Goal: Task Accomplishment & Management: Manage account settings

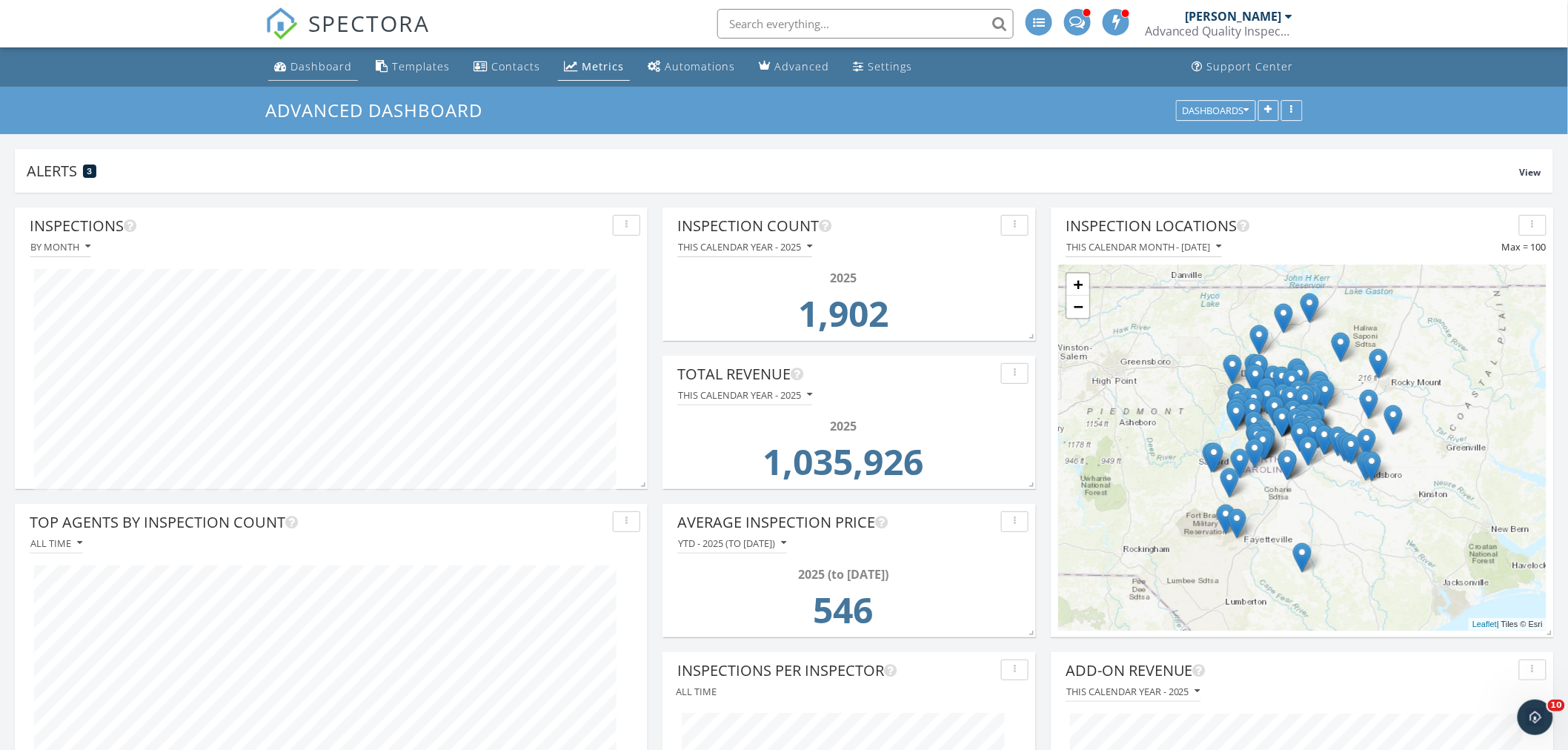
click at [316, 73] on div "Dashboard" at bounding box center [321, 65] width 62 height 14
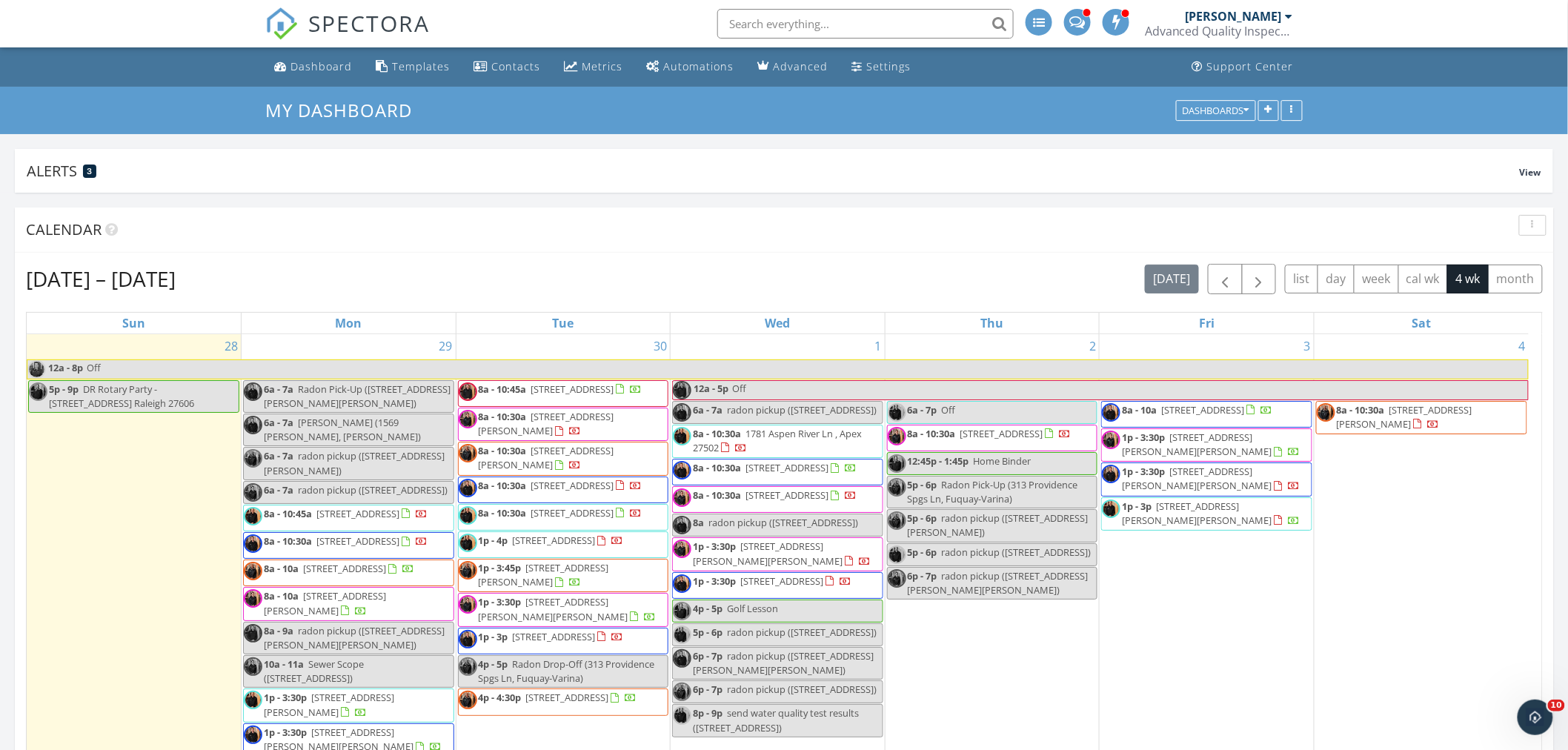
click at [977, 682] on div "2 6a - 7p Off 8a - 10:30a 242 Thistle Patch Pl, Angier 27501 12:45p - 1:45p Hom…" at bounding box center [992, 616] width 214 height 564
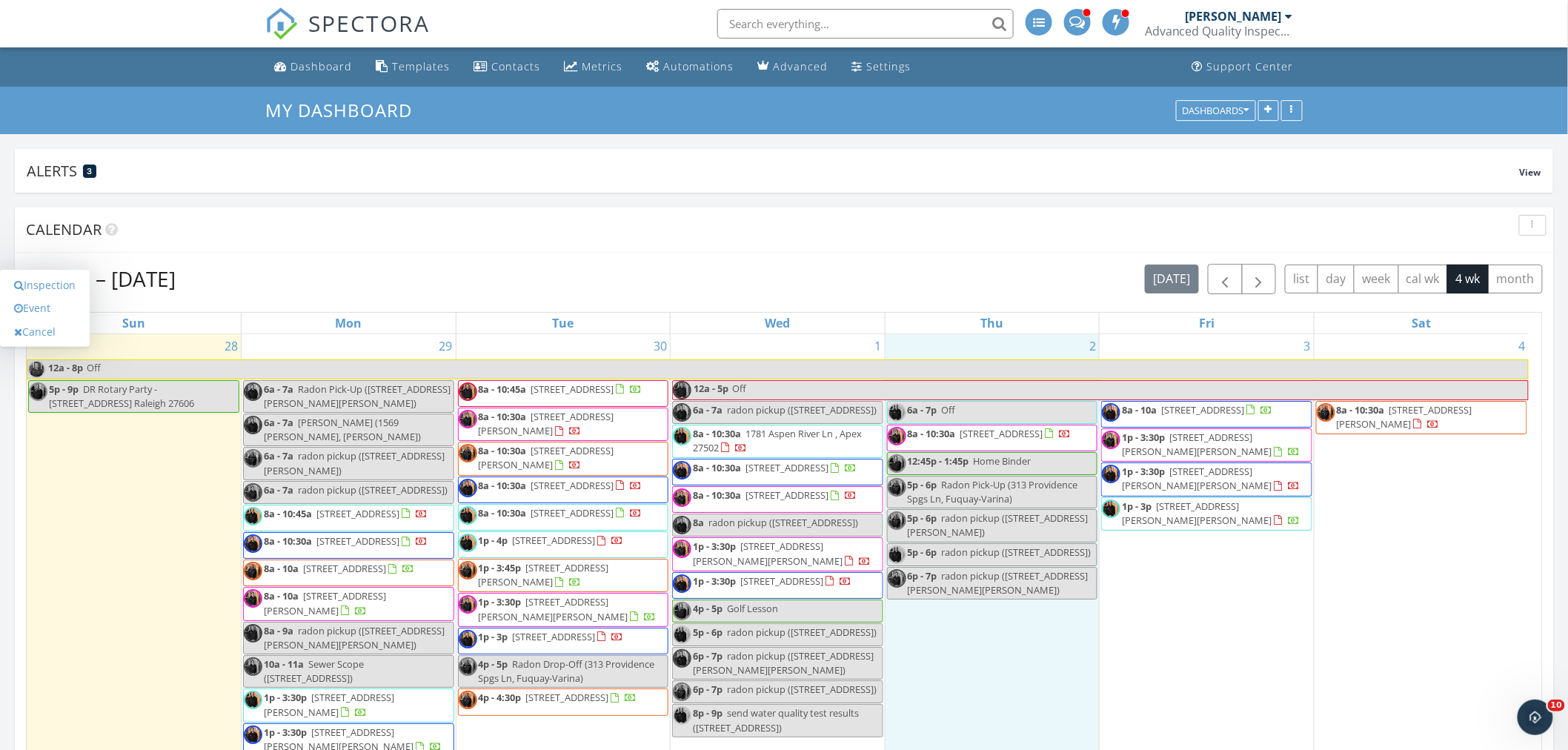
scroll to position [82, 0]
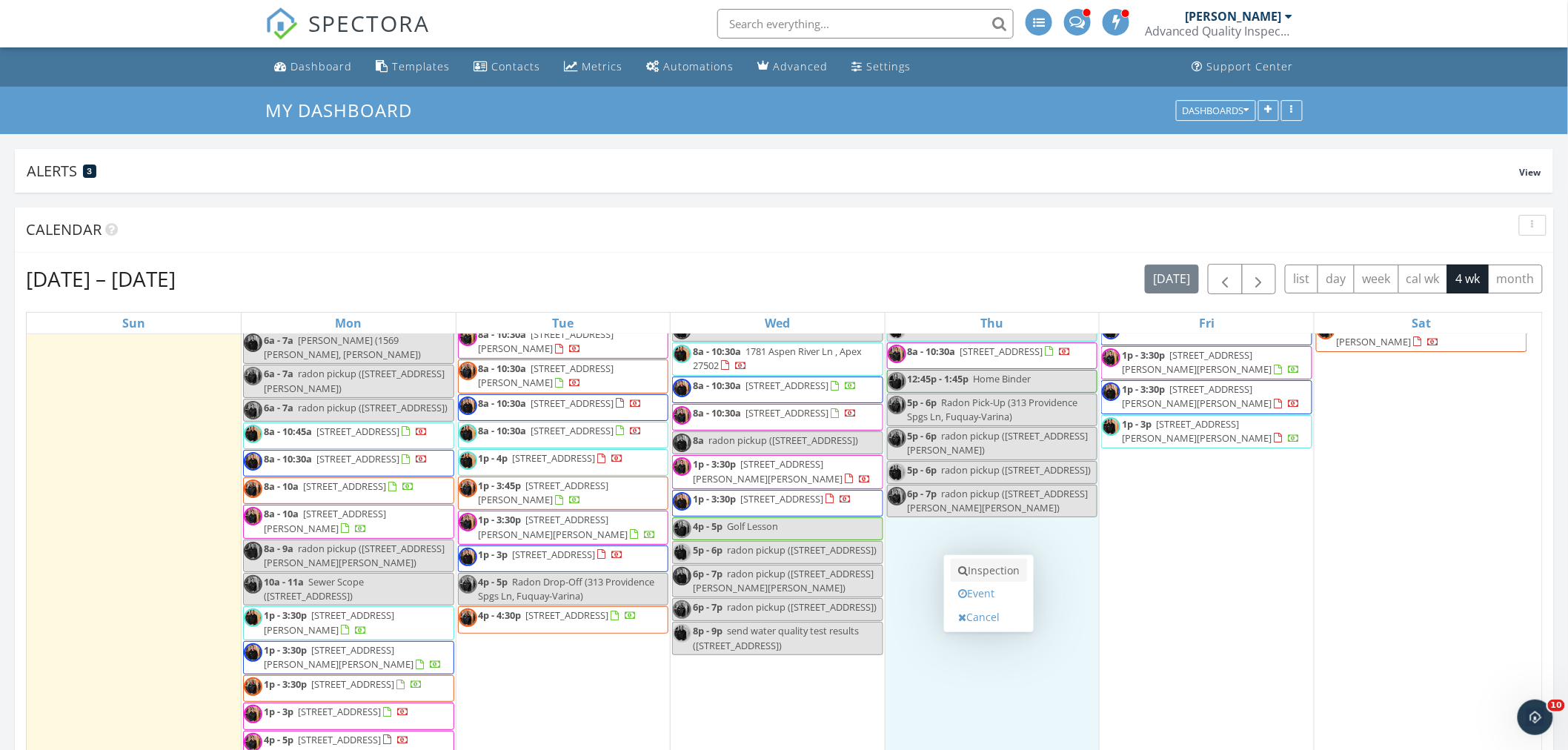
click at [991, 576] on link "Inspection" at bounding box center [989, 571] width 76 height 24
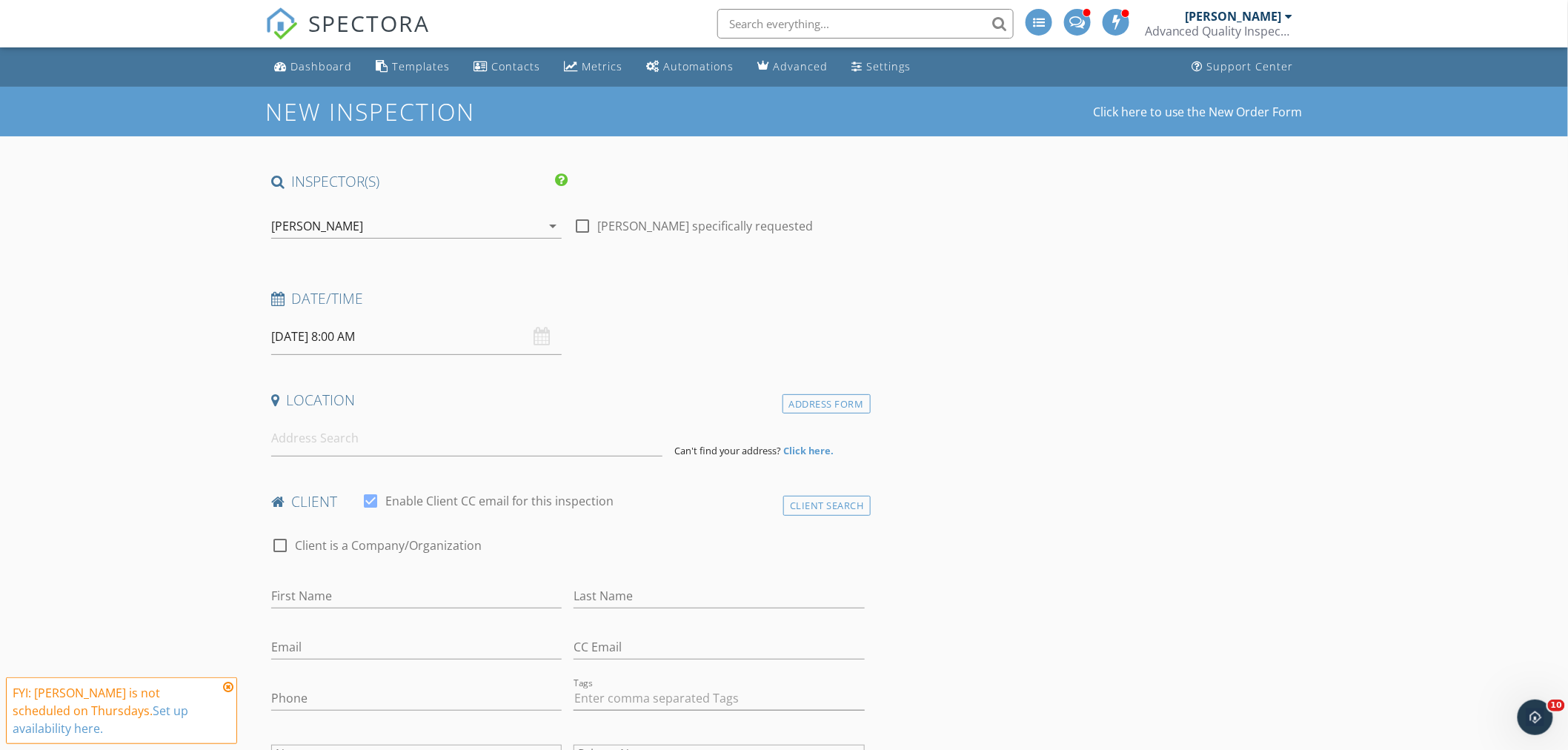
click at [374, 220] on div "[PERSON_NAME]" at bounding box center [406, 226] width 269 height 24
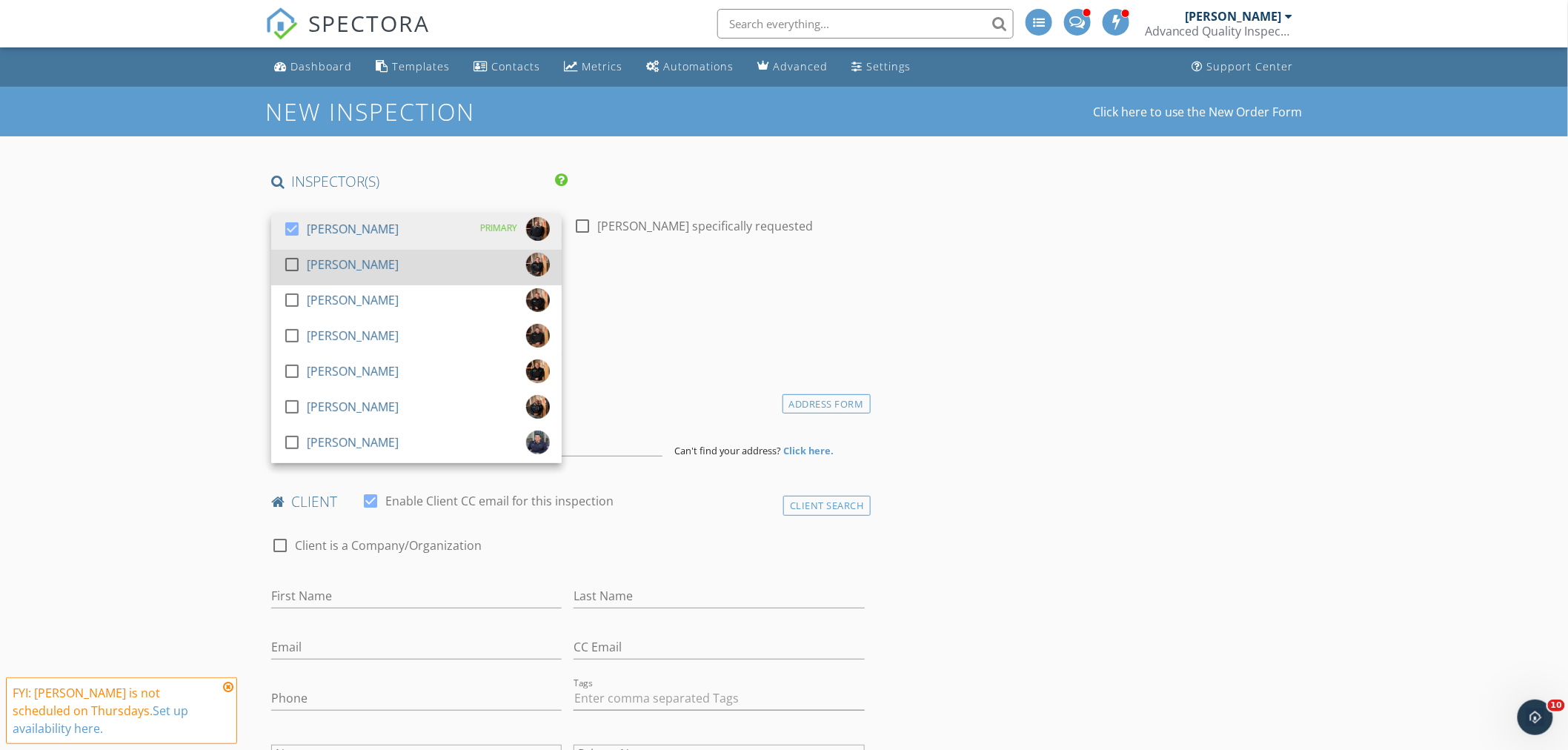
click at [315, 260] on div "[PERSON_NAME]" at bounding box center [353, 265] width 92 height 24
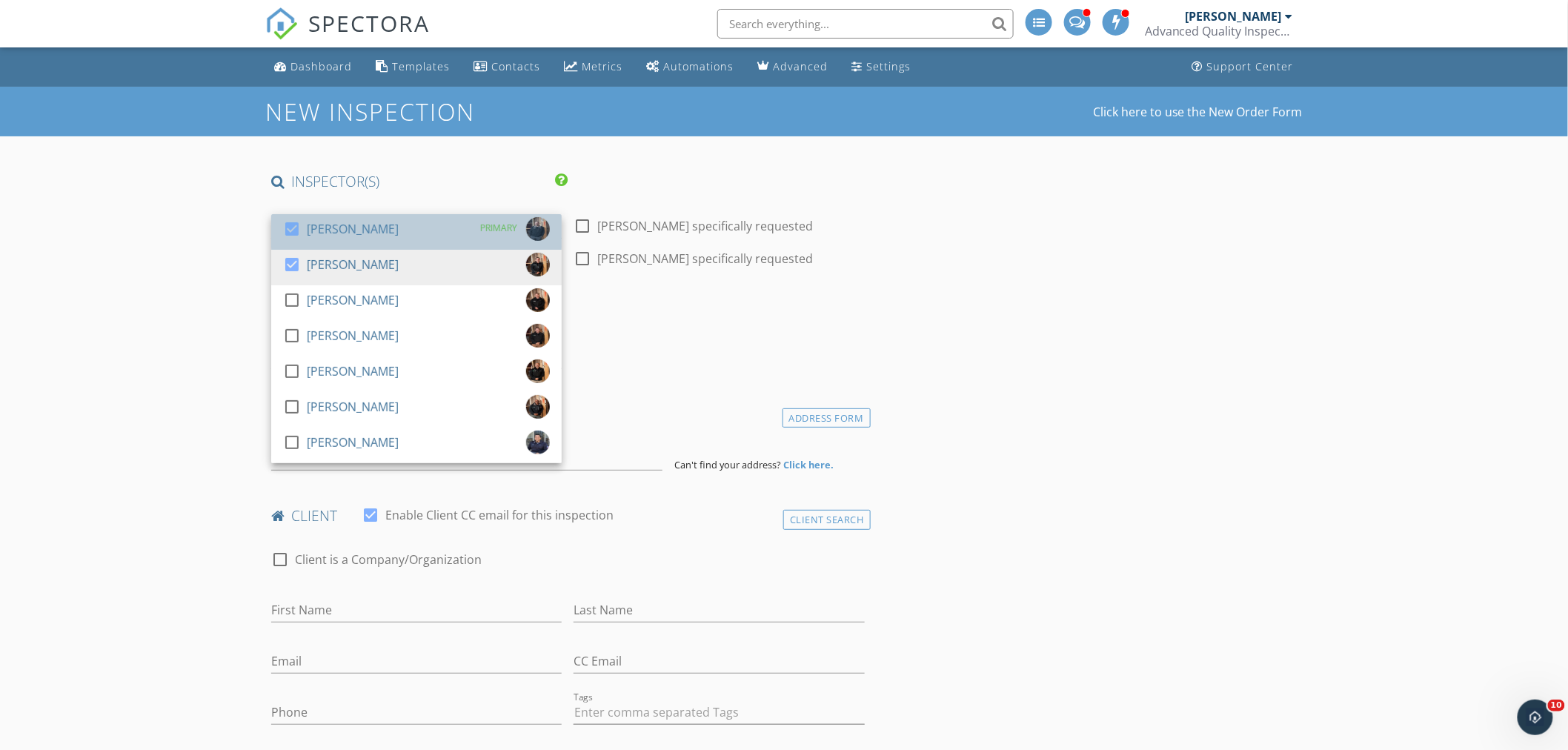
drag, startPoint x: 315, startPoint y: 231, endPoint x: 197, endPoint y: 235, distance: 118.1
click at [312, 231] on div "[PERSON_NAME]" at bounding box center [353, 229] width 92 height 24
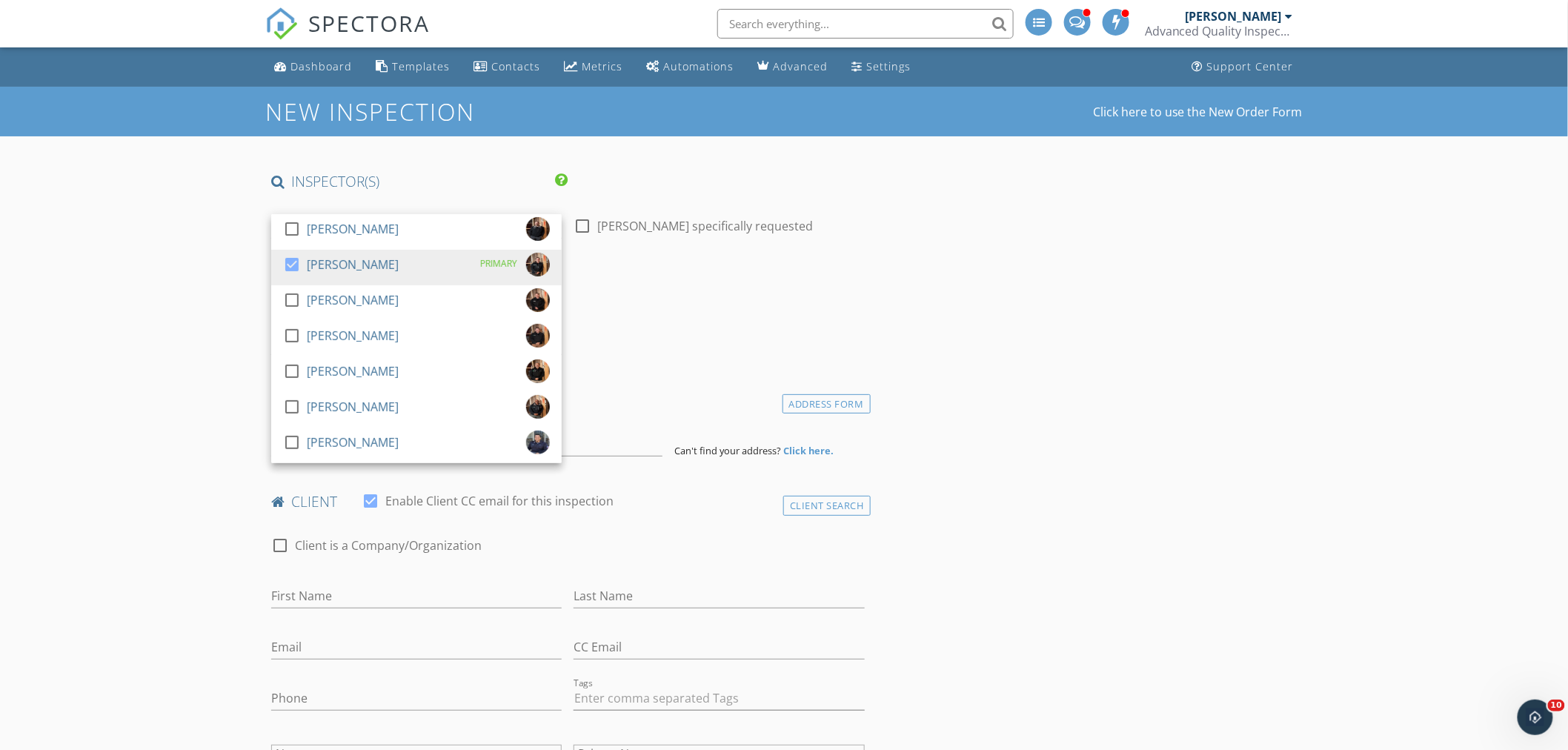
drag, startPoint x: 197, startPoint y: 235, endPoint x: 155, endPoint y: 294, distance: 72.4
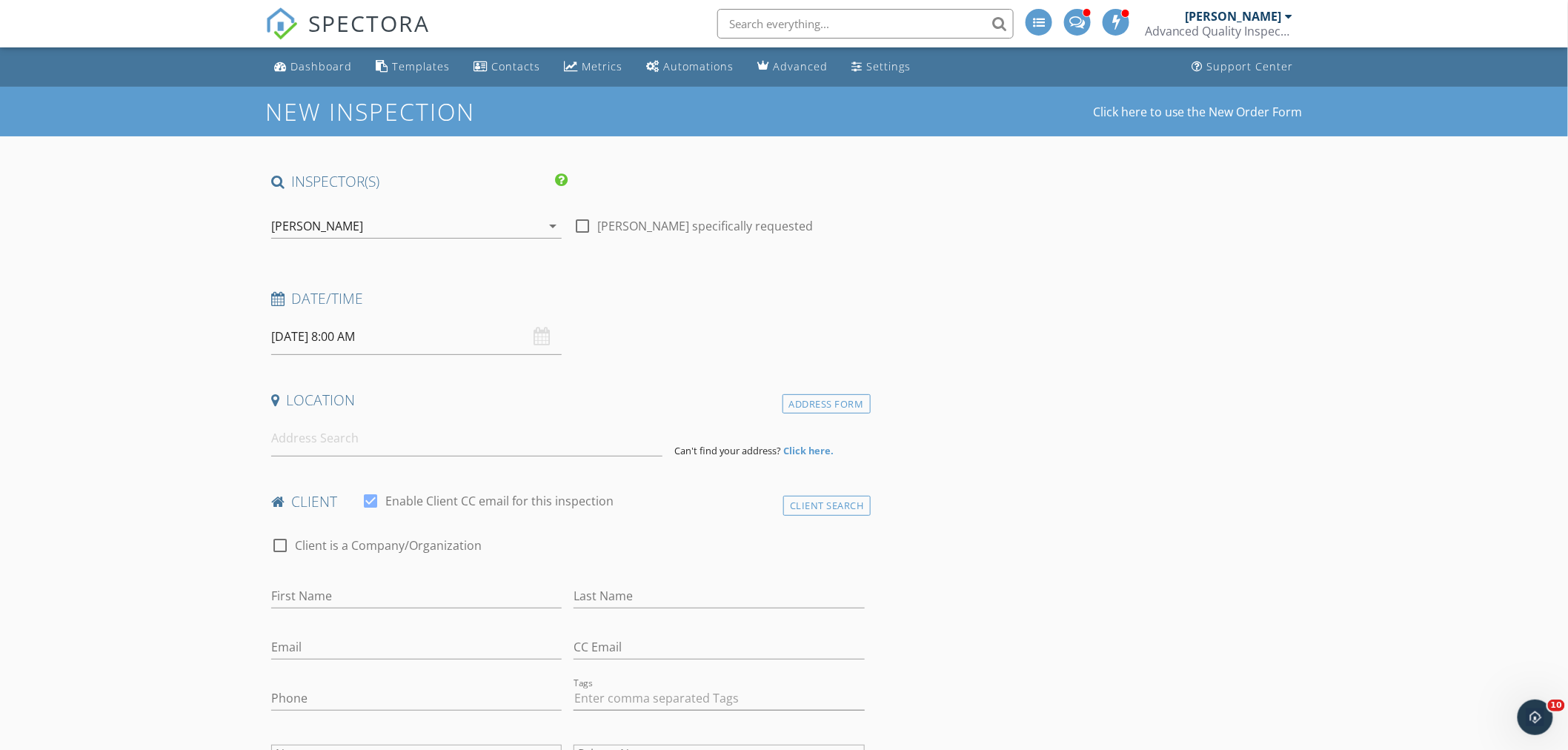
click at [303, 341] on input "10/02/2025 8:00 AM" at bounding box center [417, 336] width 291 height 36
type input "09"
type input "10/02/2025 9:00 AM"
click at [357, 583] on span at bounding box center [357, 583] width 10 height 15
type input "10"
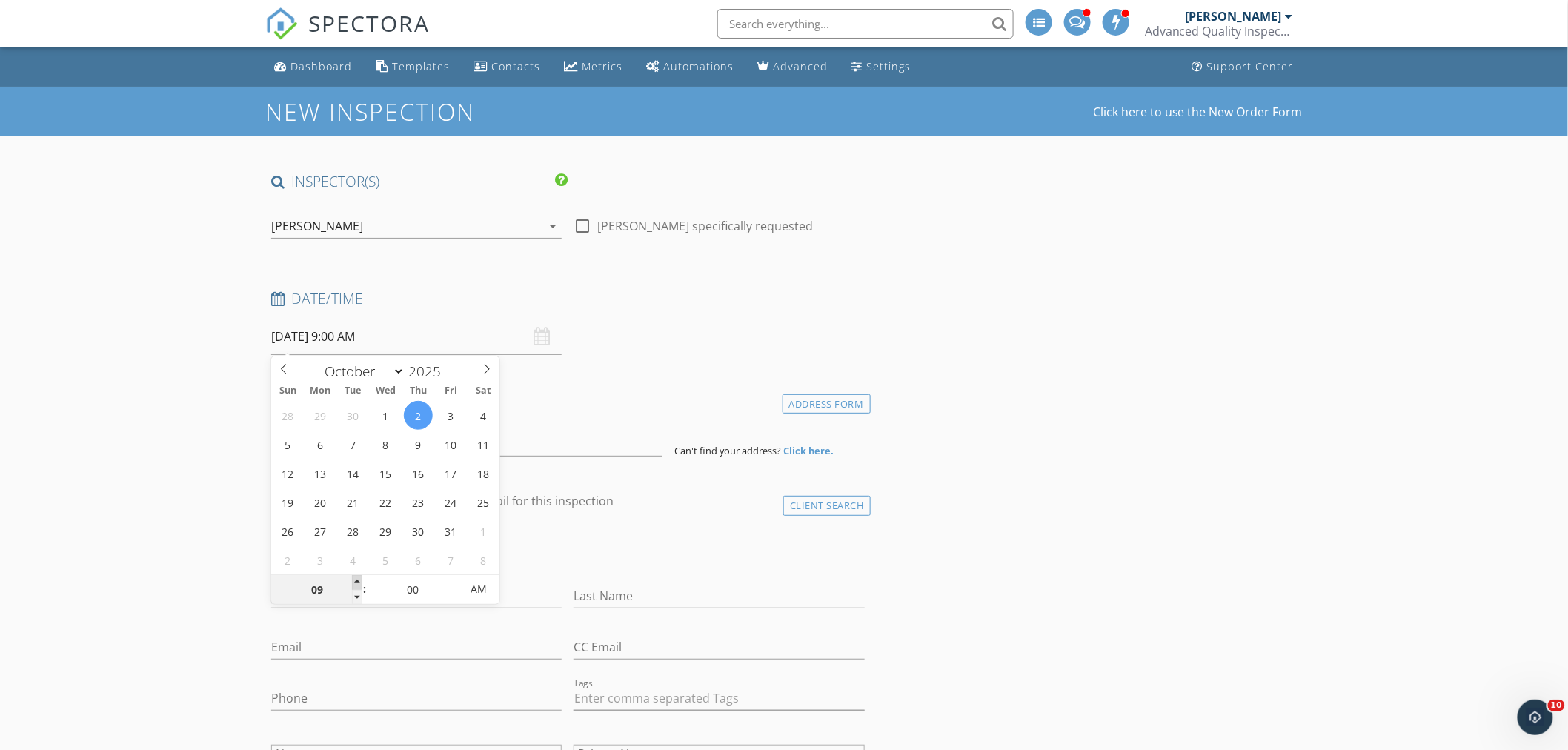
type input "10/02/2025 10:00 AM"
click at [357, 583] on span at bounding box center [357, 583] width 10 height 15
type input "11"
type input "10/02/2025 11:00 AM"
click at [357, 583] on span at bounding box center [357, 583] width 10 height 15
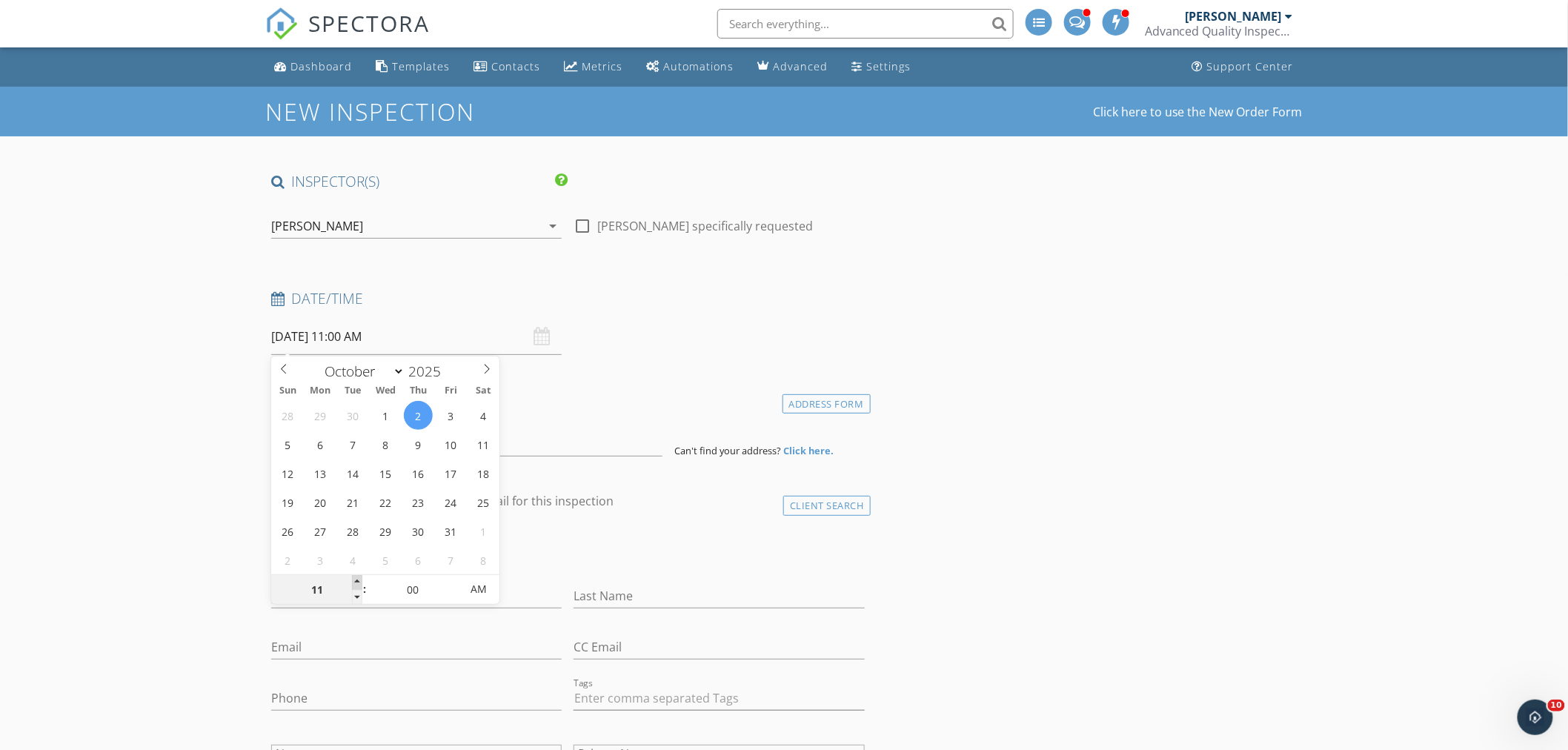
type input "12"
type input "10/02/2025 12:00 PM"
click at [357, 583] on span at bounding box center [357, 583] width 10 height 15
type input "01"
type input "10/02/2025 1:00 PM"
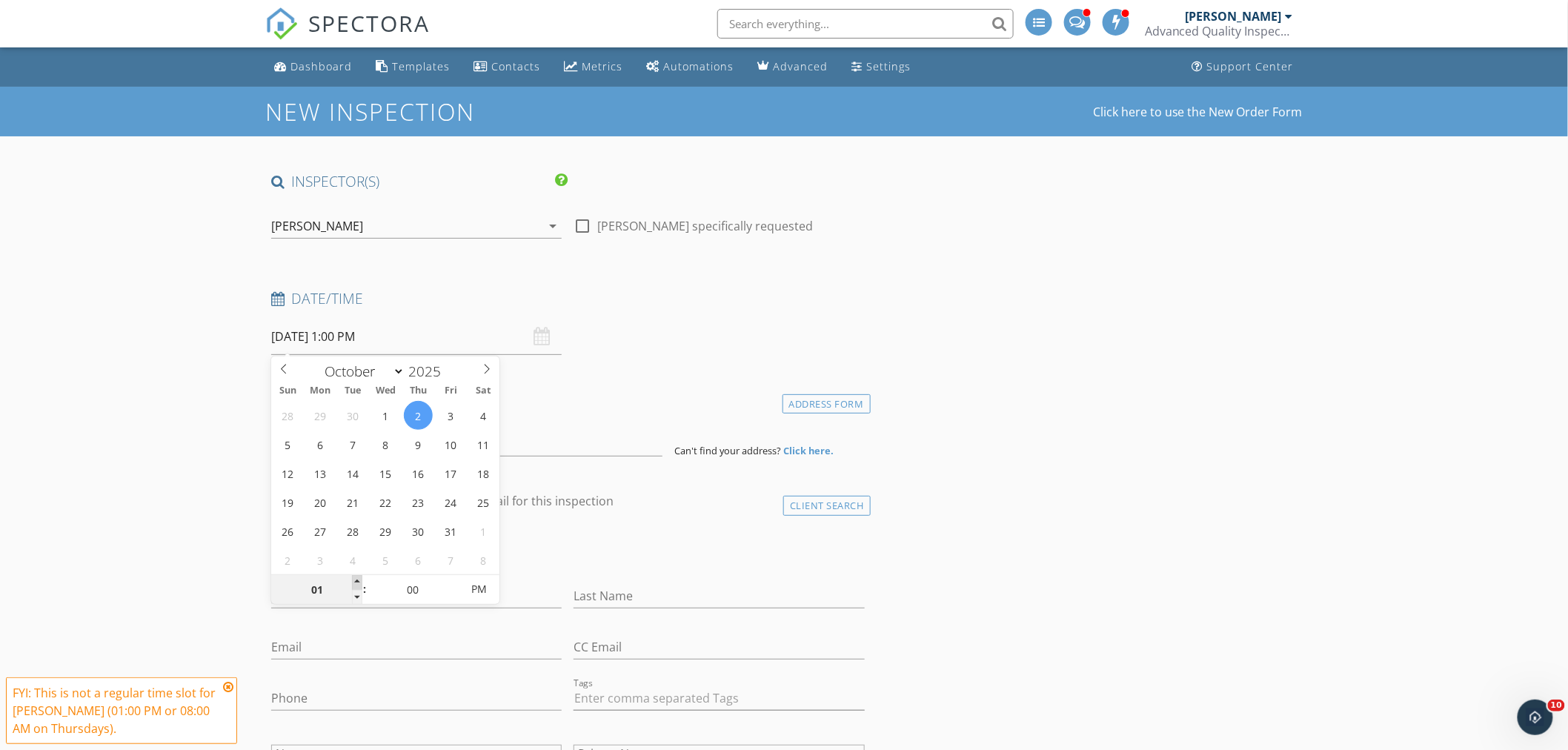
click at [357, 583] on span at bounding box center [357, 583] width 10 height 15
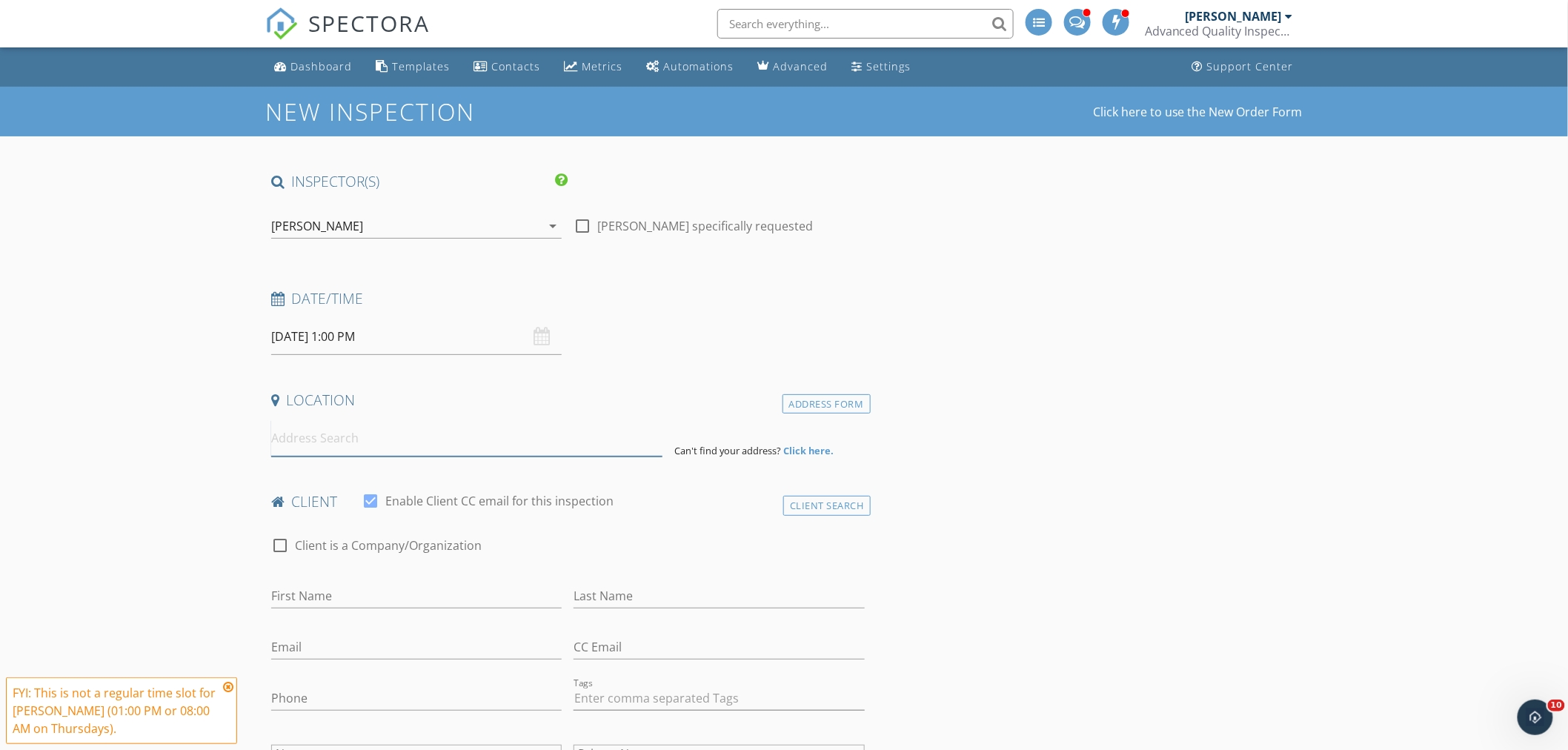
click at [383, 436] on input at bounding box center [466, 438] width 391 height 36
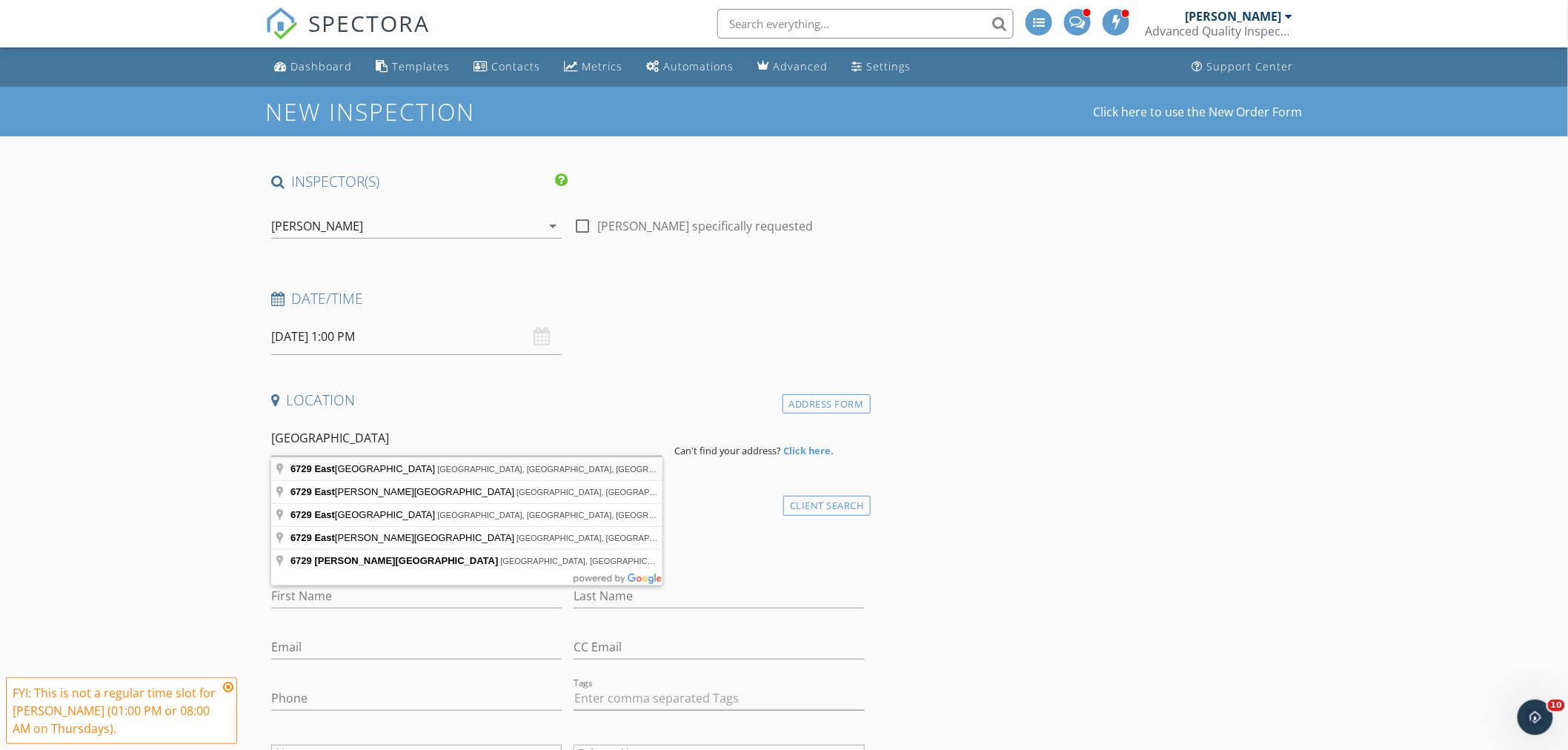
type input "6729 Eastbrook Drive, Raleigh, NC, USA"
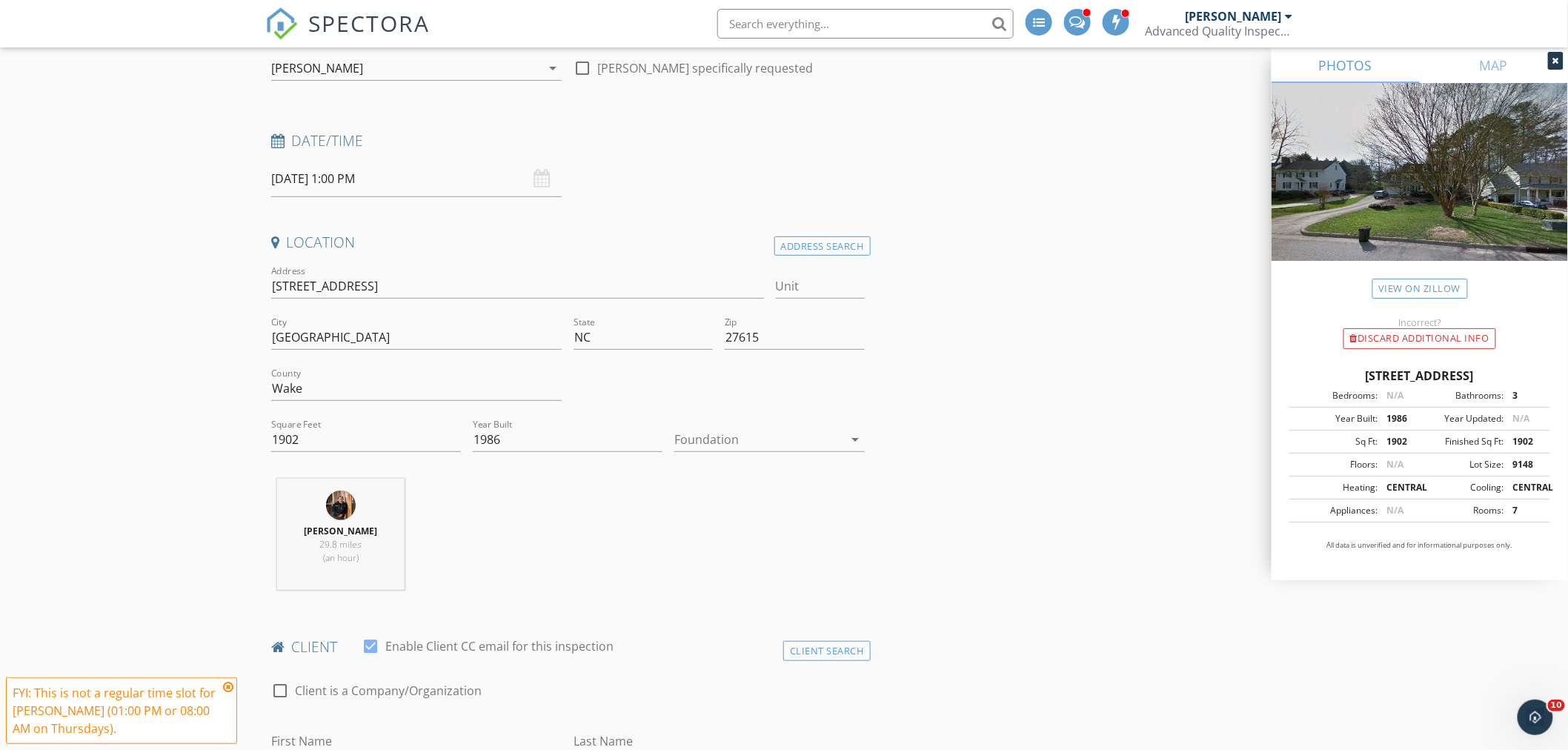
scroll to position [165, 0]
click at [227, 687] on icon at bounding box center [228, 687] width 10 height 12
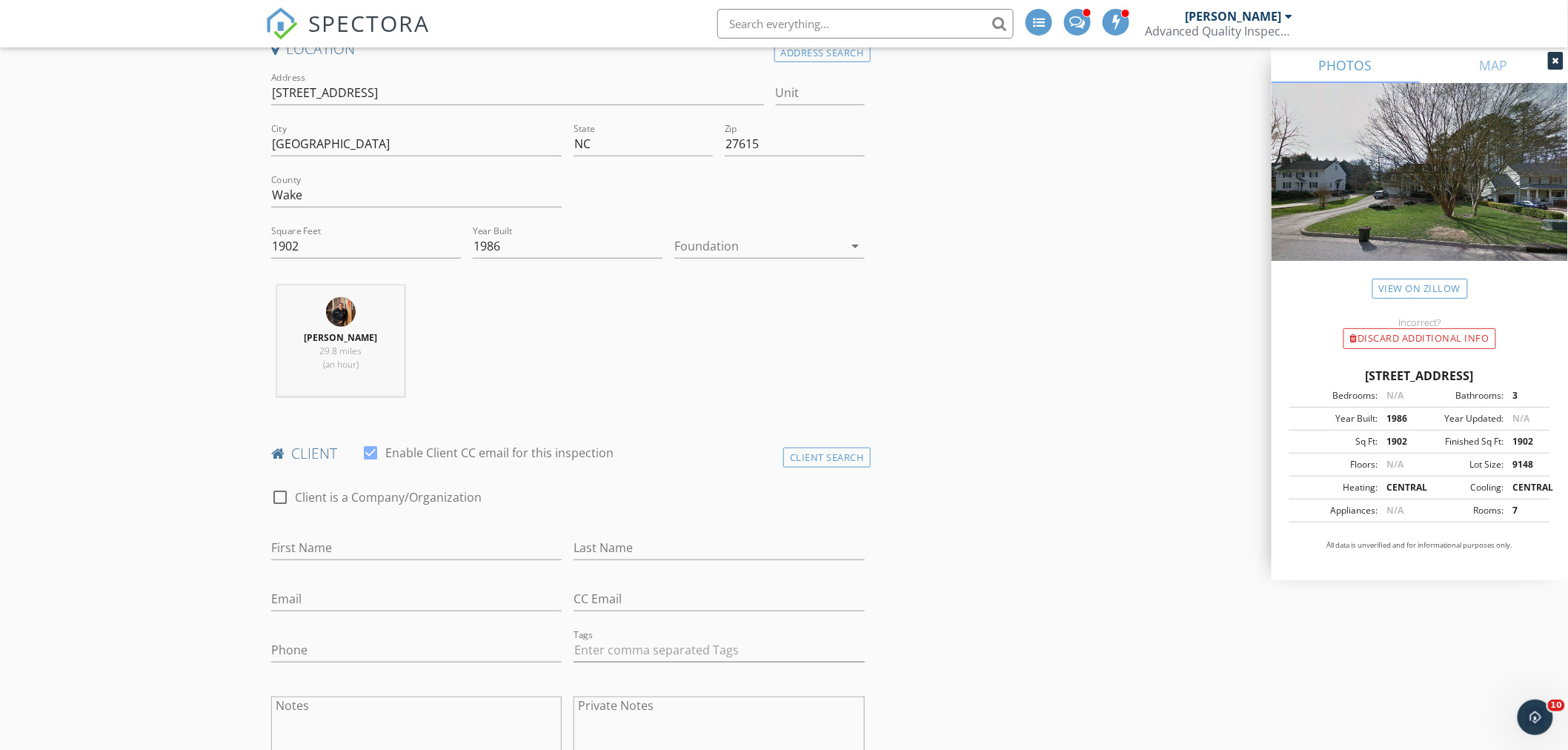
scroll to position [411, 0]
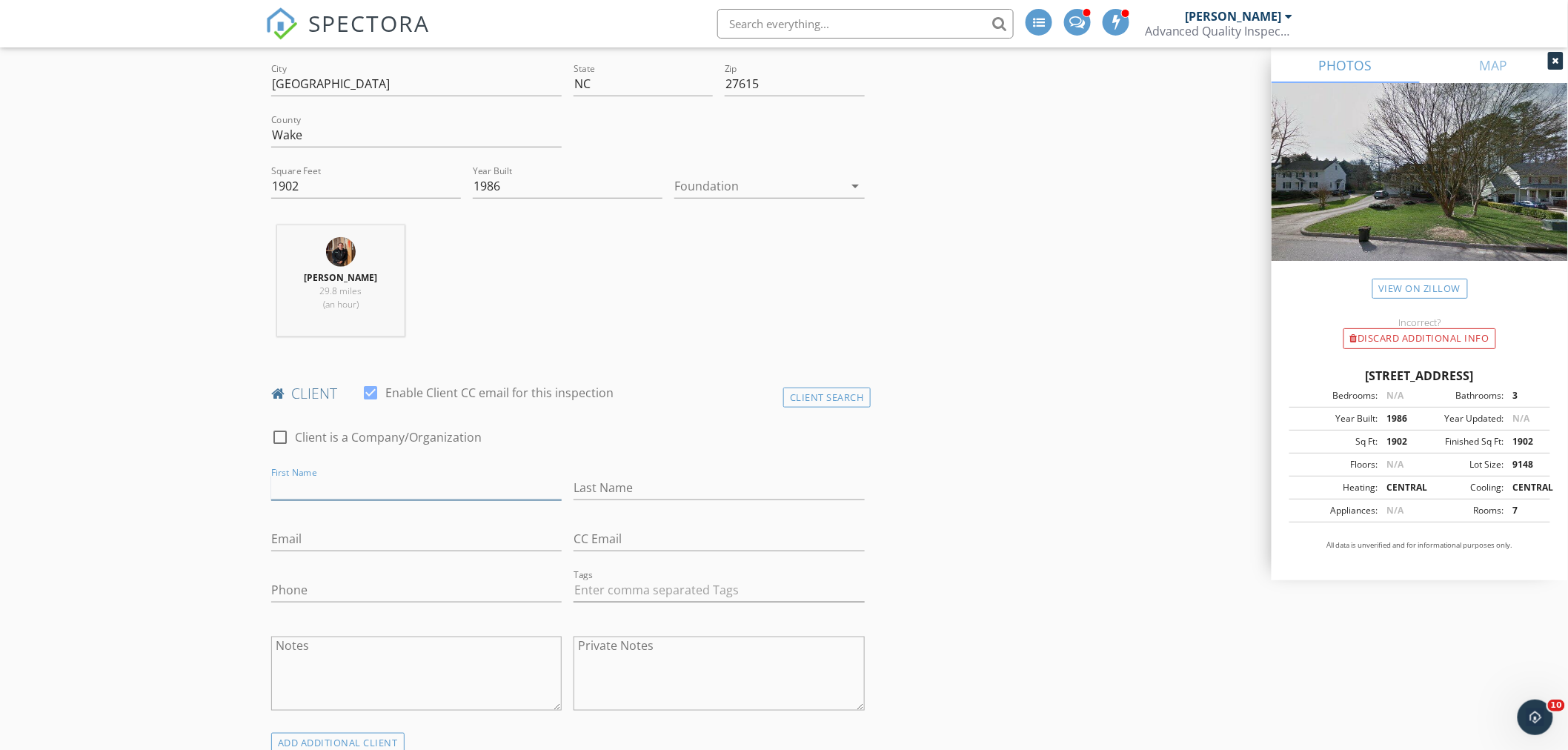
click at [401, 486] on input "First Name" at bounding box center [417, 488] width 291 height 25
paste input "Maggie Heinz"
type input "Maggie Heinz"
click at [687, 490] on input "Last Name" at bounding box center [719, 488] width 291 height 25
paste input "Maggie Heinz"
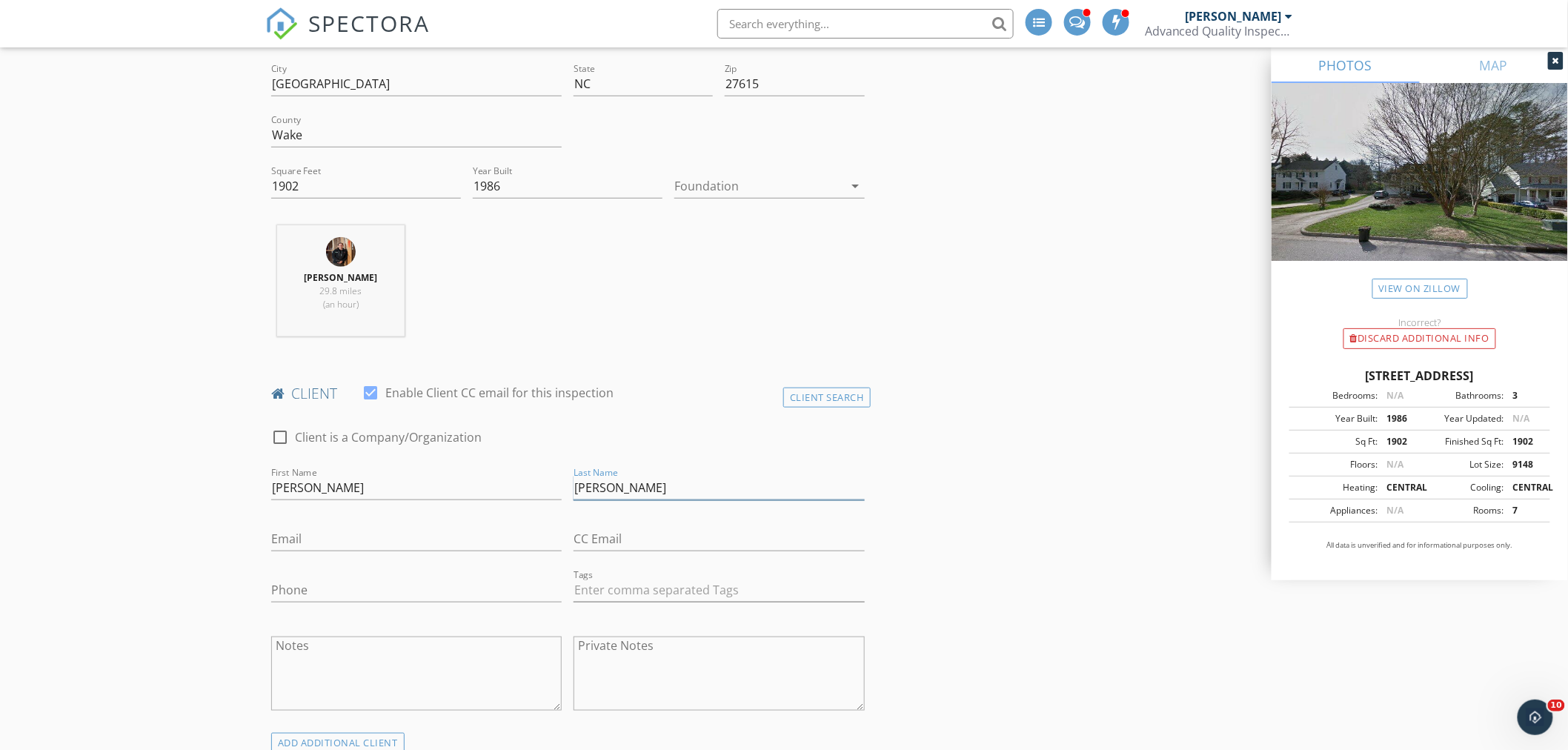
click at [618, 484] on input "Maggie Heinz" at bounding box center [719, 488] width 291 height 25
type input "Heinz"
click at [487, 487] on input "Maggie Heinz" at bounding box center [417, 488] width 291 height 25
type input "Maggie"
click at [398, 540] on input "Email" at bounding box center [417, 539] width 291 height 25
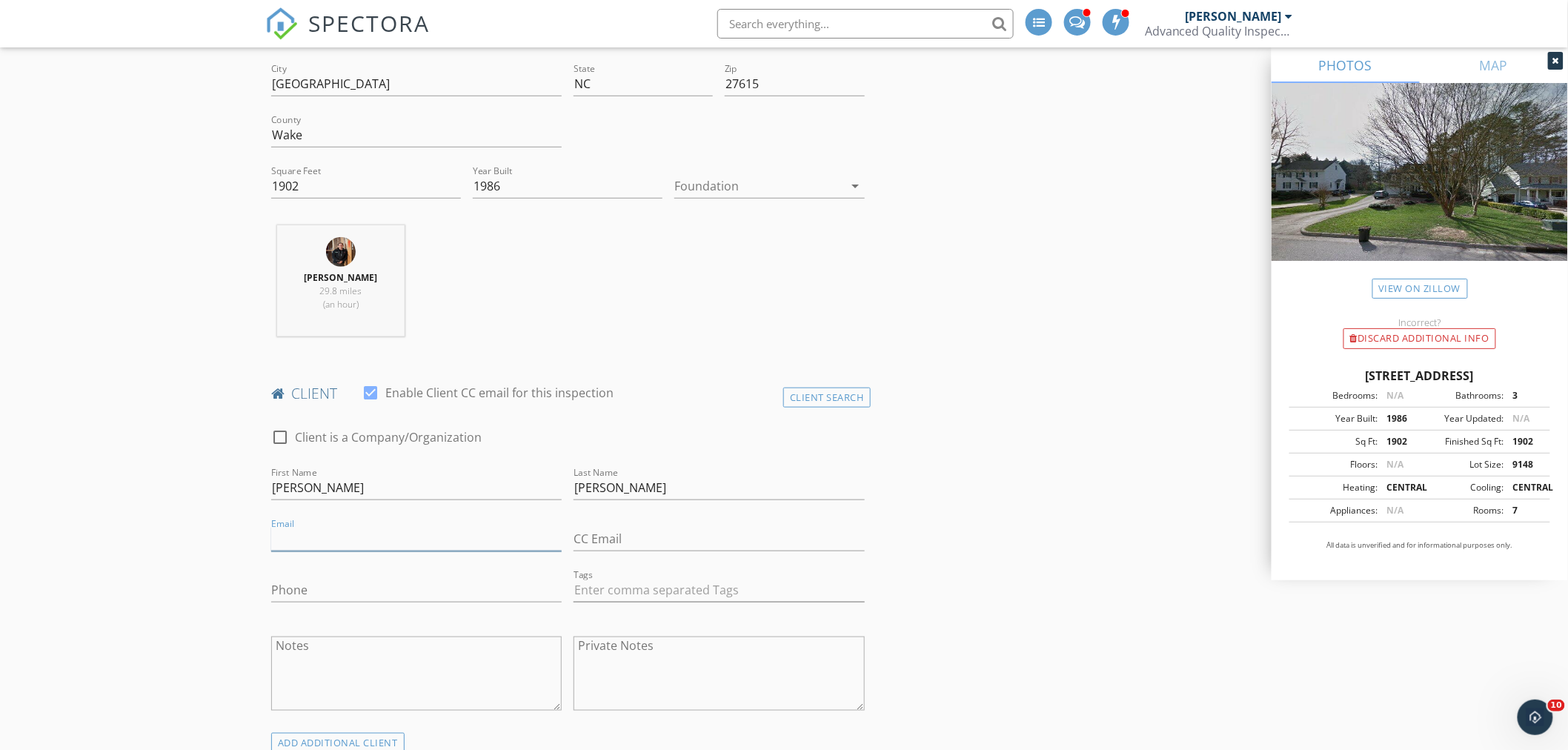
paste input "maggierwilliams@gmail.com"
type input "maggierwilliams@gmail.com"
click at [381, 591] on input "Phone" at bounding box center [417, 590] width 291 height 25
paste input "703-424-0052"
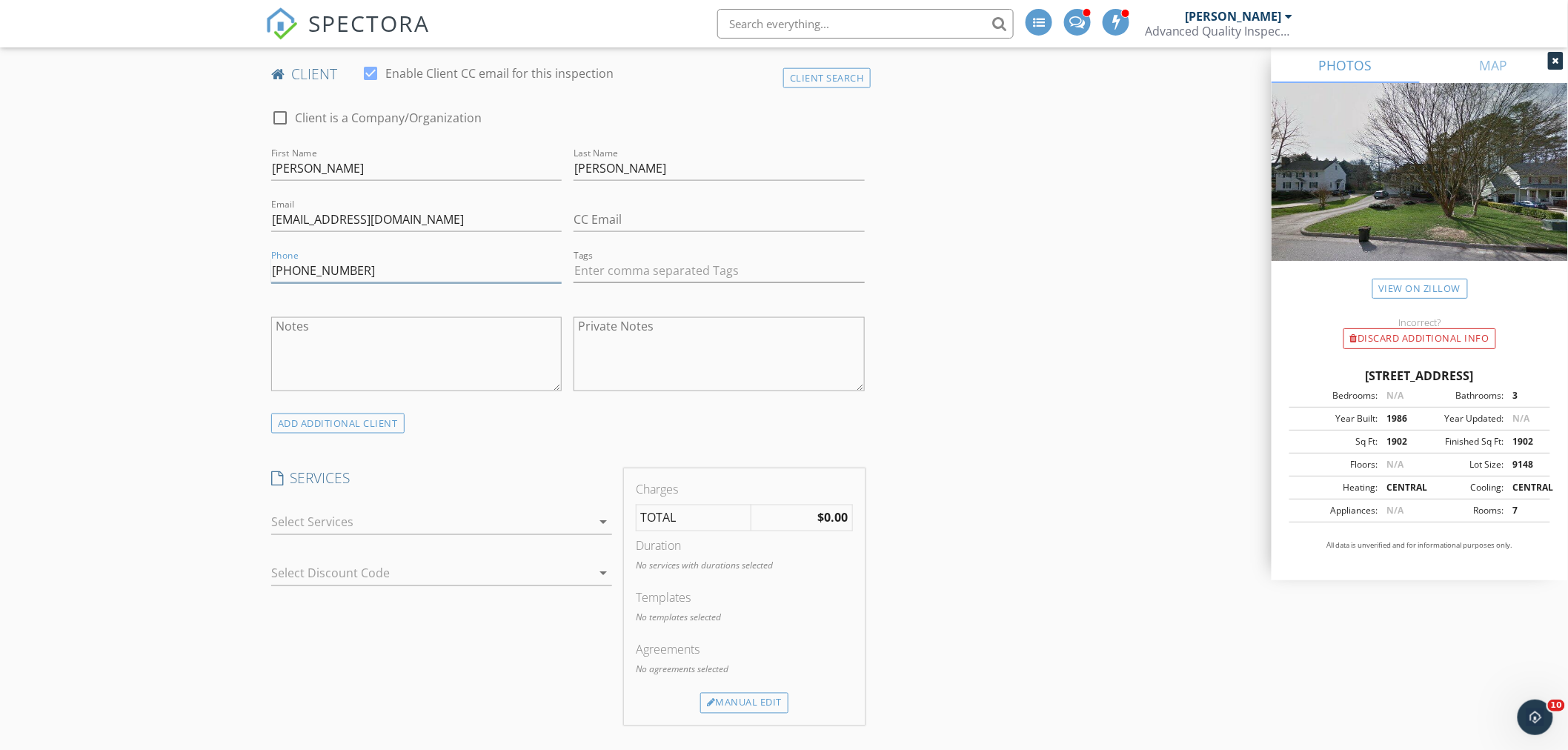
scroll to position [824, 0]
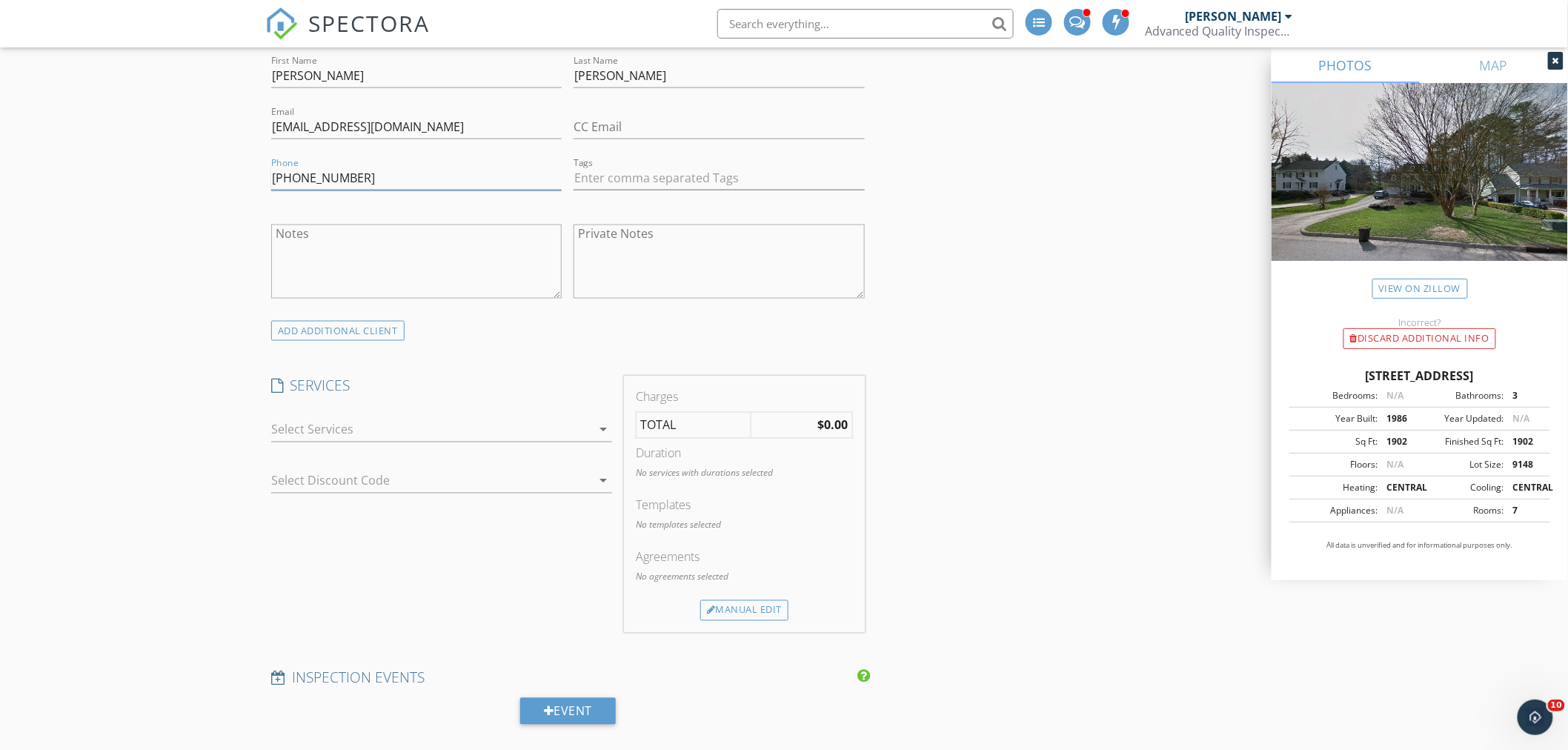
type input "703-424-0052"
click at [387, 428] on div at bounding box center [431, 430] width 320 height 24
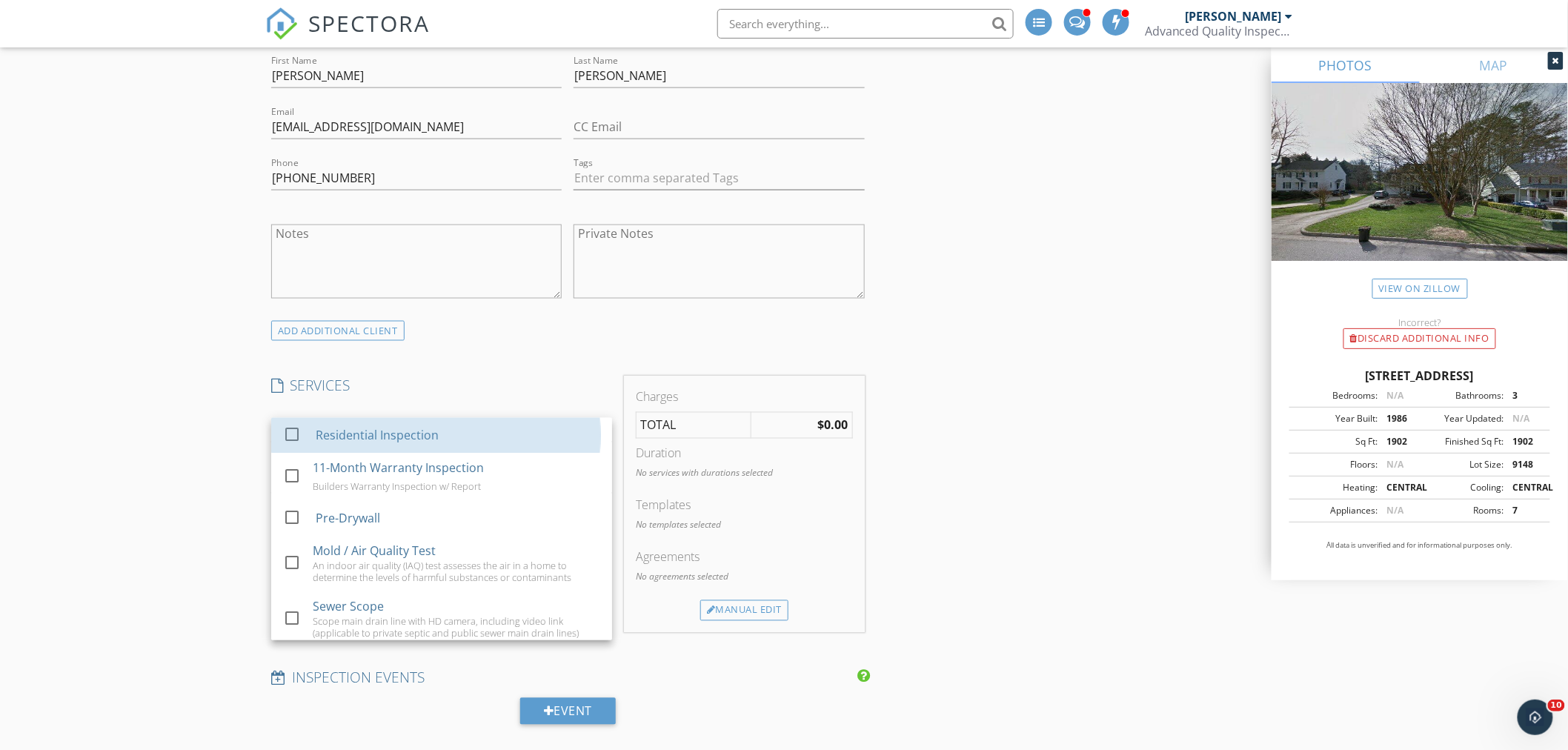
drag, startPoint x: 349, startPoint y: 433, endPoint x: 204, endPoint y: 421, distance: 145.5
click at [320, 430] on div "Residential Inspection" at bounding box center [377, 435] width 123 height 17
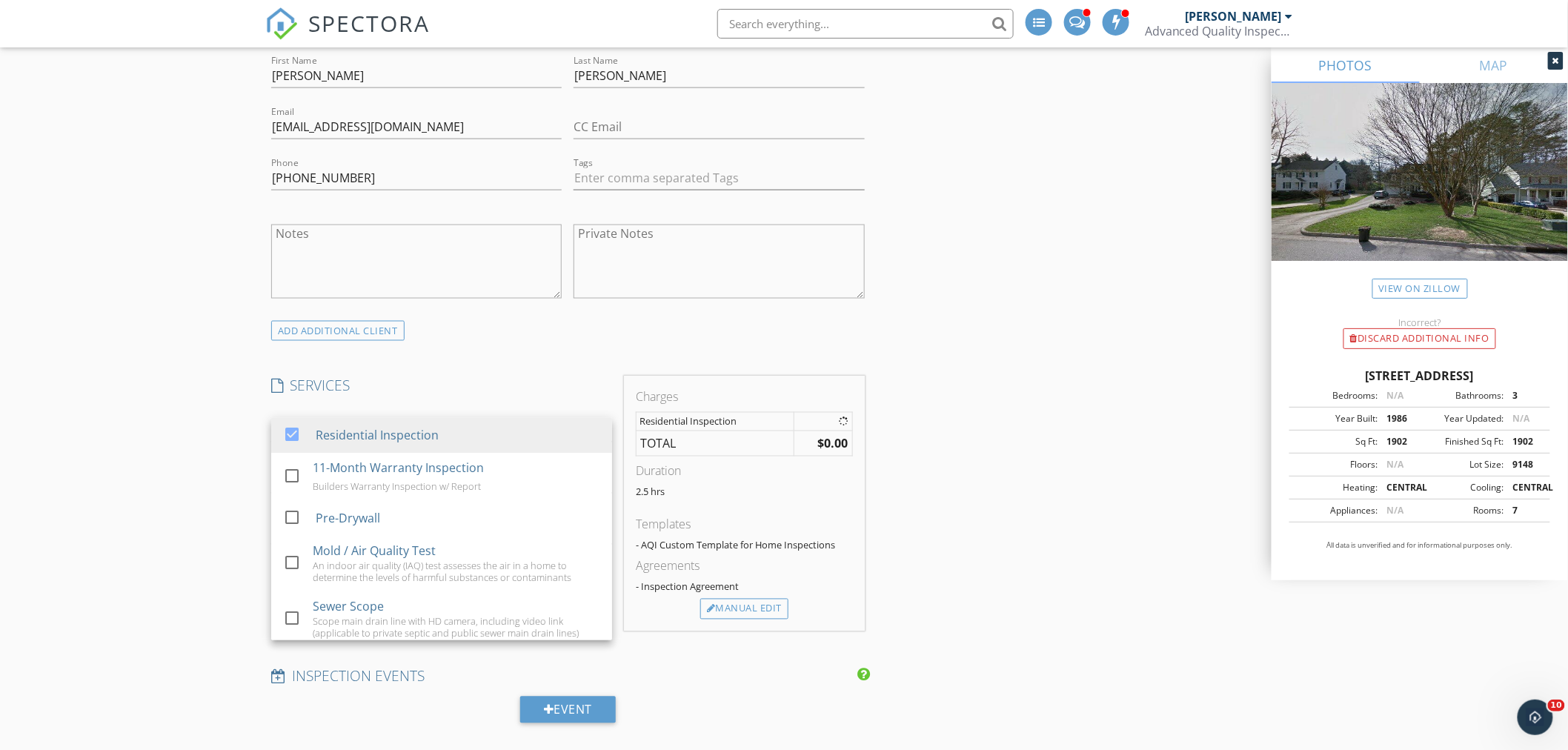
click at [200, 426] on div "New Inspection Click here to use the New Order Form INSPECTOR(S) check_box_outl…" at bounding box center [784, 698] width 1568 height 2871
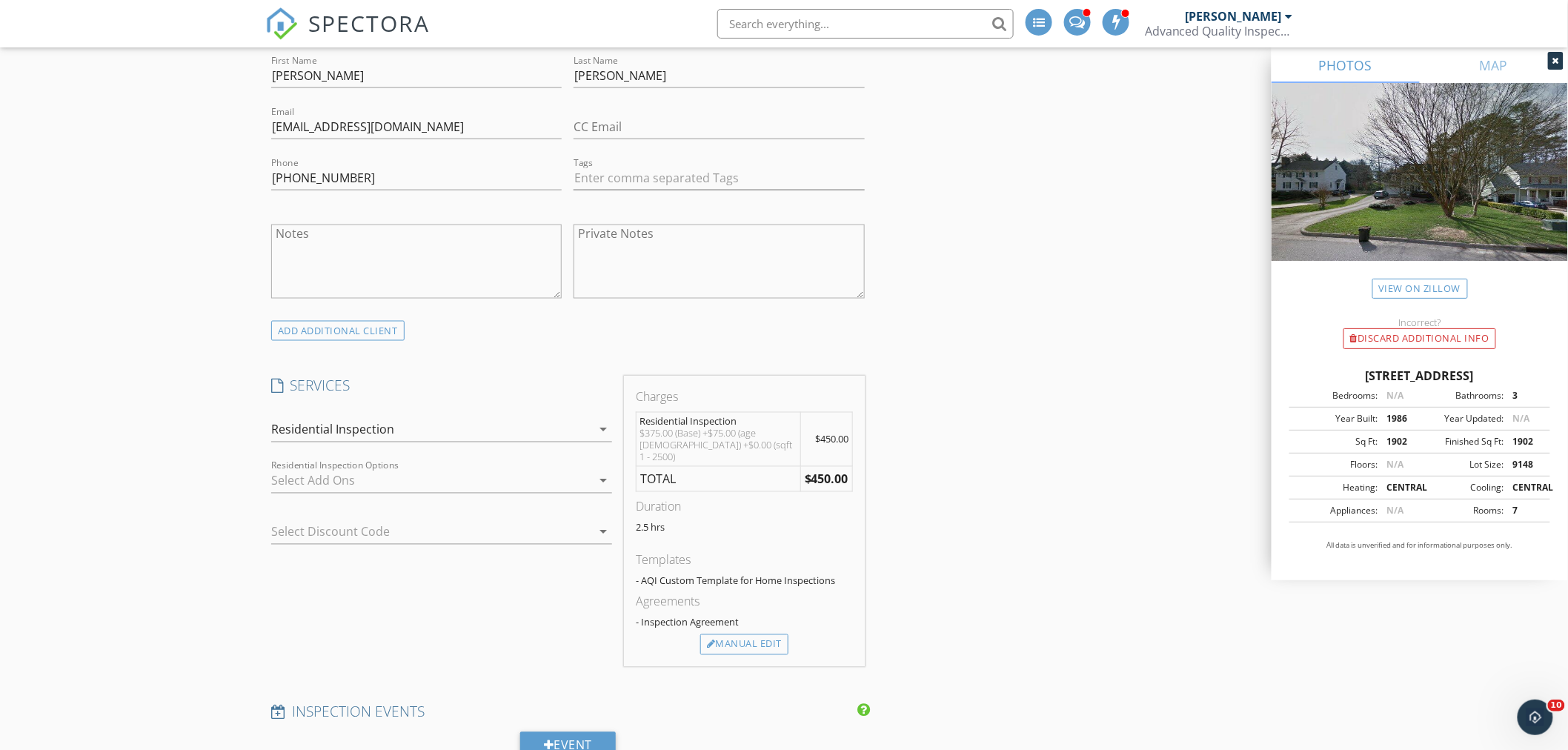
click at [439, 480] on div at bounding box center [431, 481] width 320 height 24
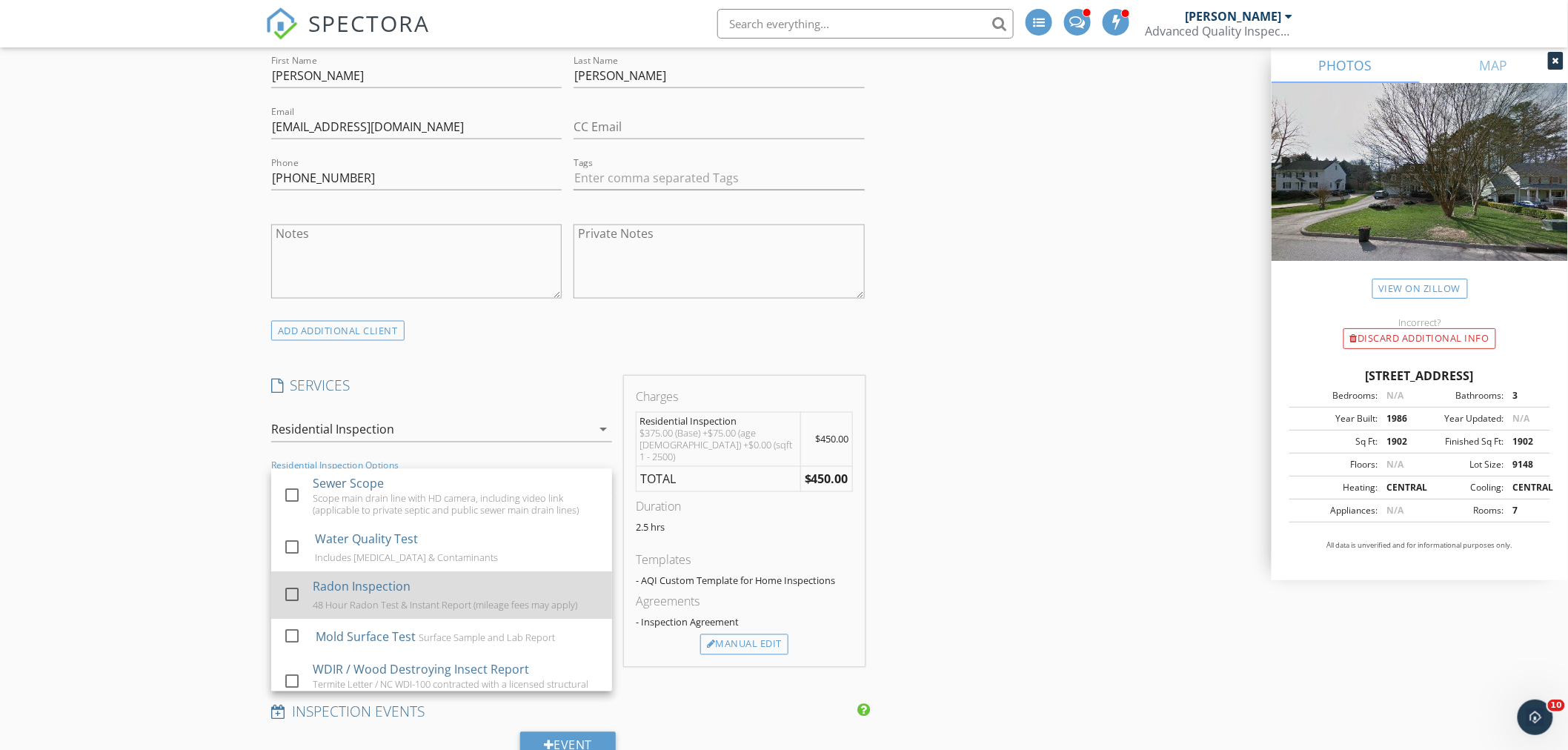
click at [418, 594] on div "Radon Inspection 48 Hour Radon Test & Instant Report (mileage fees may apply)" at bounding box center [456, 596] width 288 height 48
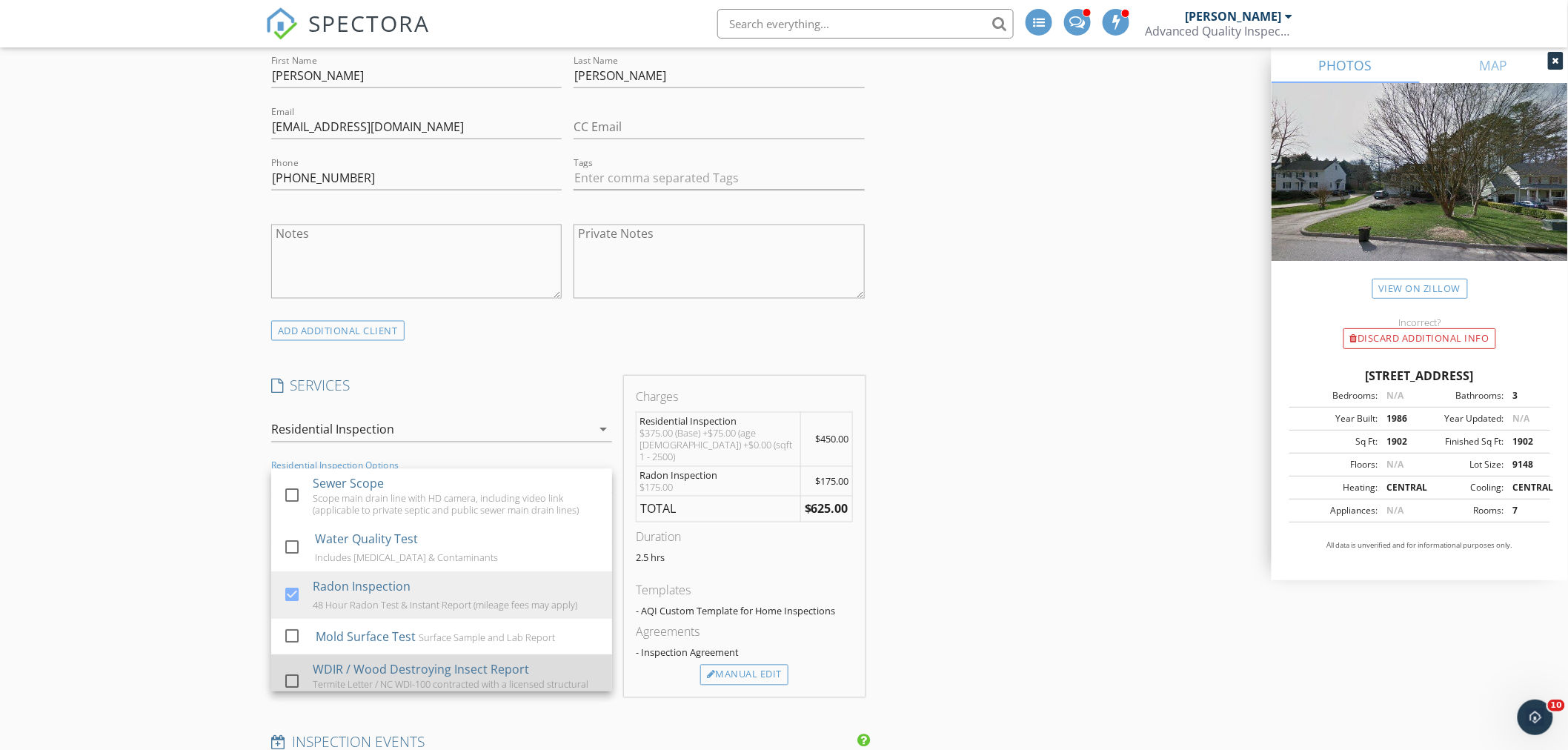
click at [414, 672] on div "WDIR / Wood Destroying Insect Report" at bounding box center [420, 670] width 216 height 17
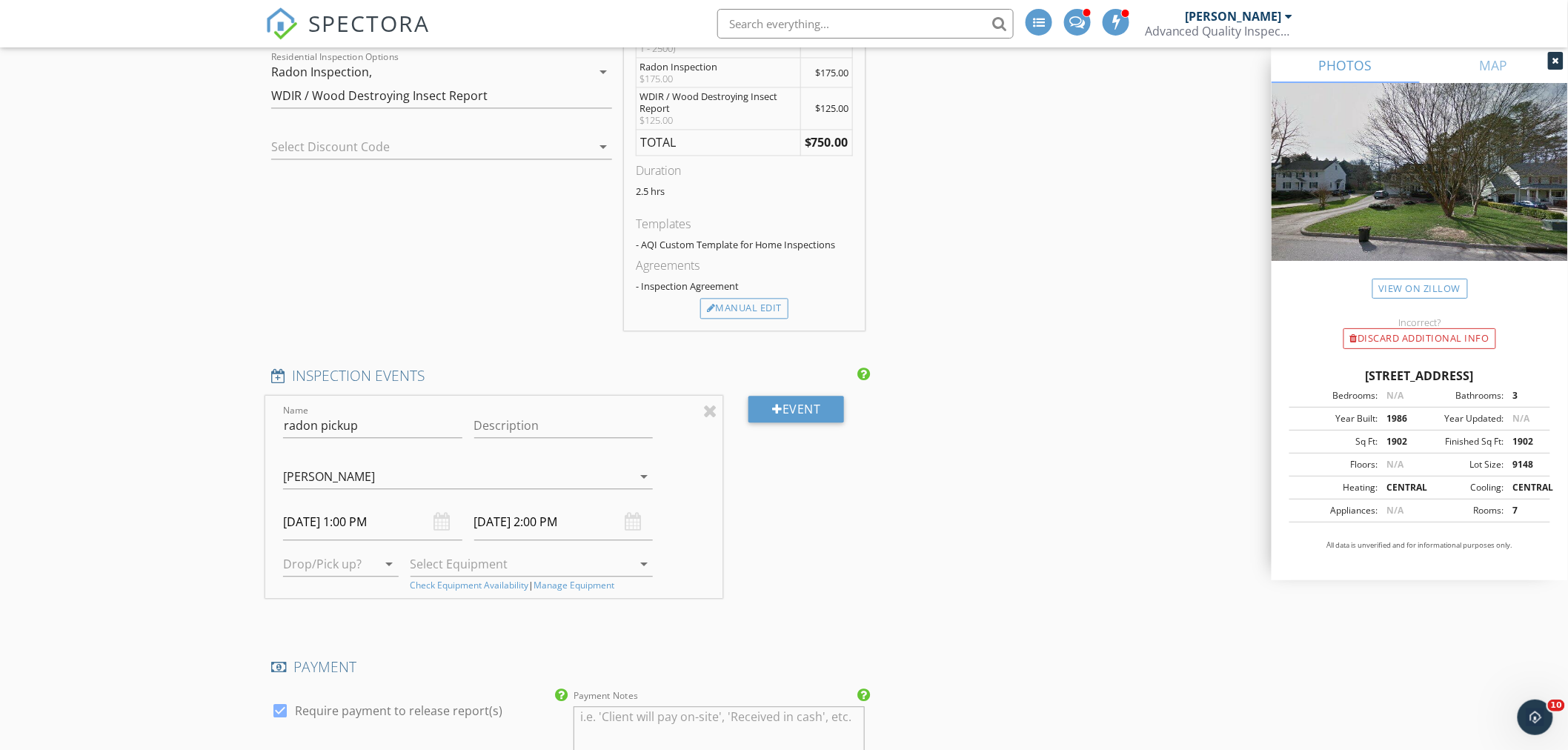
scroll to position [1235, 0]
click at [323, 513] on input "10/02/2025 1:00 PM" at bounding box center [372, 519] width 179 height 36
type input "10/06/2025 1:00 PM"
type input "10/06/2025 2:00 PM"
type input "12"
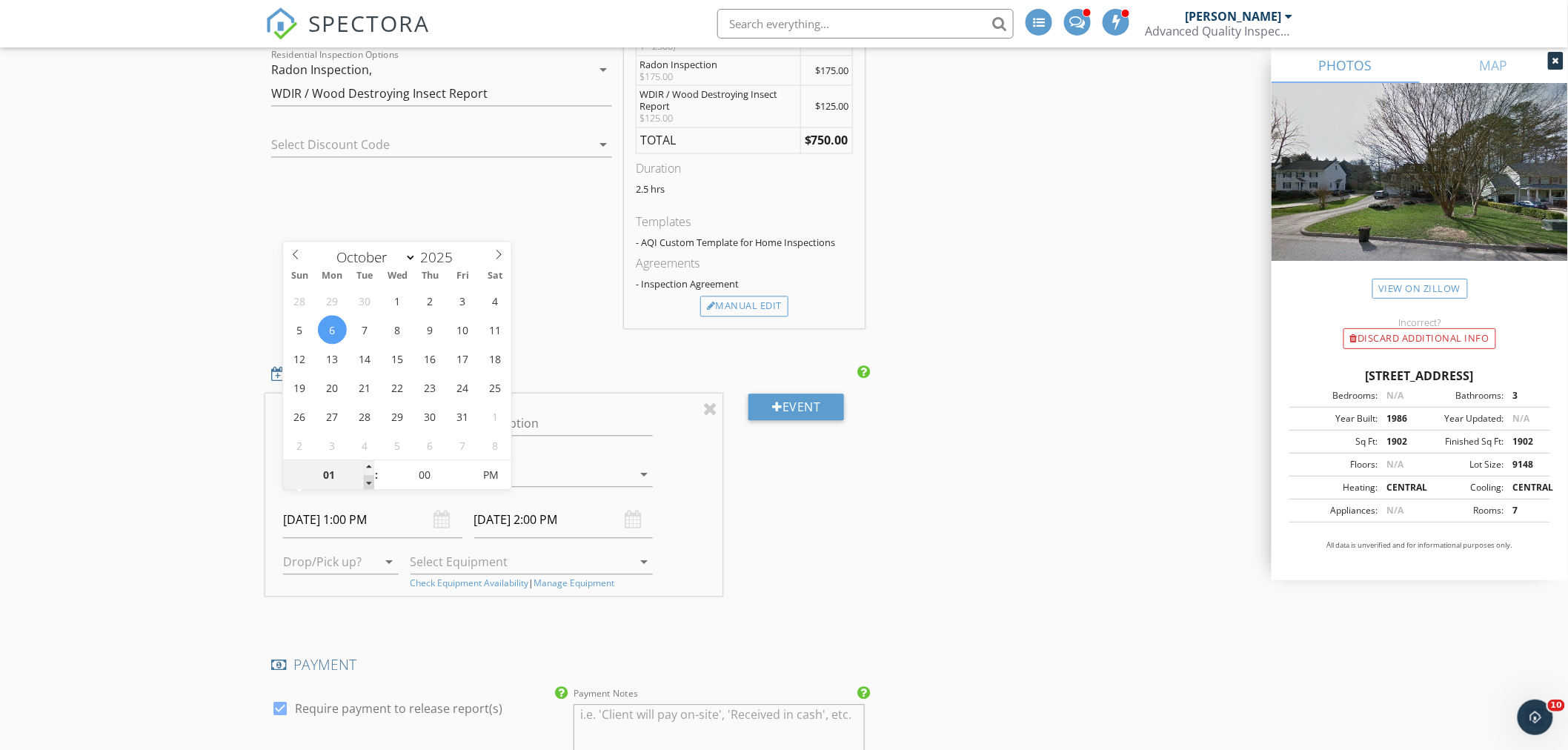
type input "10/06/2025 12:00 PM"
click at [368, 484] on span at bounding box center [369, 482] width 10 height 15
type input "11"
type input "10/06/2025 11:00 AM"
click at [369, 484] on span at bounding box center [369, 482] width 10 height 15
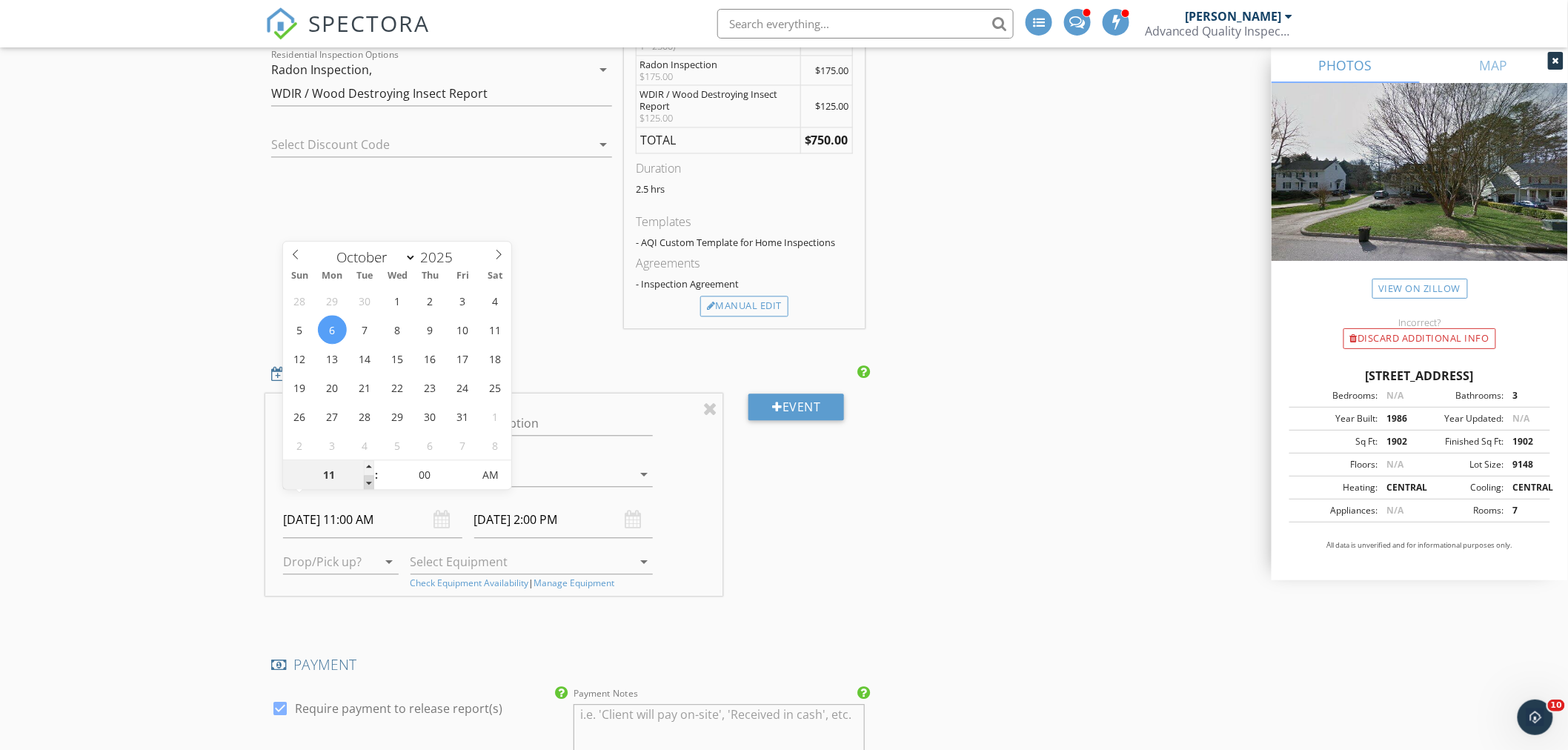
type input "10"
type input "10/06/2025 10:00 AM"
click at [369, 484] on span at bounding box center [369, 482] width 10 height 15
type input "09"
type input "10/06/2025 9:00 AM"
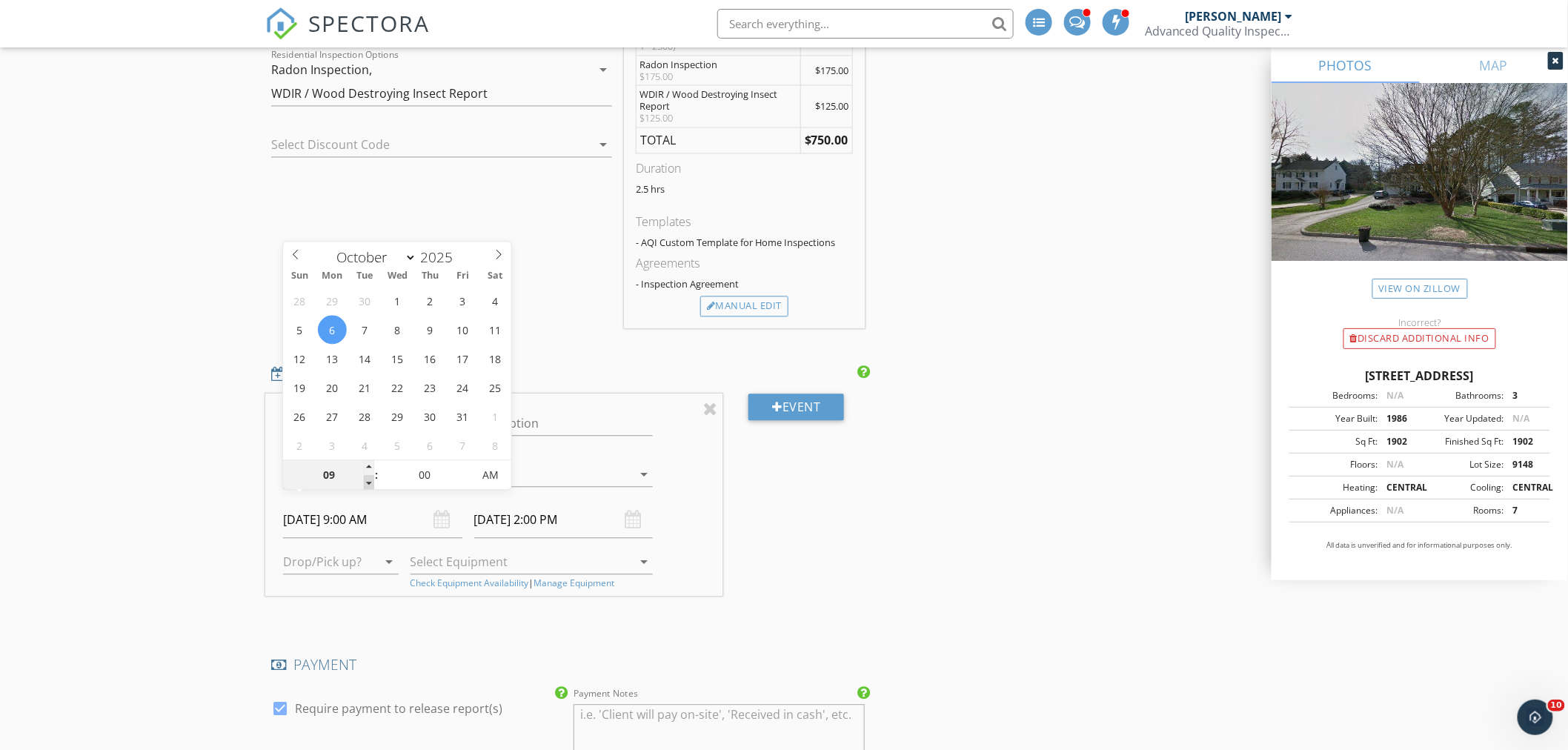
click at [369, 484] on span at bounding box center [369, 482] width 10 height 15
type input "08"
type input "10/06/2025 8:00 AM"
click at [369, 484] on span at bounding box center [369, 482] width 10 height 15
type input "07"
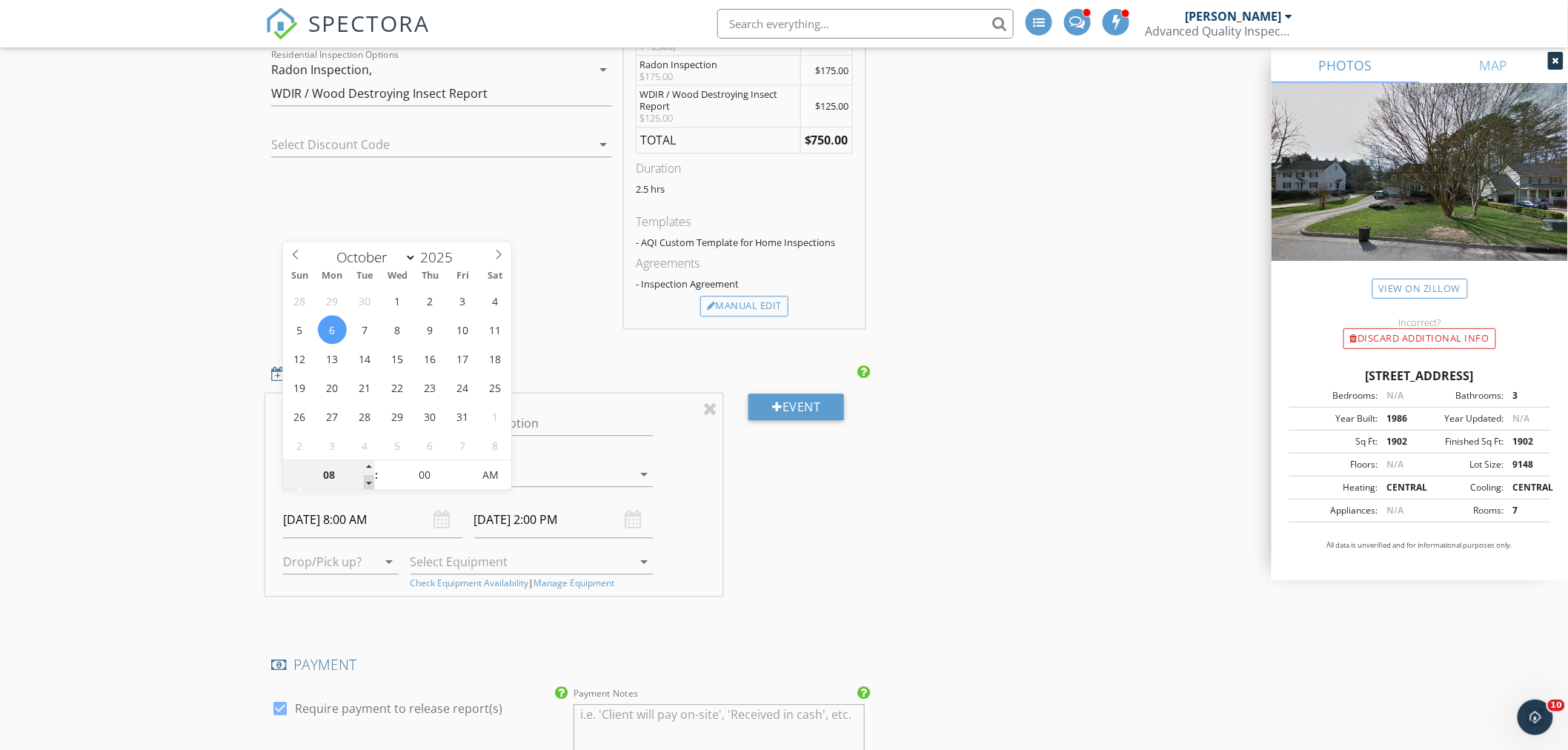
type input "10/06/2025 7:00 AM"
click at [369, 484] on span at bounding box center [369, 482] width 10 height 15
type input "06"
type input "10/06/2025 6:00 AM"
click at [369, 484] on span at bounding box center [369, 482] width 10 height 15
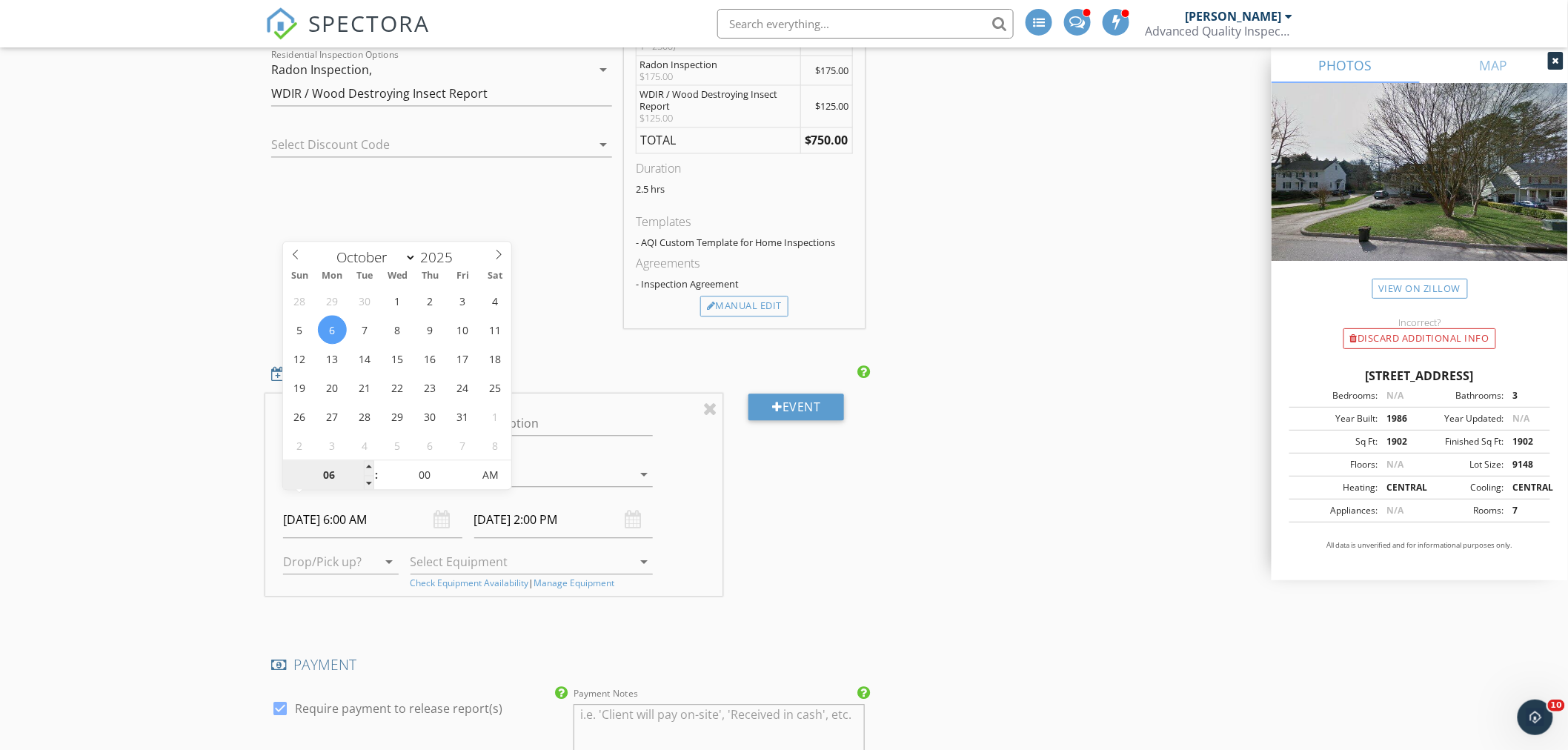
type input "10/06/2025 7:00 AM"
type input "07"
type input "10/06/2025 7:00 AM"
click at [368, 464] on span at bounding box center [369, 467] width 10 height 15
type input "10/06/2025 8:00 AM"
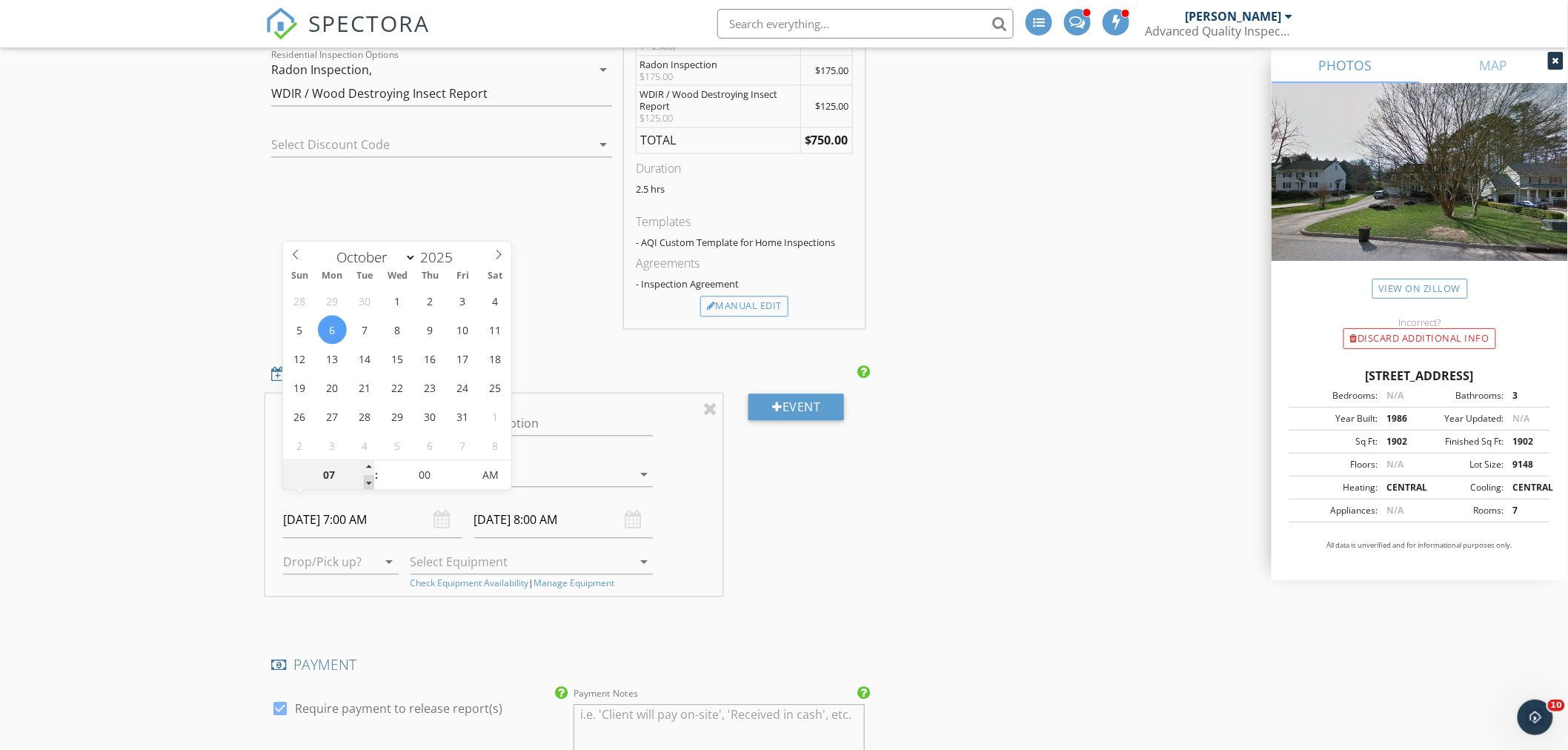
type input "06"
type input "10/06/2025 6:00 AM"
click at [368, 480] on span at bounding box center [369, 482] width 10 height 15
type input "10/06/2025 7:00 AM"
click at [212, 453] on div "New Inspection Click here to use the New Order Form INSPECTOR(S) check_box_outl…" at bounding box center [784, 434] width 1568 height 3167
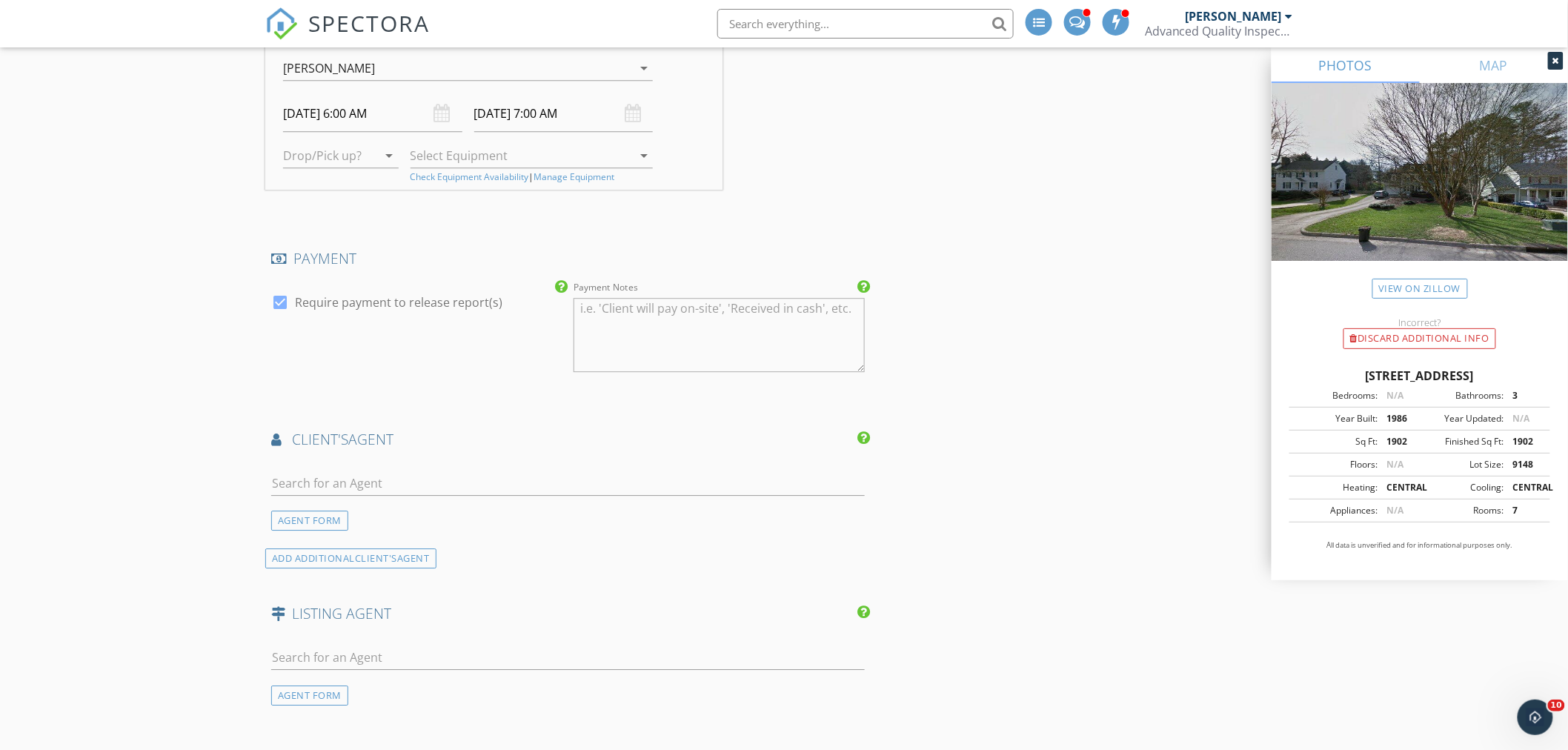
scroll to position [1647, 0]
click at [404, 467] on input "text" at bounding box center [567, 478] width 593 height 25
click at [147, 467] on div "New Inspection Click here to use the New Order Form INSPECTOR(S) check_box_outl…" at bounding box center [784, 22] width 1568 height 3167
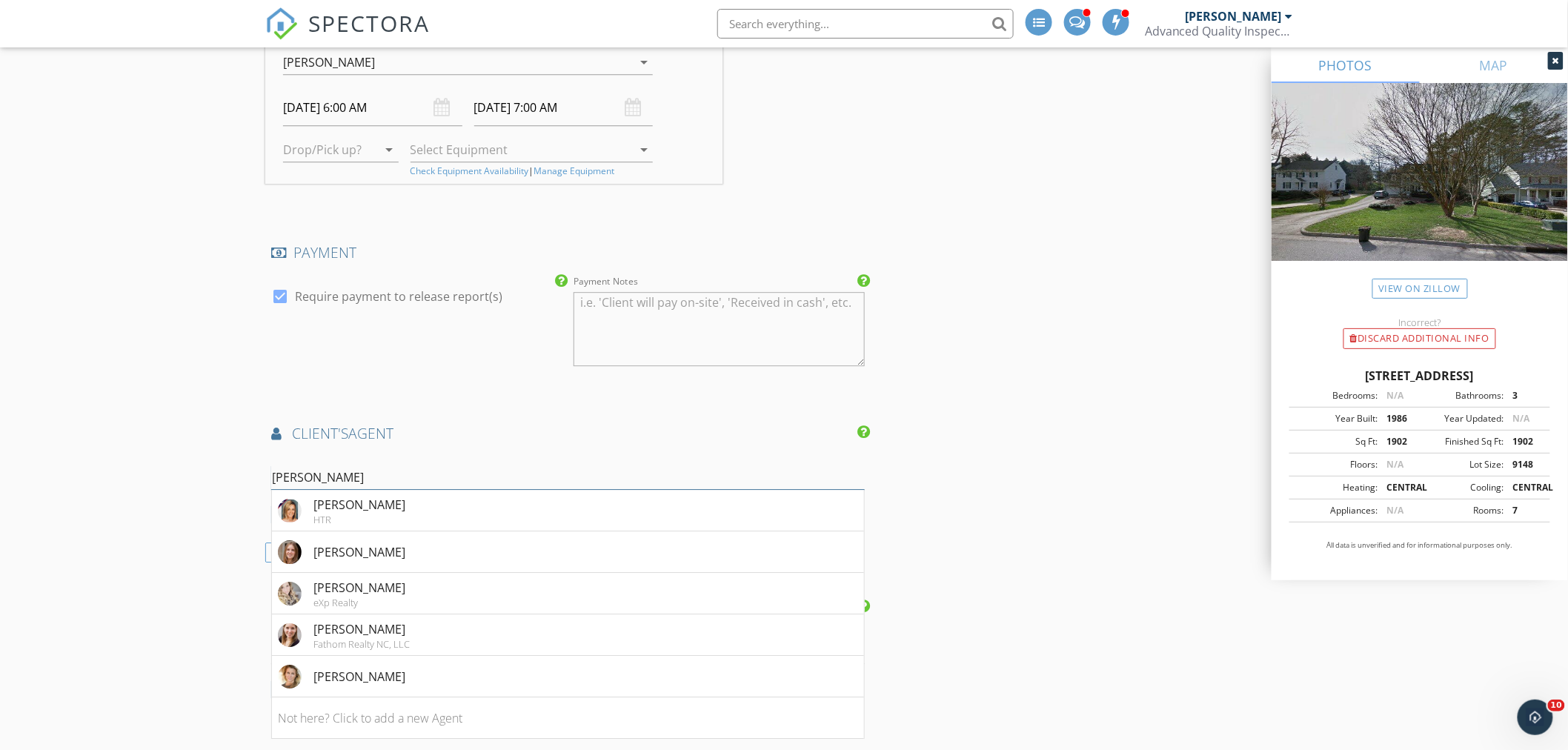
drag, startPoint x: 334, startPoint y: 464, endPoint x: 185, endPoint y: 457, distance: 149.2
click at [185, 460] on div "New Inspection Click here to use the New Order Form INSPECTOR(S) check_box_outl…" at bounding box center [784, 22] width 1568 height 3167
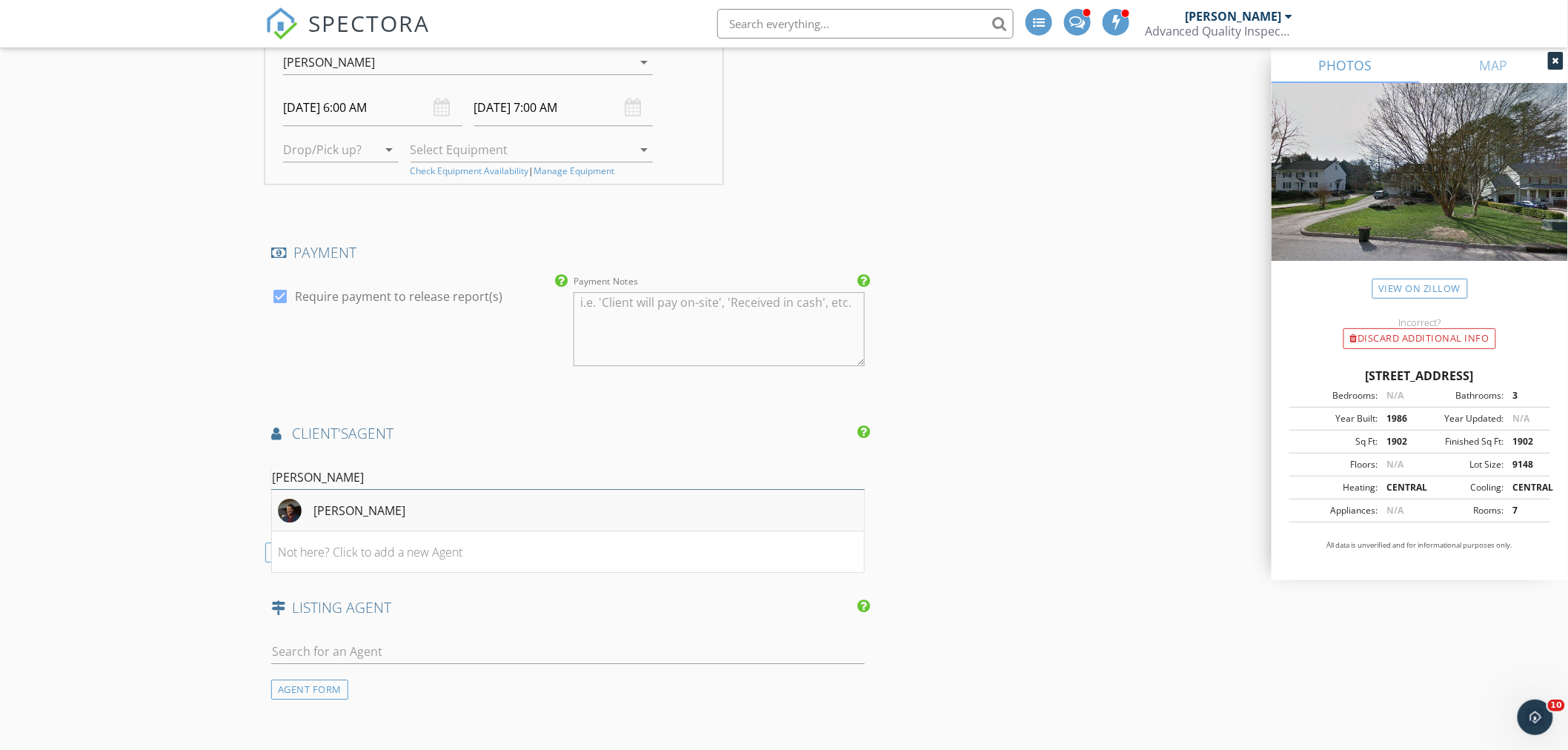
type input "Hester"
click at [349, 502] on div "Marcus Hester-Smith" at bounding box center [360, 510] width 92 height 17
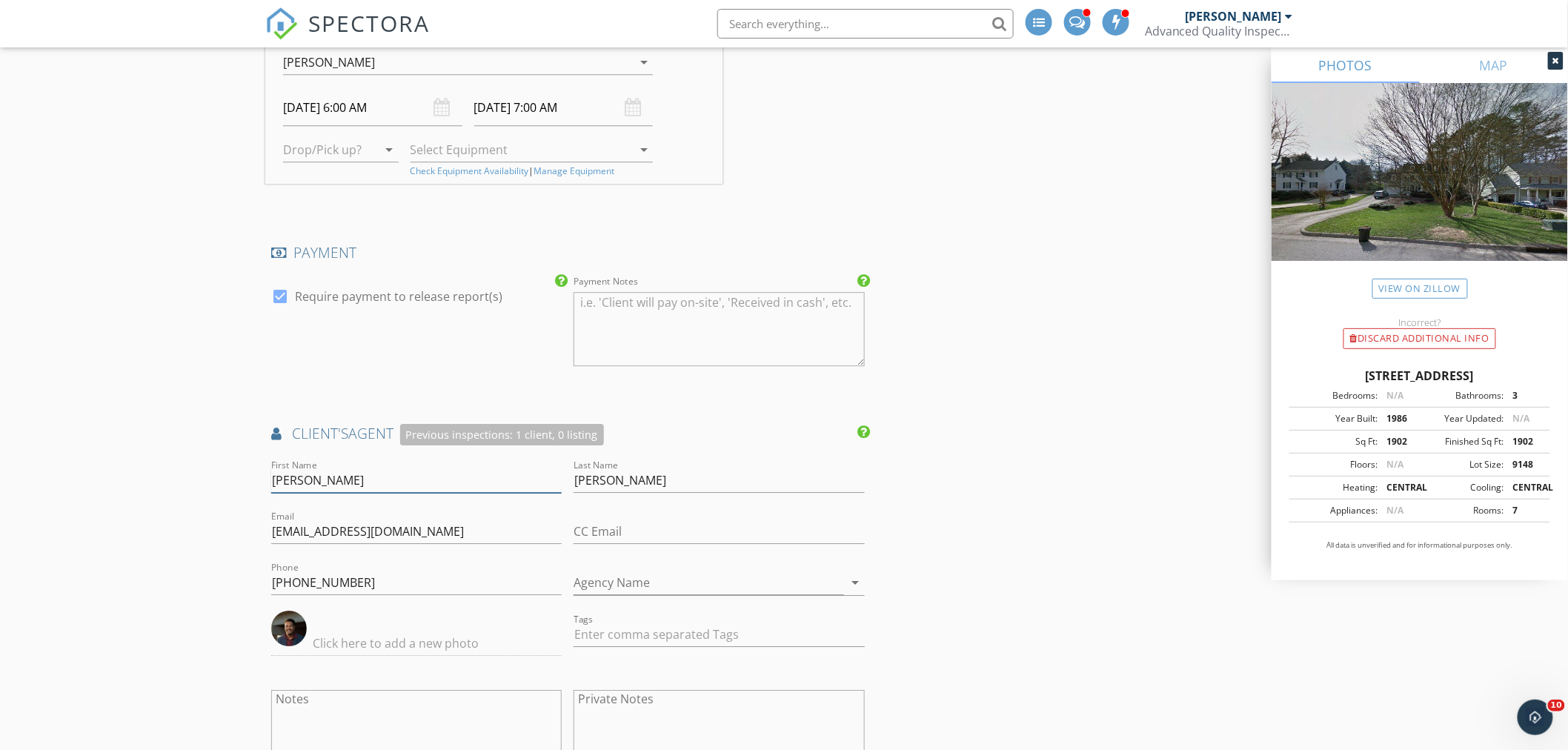
click at [274, 469] on input "Marcus" at bounding box center [417, 480] width 291 height 25
drag, startPoint x: 323, startPoint y: 467, endPoint x: 239, endPoint y: 461, distance: 84.2
click at [239, 461] on div "New Inspection Click here to use the New Order Form INSPECTOR(S) check_box_outl…" at bounding box center [784, 163] width 1568 height 3448
type input "Marcus"
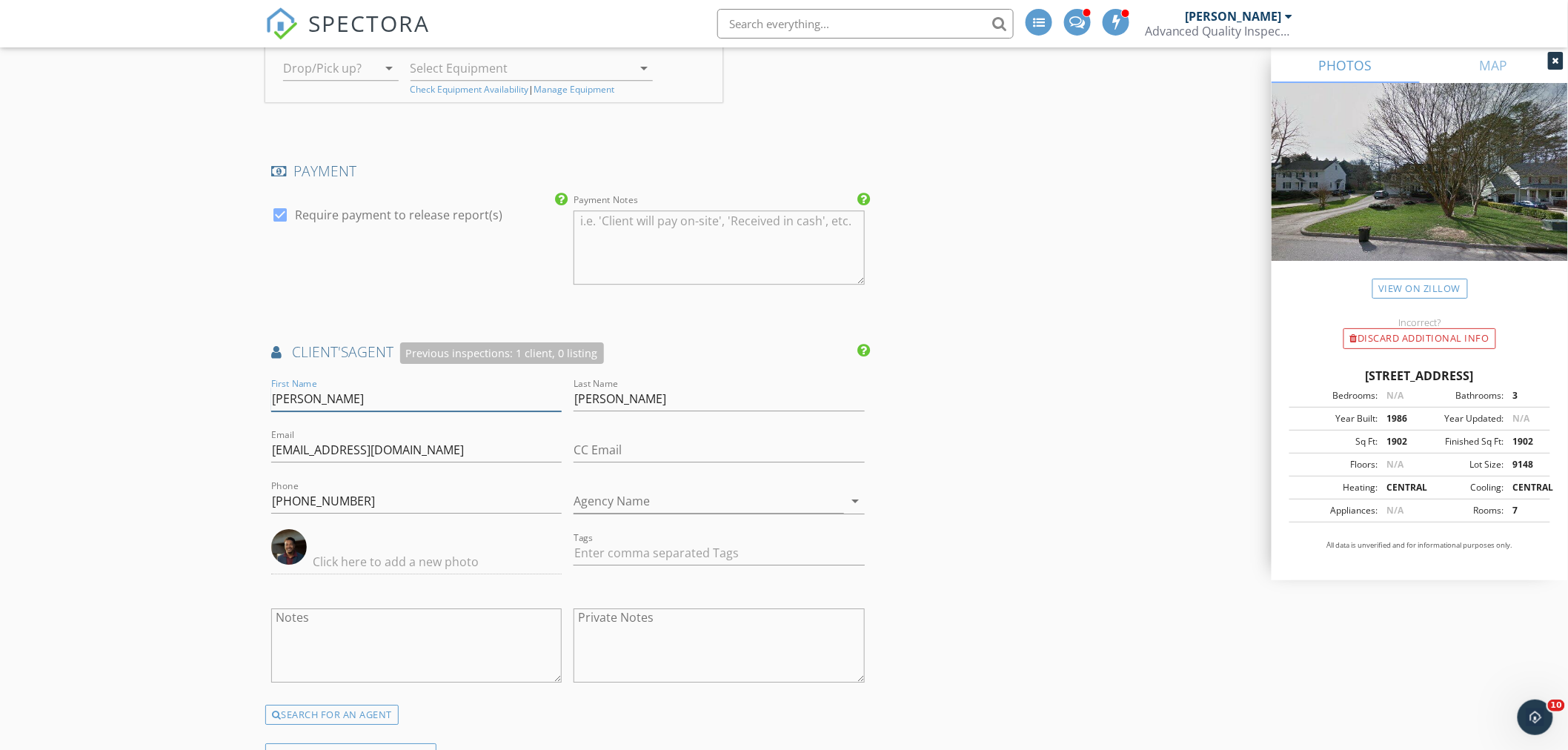
scroll to position [1730, 0]
click at [206, 444] on div "New Inspection Click here to use the New Order Form INSPECTOR(S) check_box_outl…" at bounding box center [784, 81] width 1568 height 3448
click at [271, 390] on input "Marcus" at bounding box center [417, 398] width 291 height 25
click at [1116, 478] on div "INSPECTOR(S) check_box_outline_blank Randy Berry check_box Loftin Latham PRIMAR…" at bounding box center [784, 106] width 1037 height 3328
click at [378, 490] on input "252-489-0838" at bounding box center [417, 501] width 291 height 25
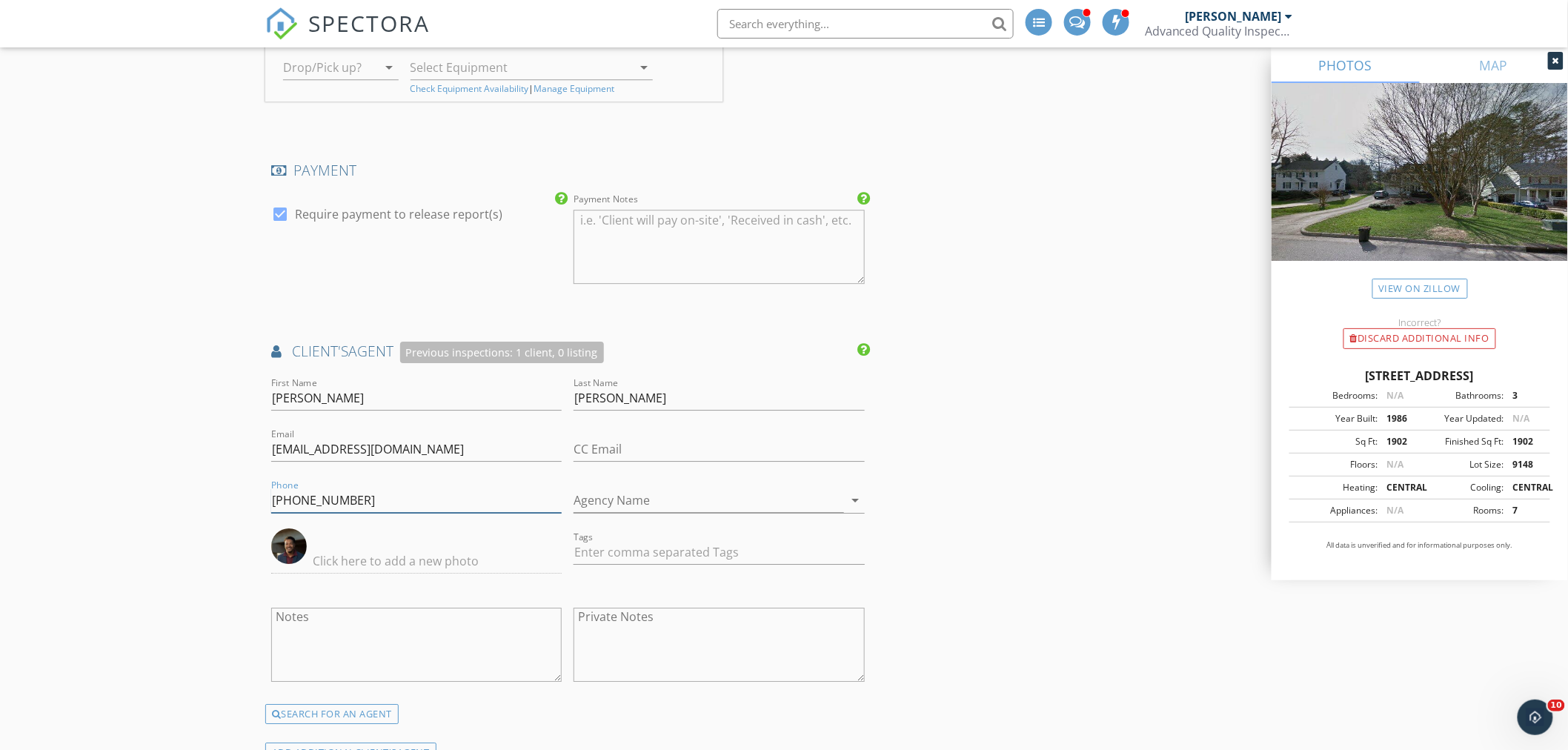
click at [378, 490] on input "252-489-0838" at bounding box center [417, 501] width 291 height 25
paste input "[PHONE_NUMBER]"
type input "[PHONE_NUMBER]"
click at [181, 479] on div "New Inspection Click here to use the New Order Form INSPECTOR(S) check_box_outl…" at bounding box center [784, 81] width 1568 height 3448
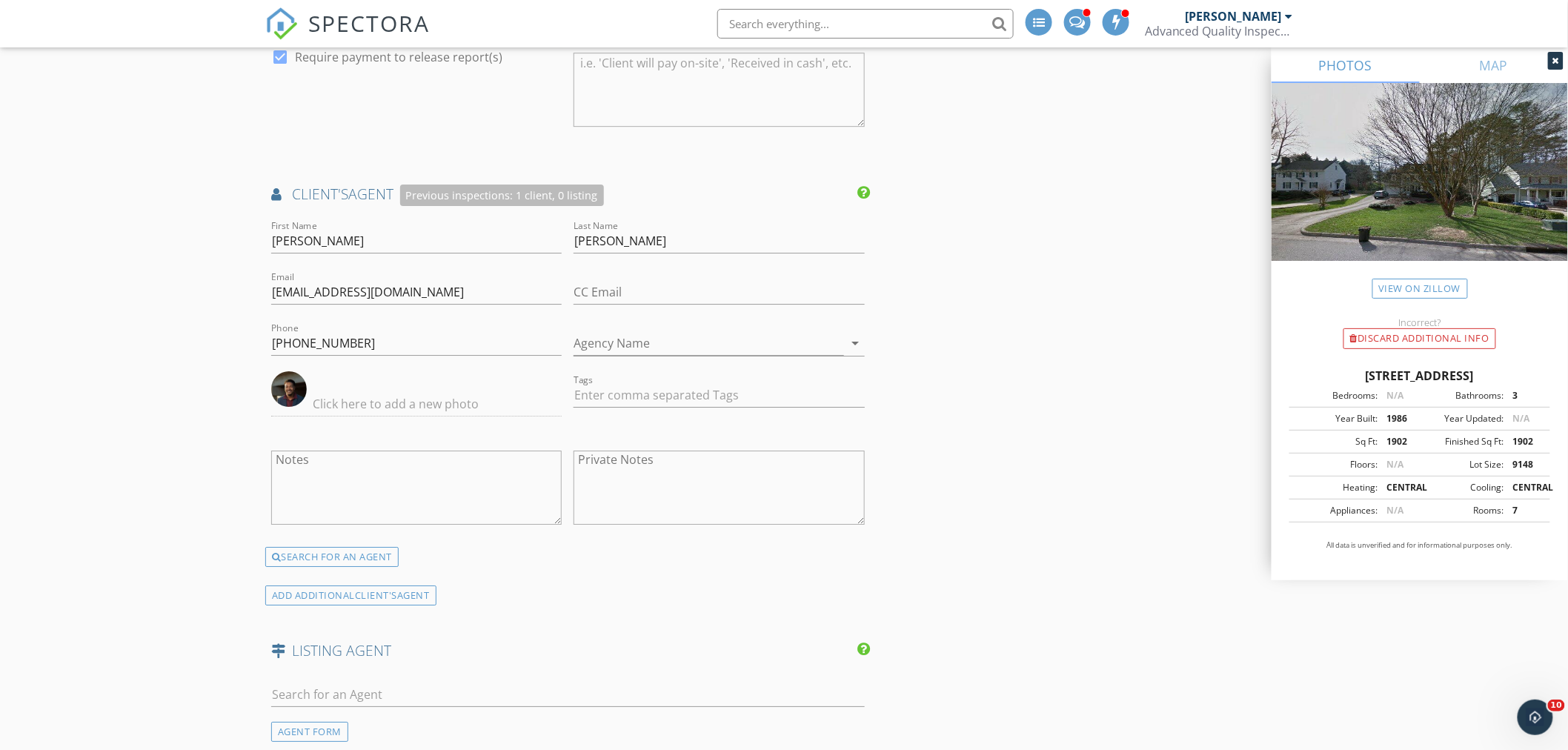
scroll to position [1895, 0]
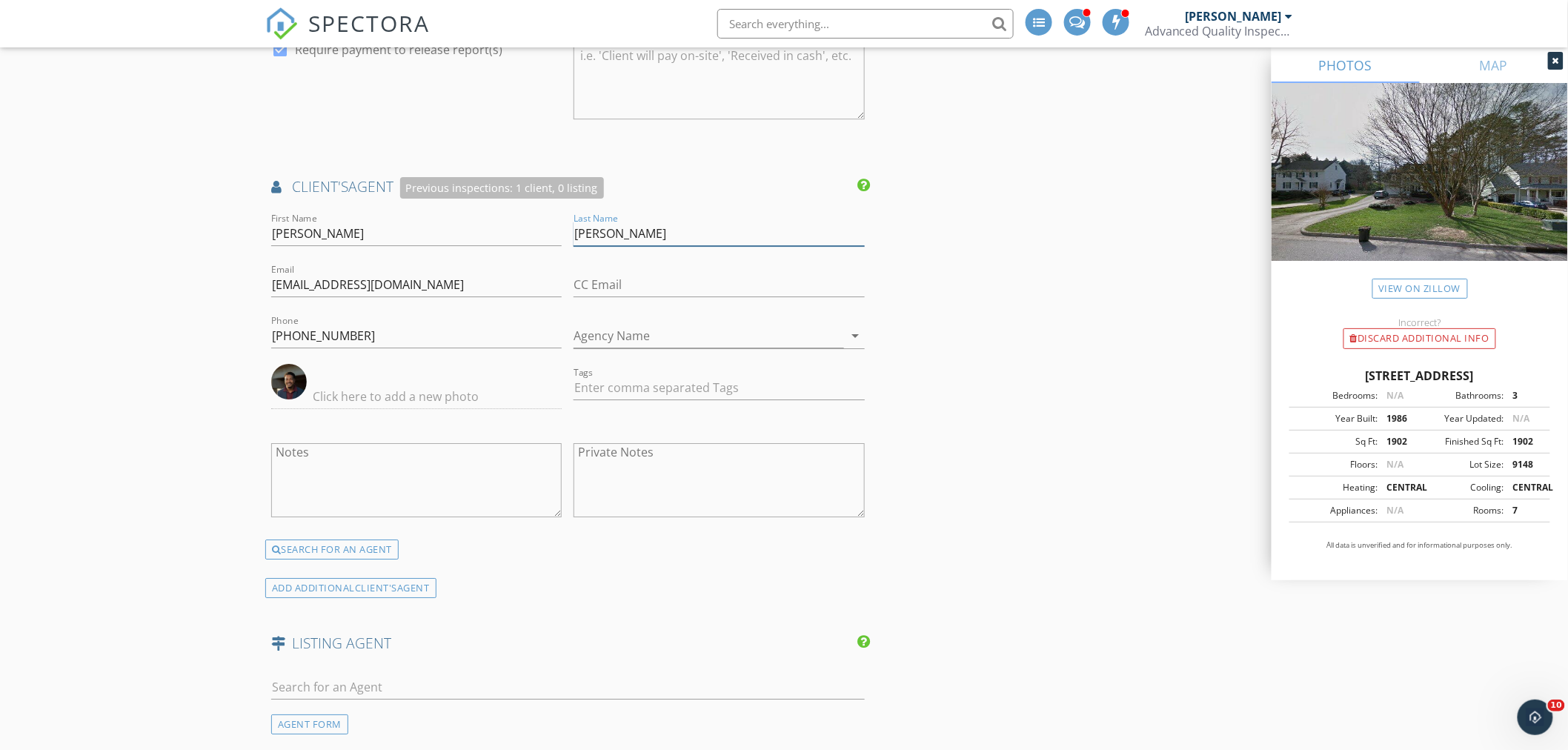
click at [618, 225] on input "Hester-Smith" at bounding box center [719, 234] width 291 height 25
type input "Hester Smith"
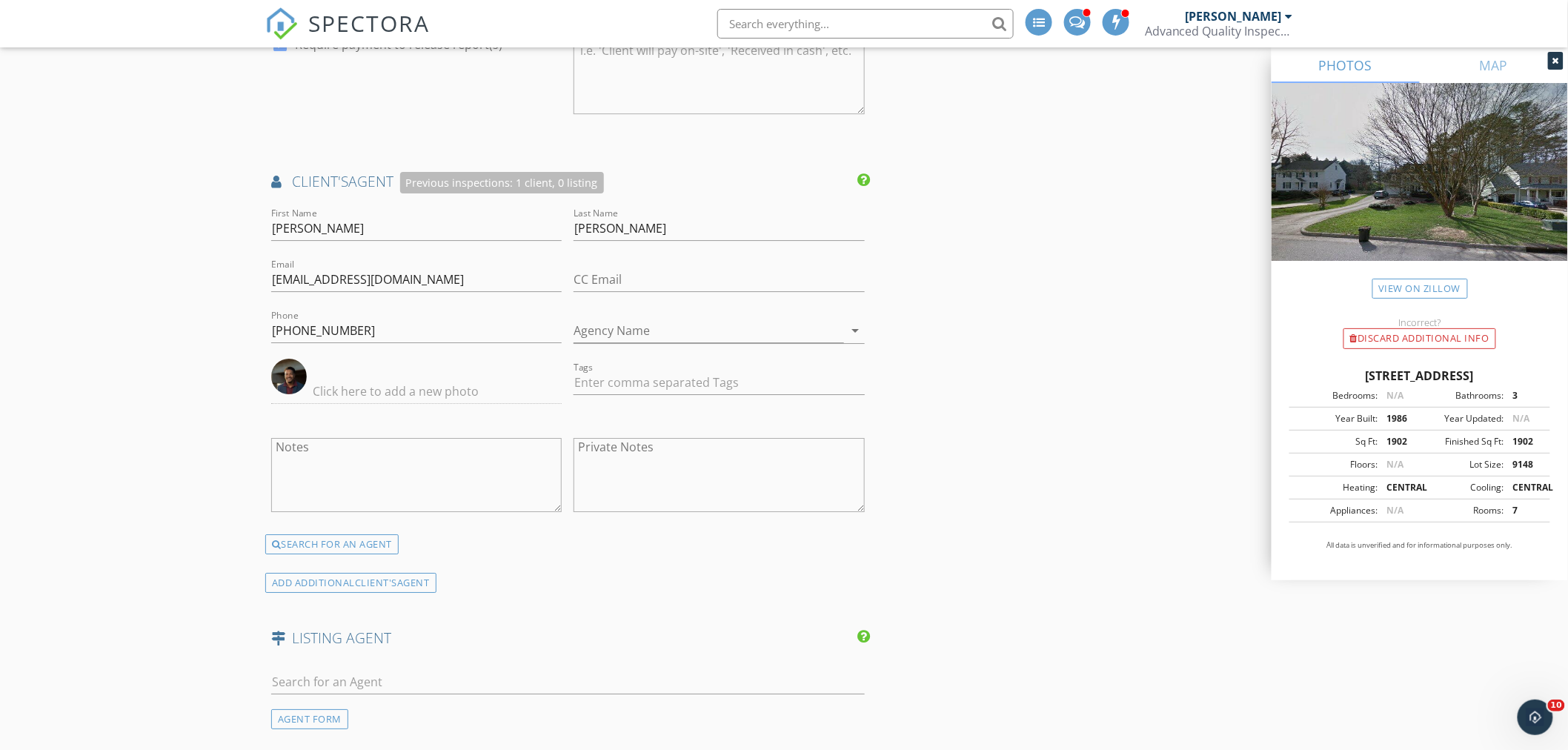
scroll to position [2307, 0]
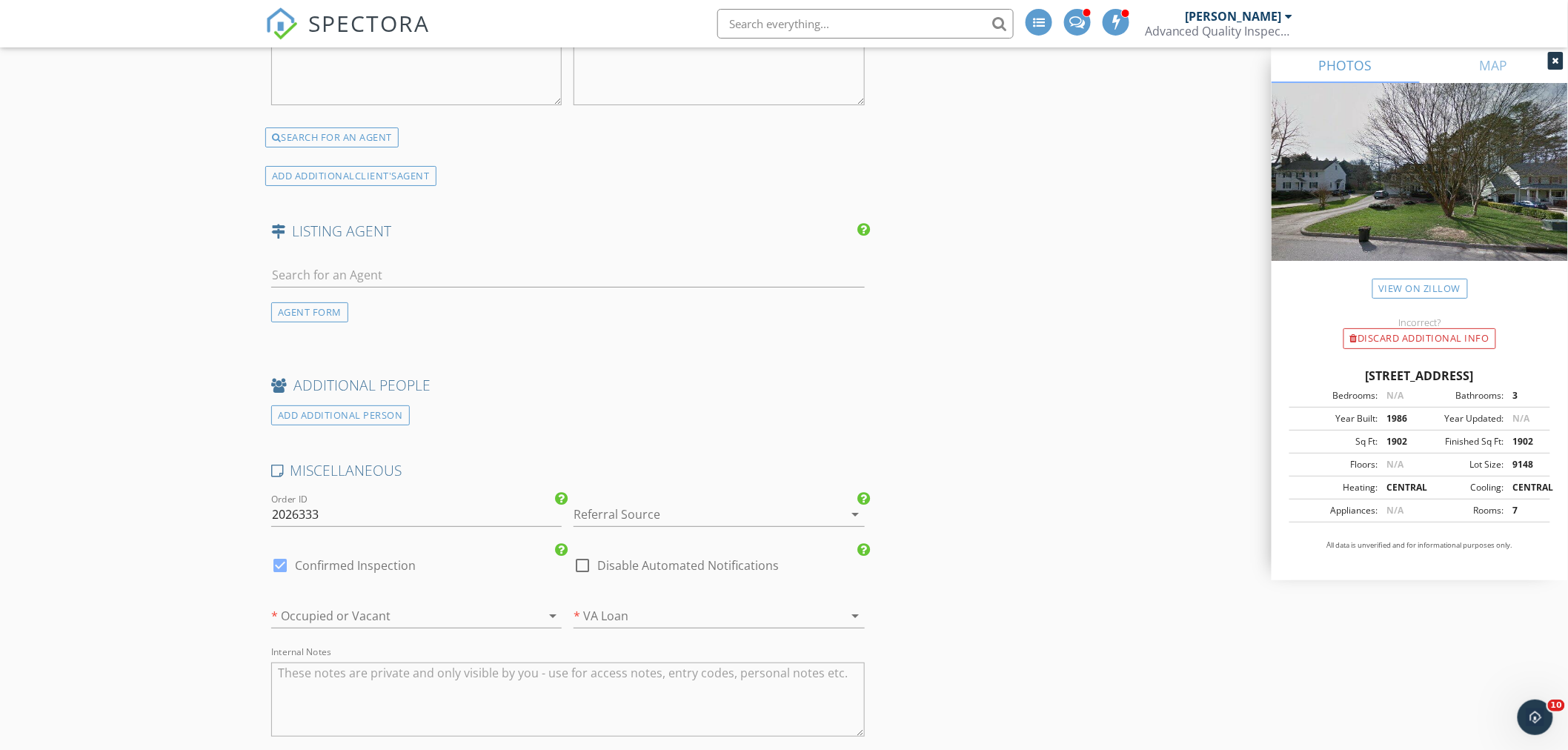
click at [402, 609] on div at bounding box center [395, 617] width 249 height 24
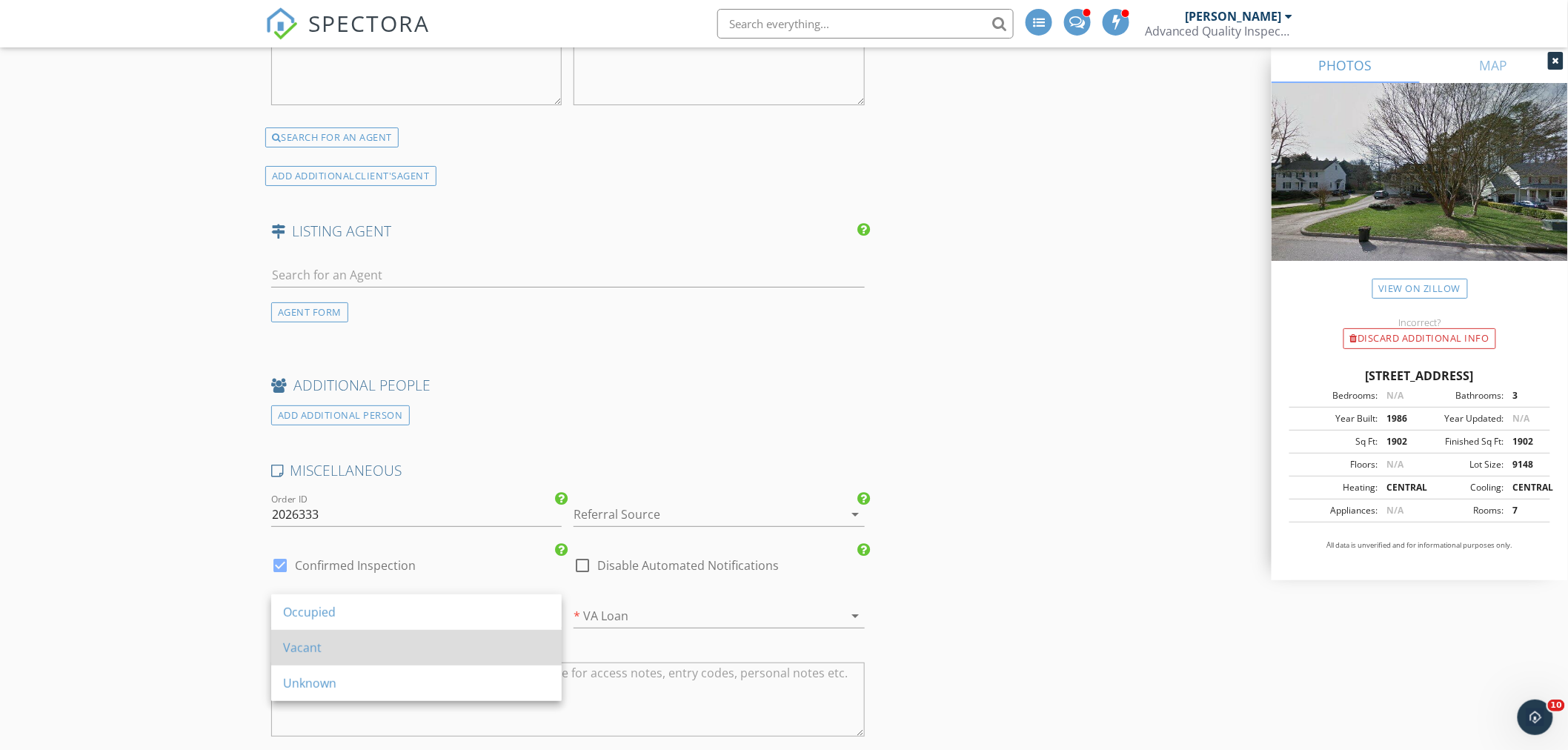
click at [369, 651] on div "Vacant" at bounding box center [417, 648] width 267 height 17
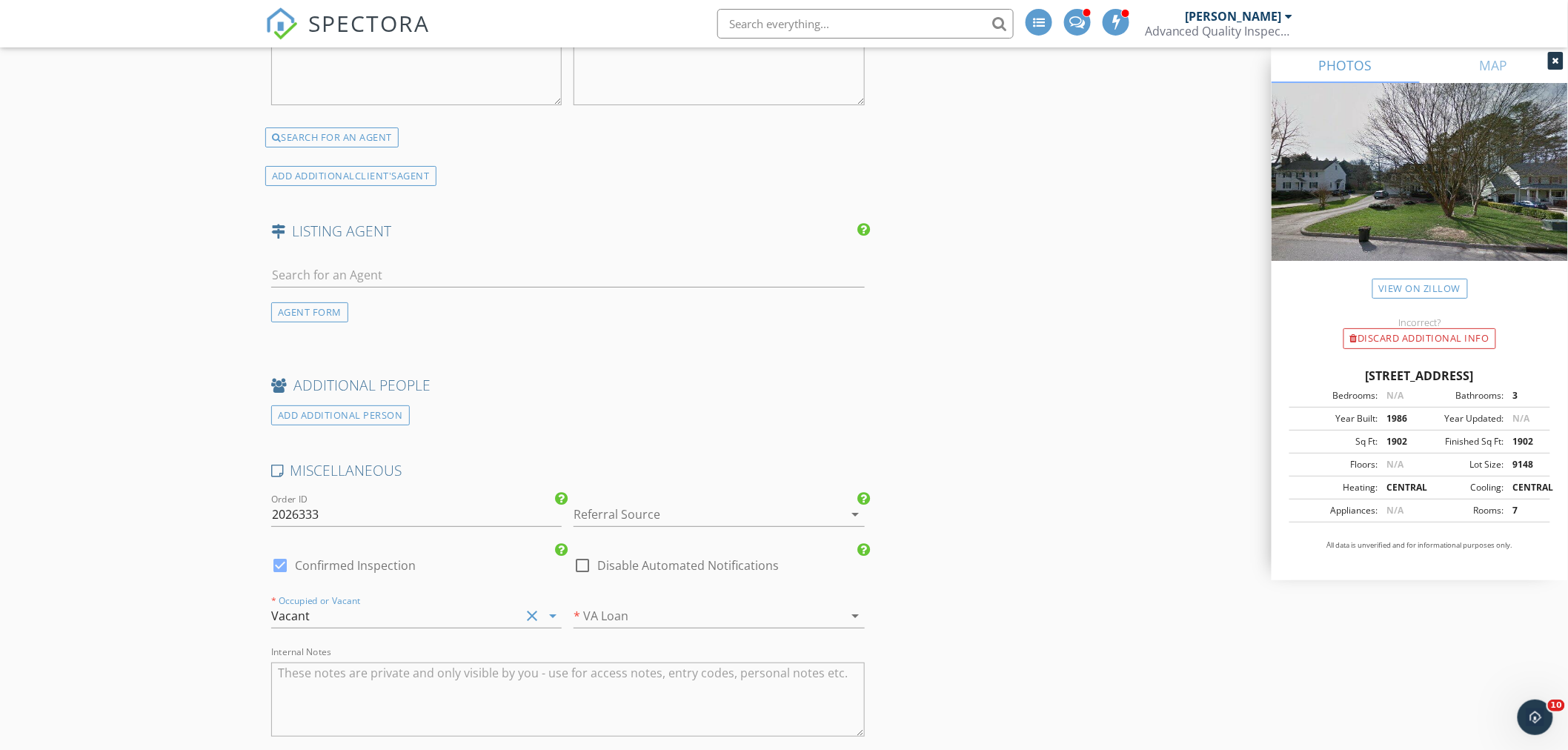
drag, startPoint x: 195, startPoint y: 623, endPoint x: 215, endPoint y: 614, distance: 21.9
click at [685, 502] on div at bounding box center [698, 514] width 249 height 24
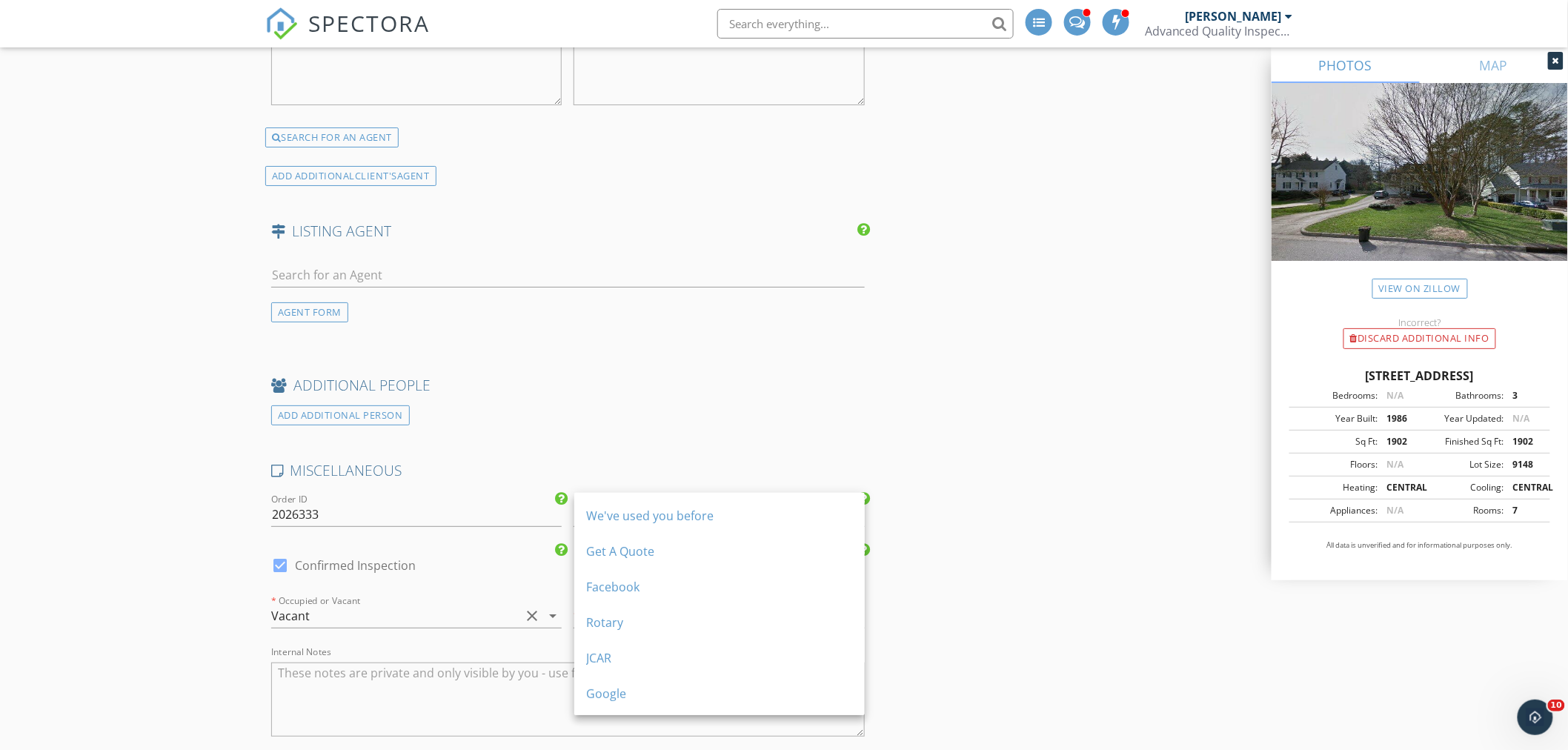
scroll to position [276, 0]
click at [672, 632] on div "My Real Estate Agent" at bounding box center [719, 626] width 267 height 17
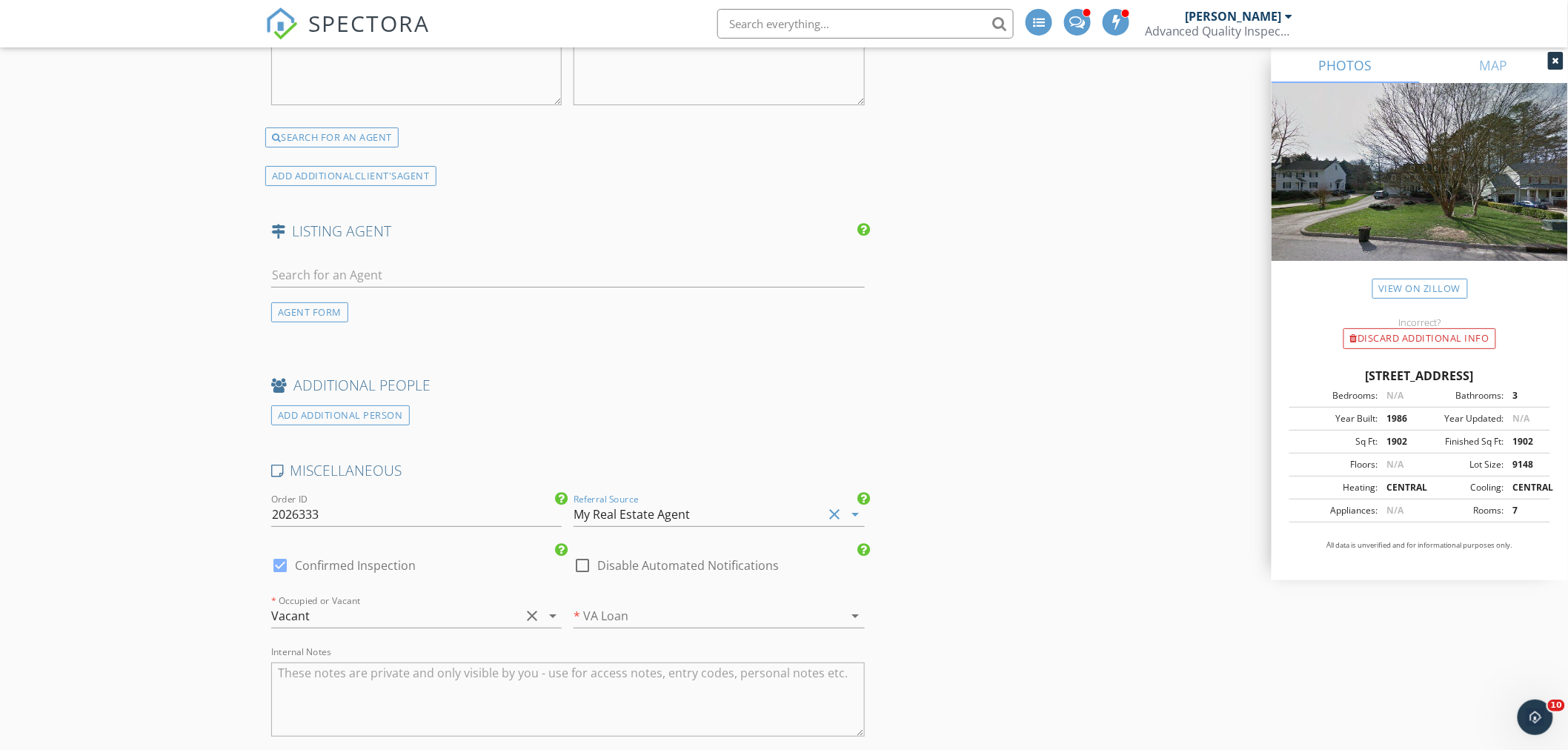
click at [743, 688] on textarea "Internal Notes" at bounding box center [567, 699] width 593 height 75
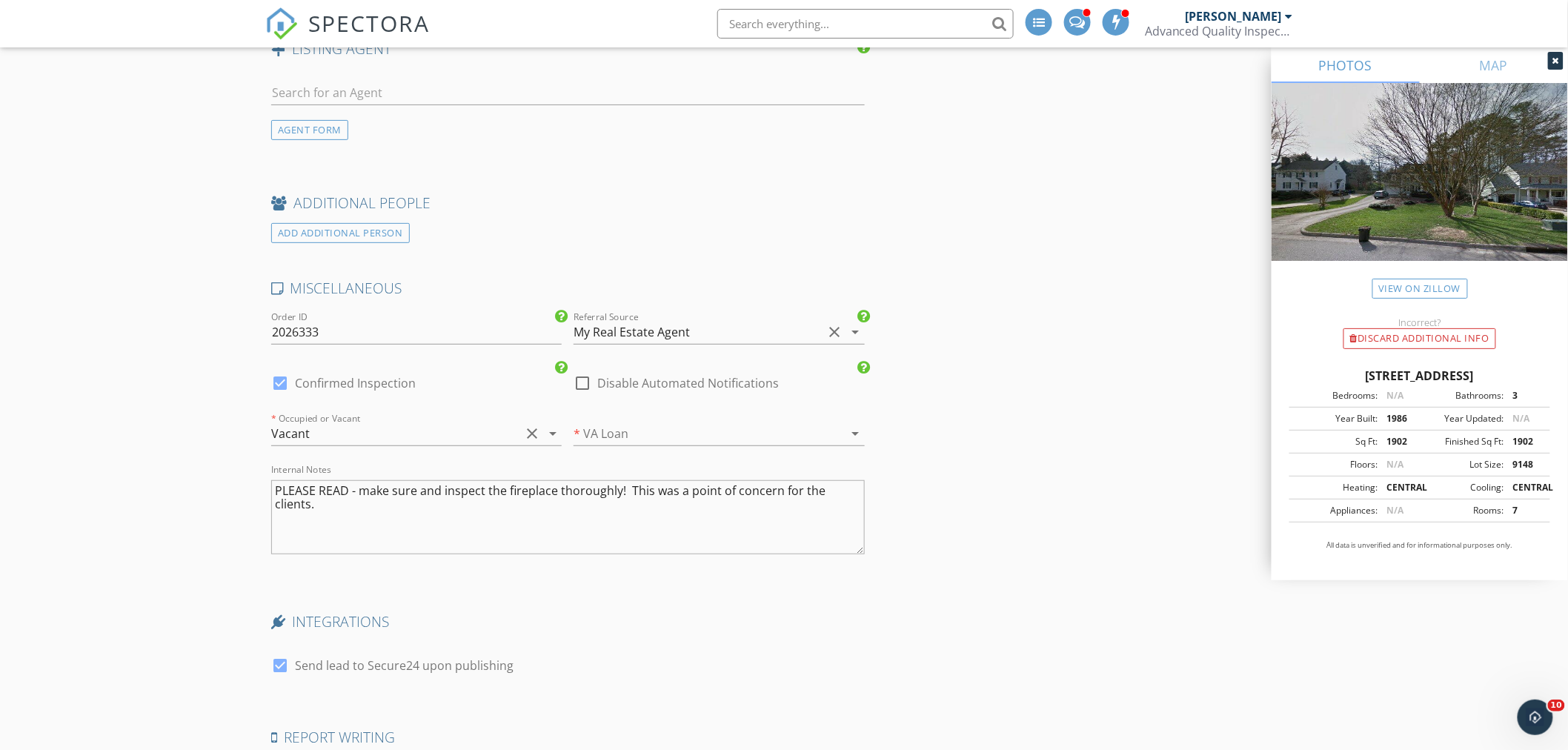
scroll to position [2636, 0]
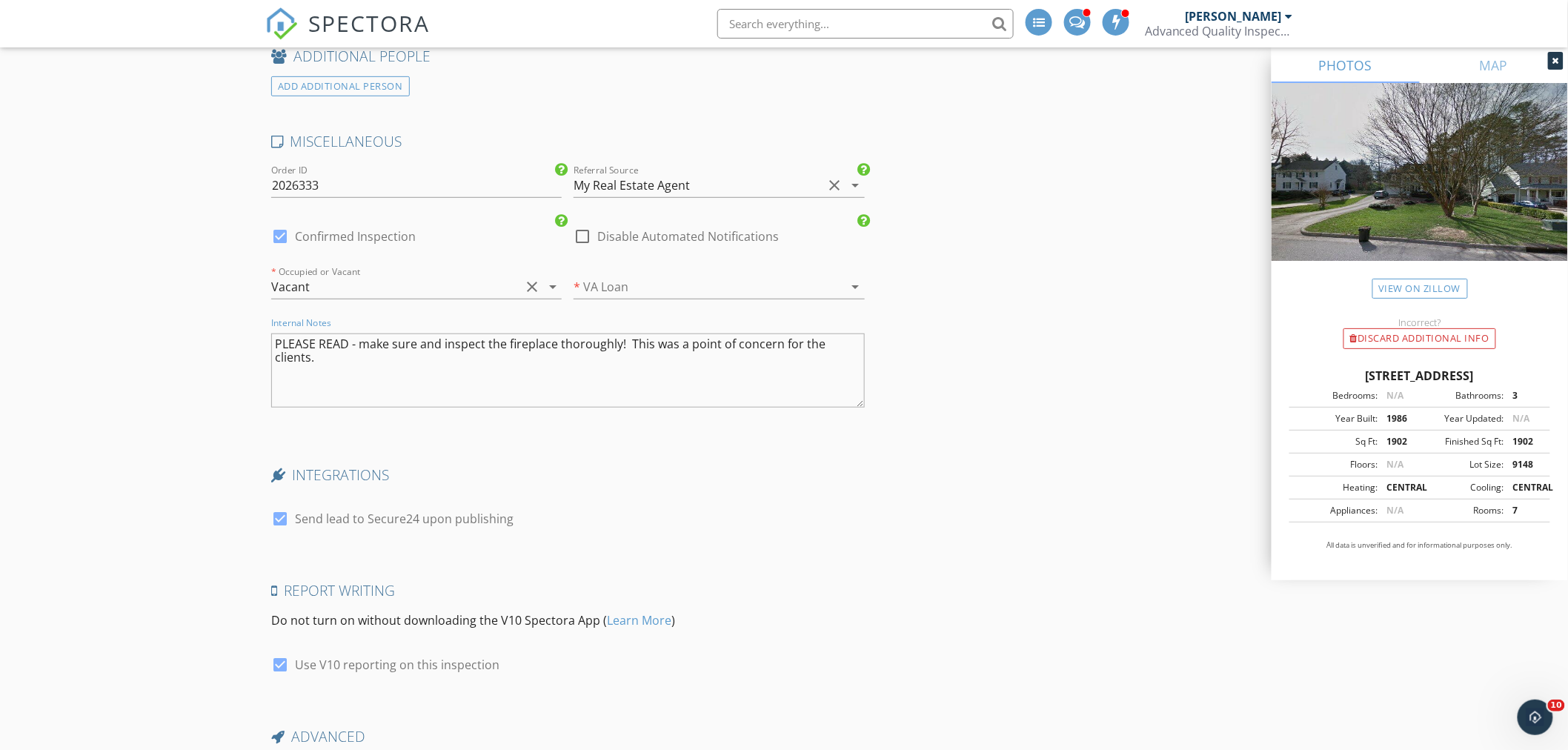
click at [598, 351] on textarea "PLEASE READ - make sure and inspect the fireplace thoroughly! This was a point …" at bounding box center [567, 371] width 593 height 75
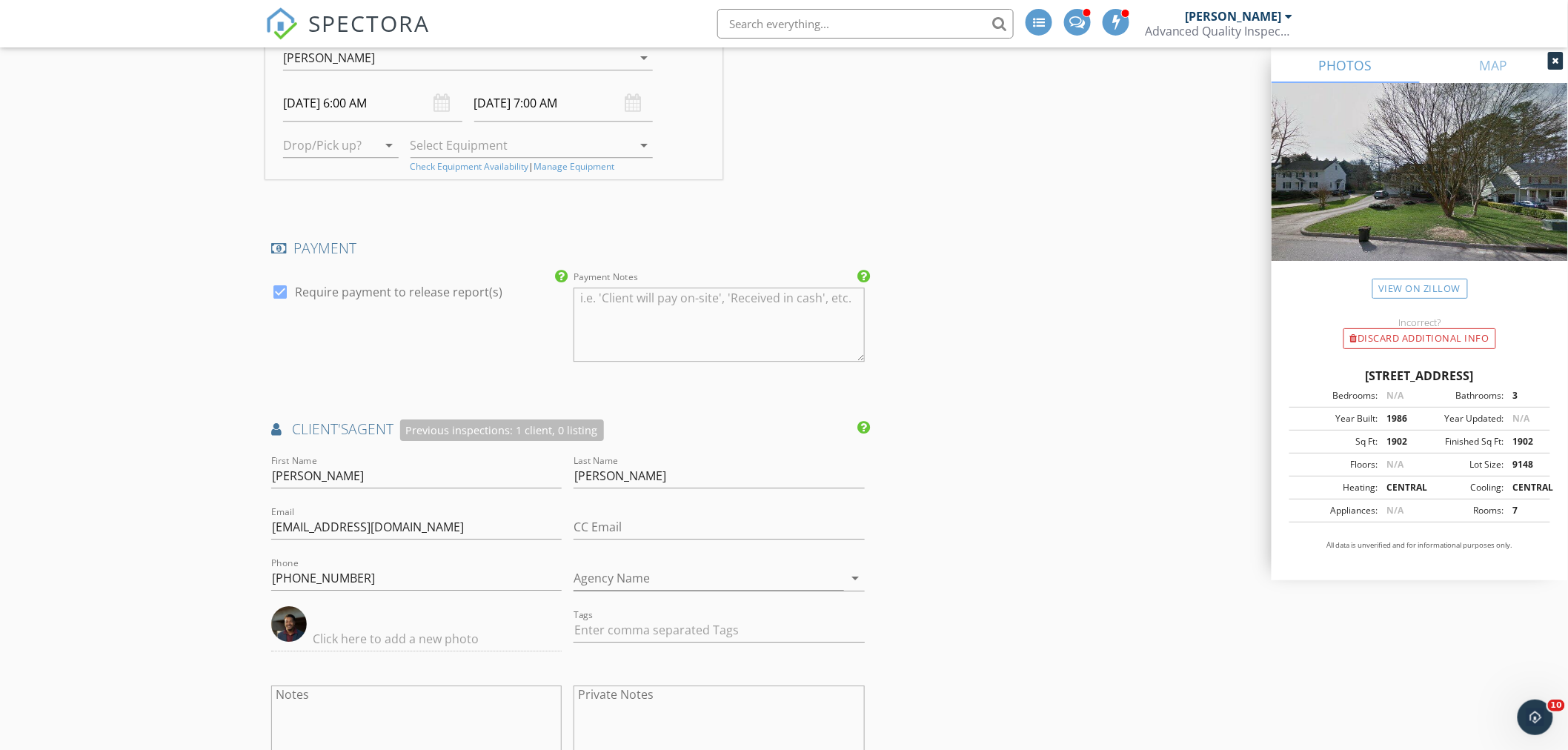
scroll to position [1647, 0]
type textarea "PLEASE READ - make sure and inspect the fireplace thoroughly! This was a point …"
click at [297, 619] on img at bounding box center [289, 629] width 36 height 36
click at [276, 468] on input "Marcus" at bounding box center [417, 480] width 291 height 25
type input "Sara and Marcus"
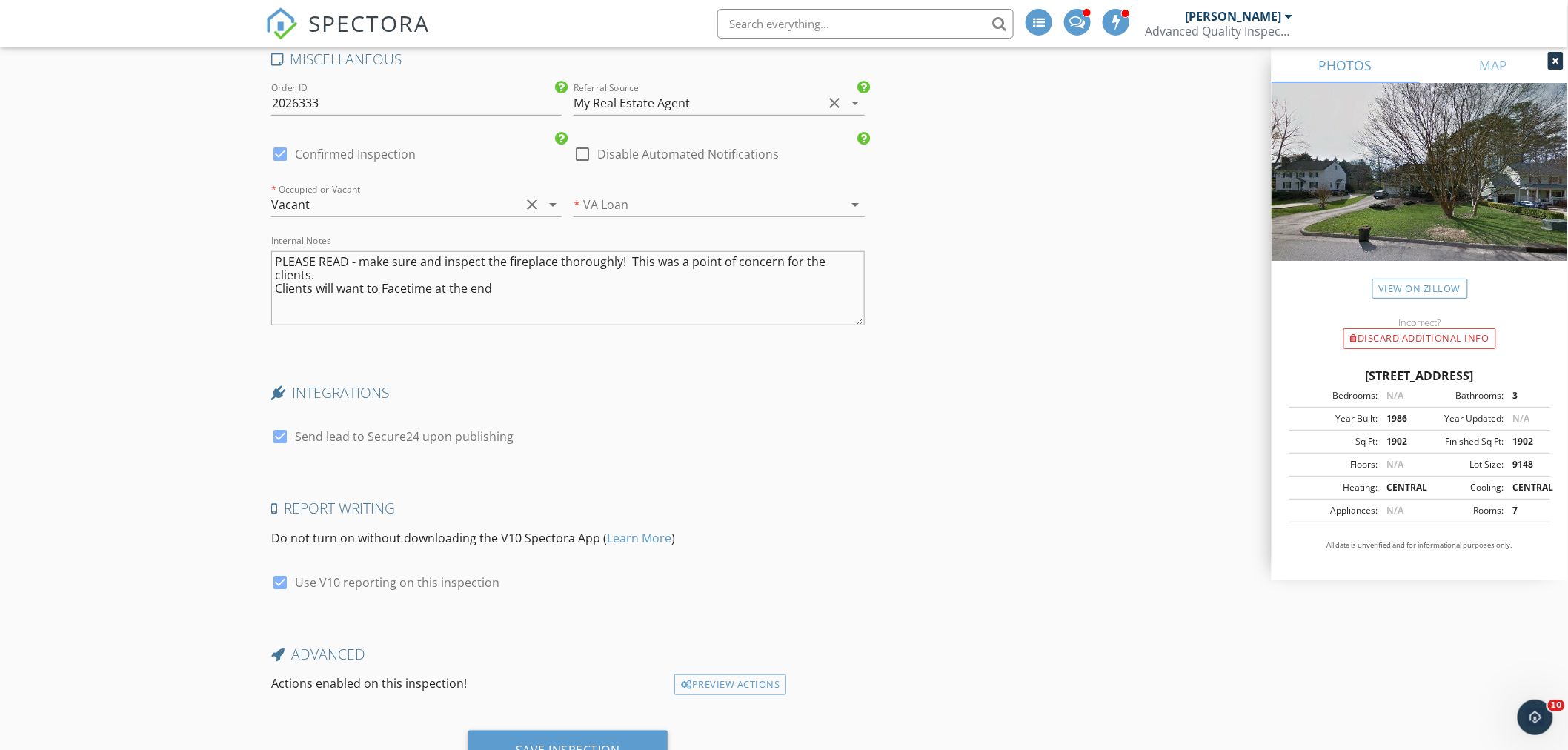
scroll to position [2775, 0]
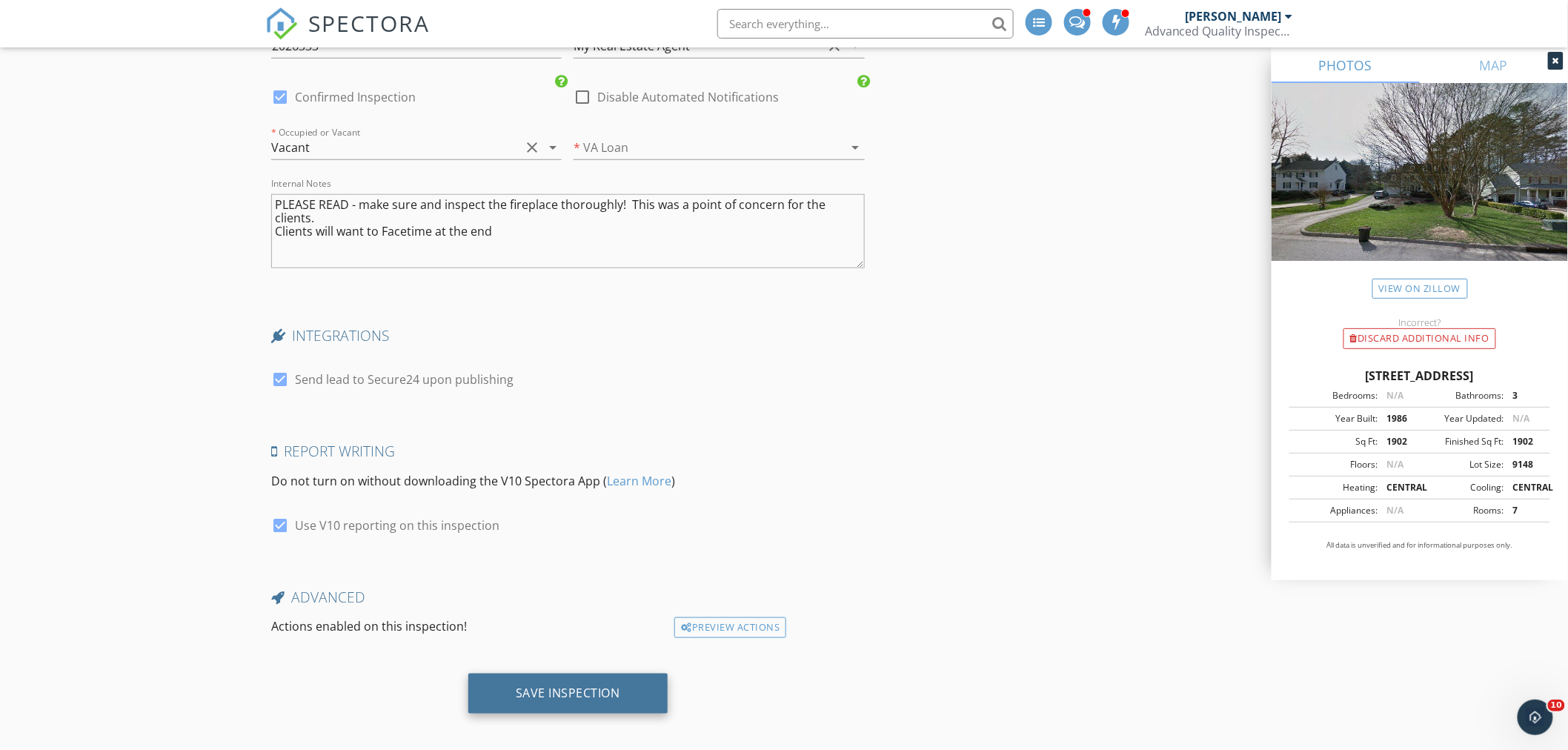
click at [595, 692] on div "Save Inspection" at bounding box center [567, 694] width 200 height 40
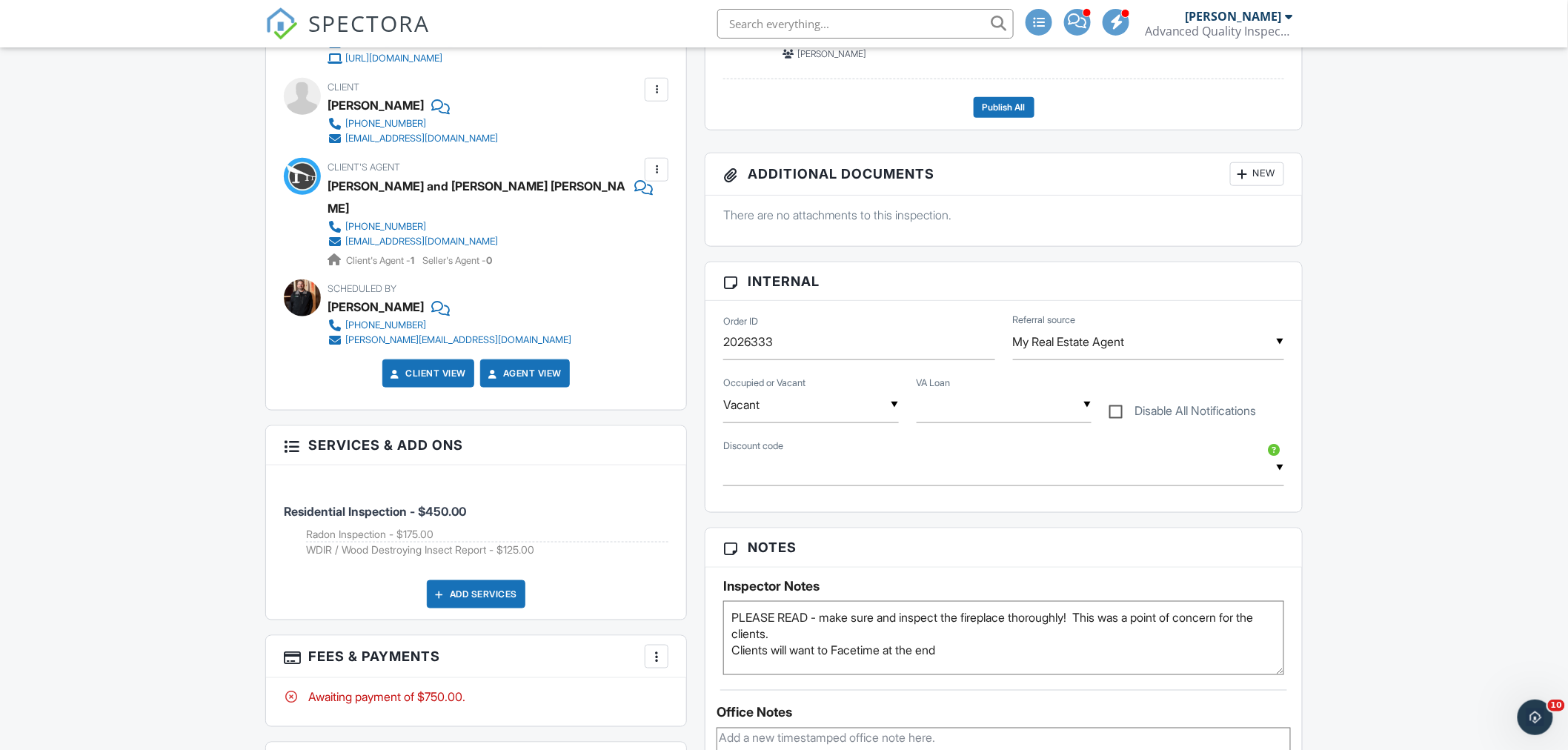
scroll to position [658, 0]
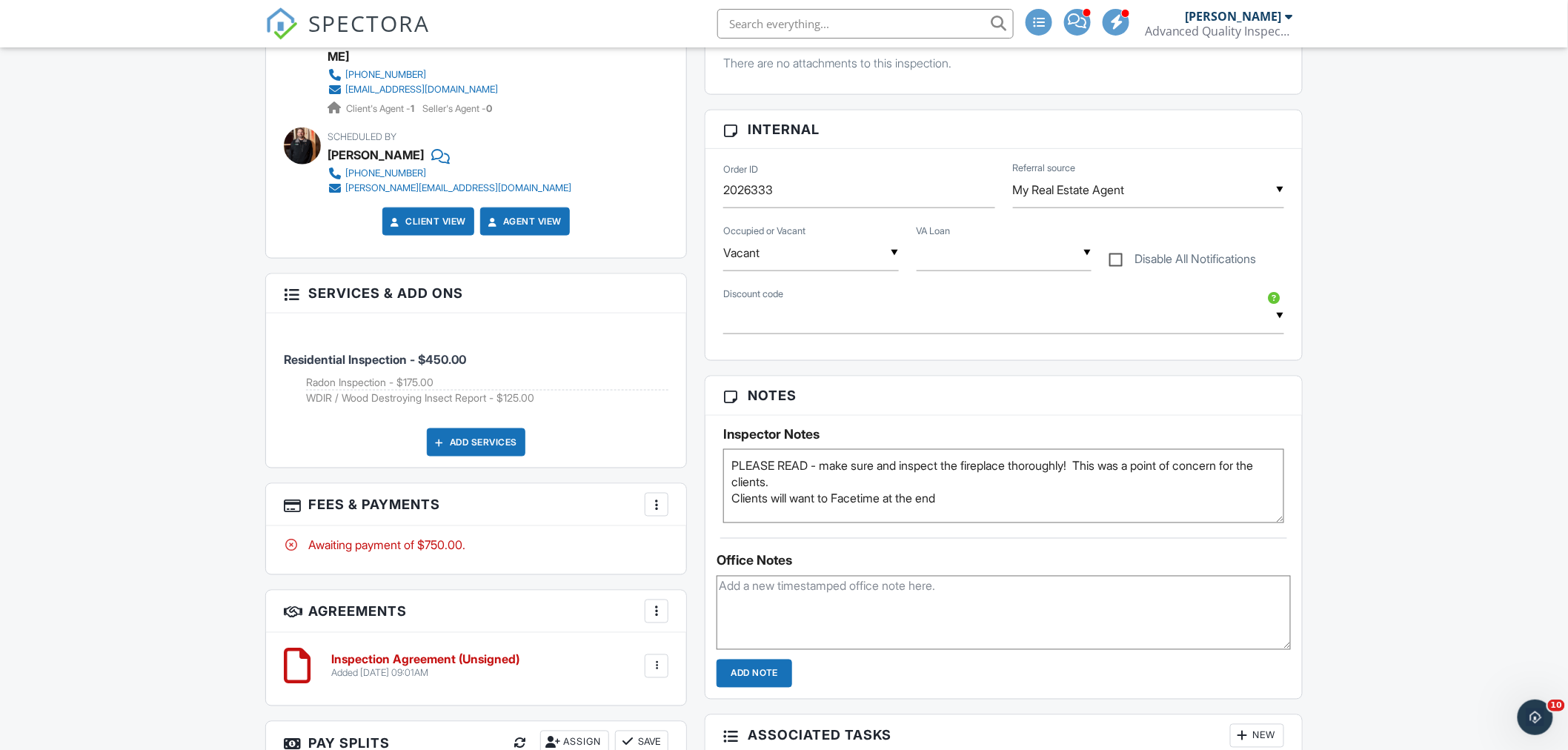
click at [959, 495] on textarea "PLEASE READ - make sure and inspect the fireplace thoroughly! This was a point …" at bounding box center [1003, 486] width 561 height 75
paste textarea "Please use the smarlock keypad on the frontdoor for entry. The smartlock code i…"
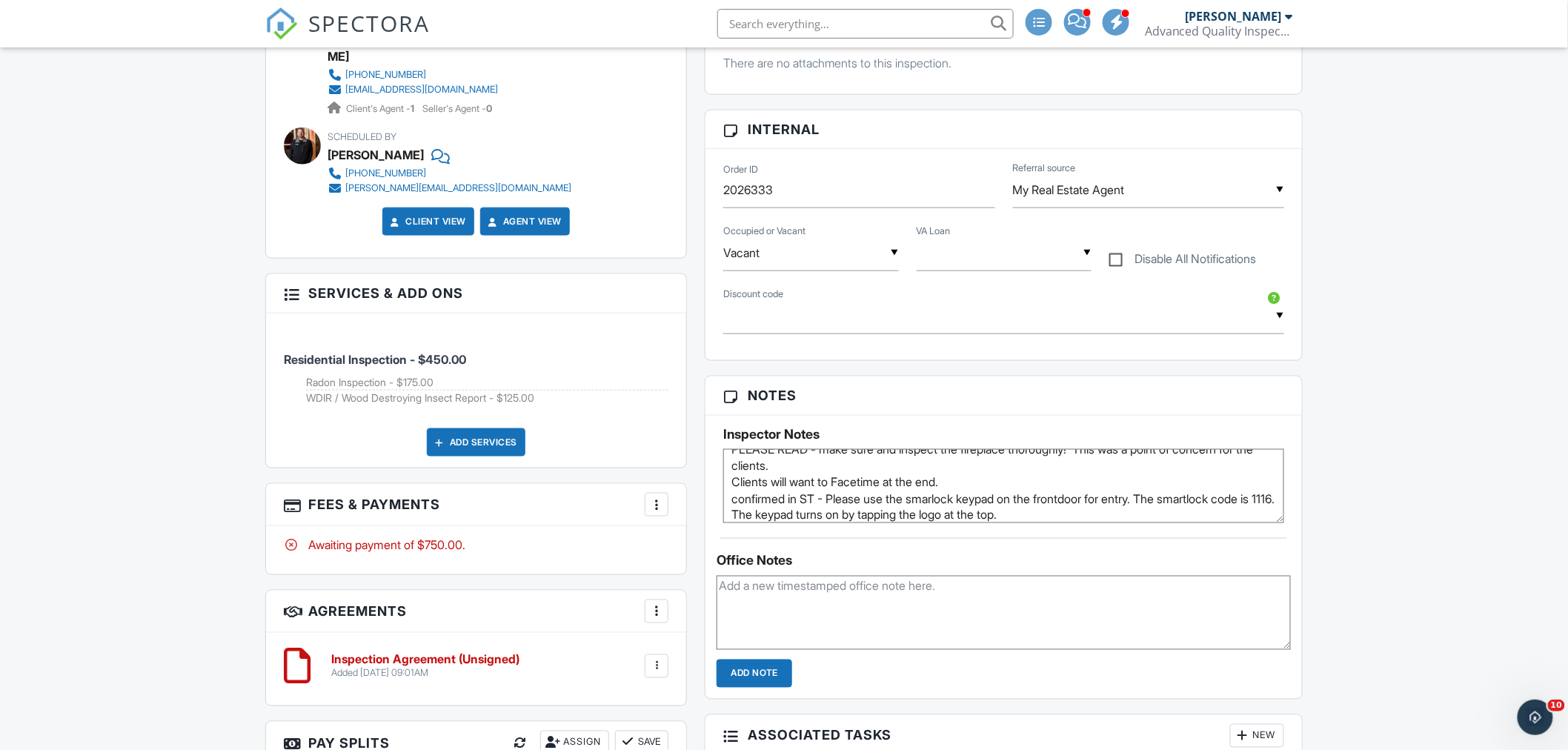
click at [970, 501] on textarea "PLEASE READ - make sure and inspect the fireplace thoroughly! This was a point …" at bounding box center [1003, 486] width 561 height 75
type textarea "PLEASE READ - make sure and inspect the fireplace thoroughly! This was a point …"
click at [820, 591] on textarea at bounding box center [1003, 613] width 574 height 75
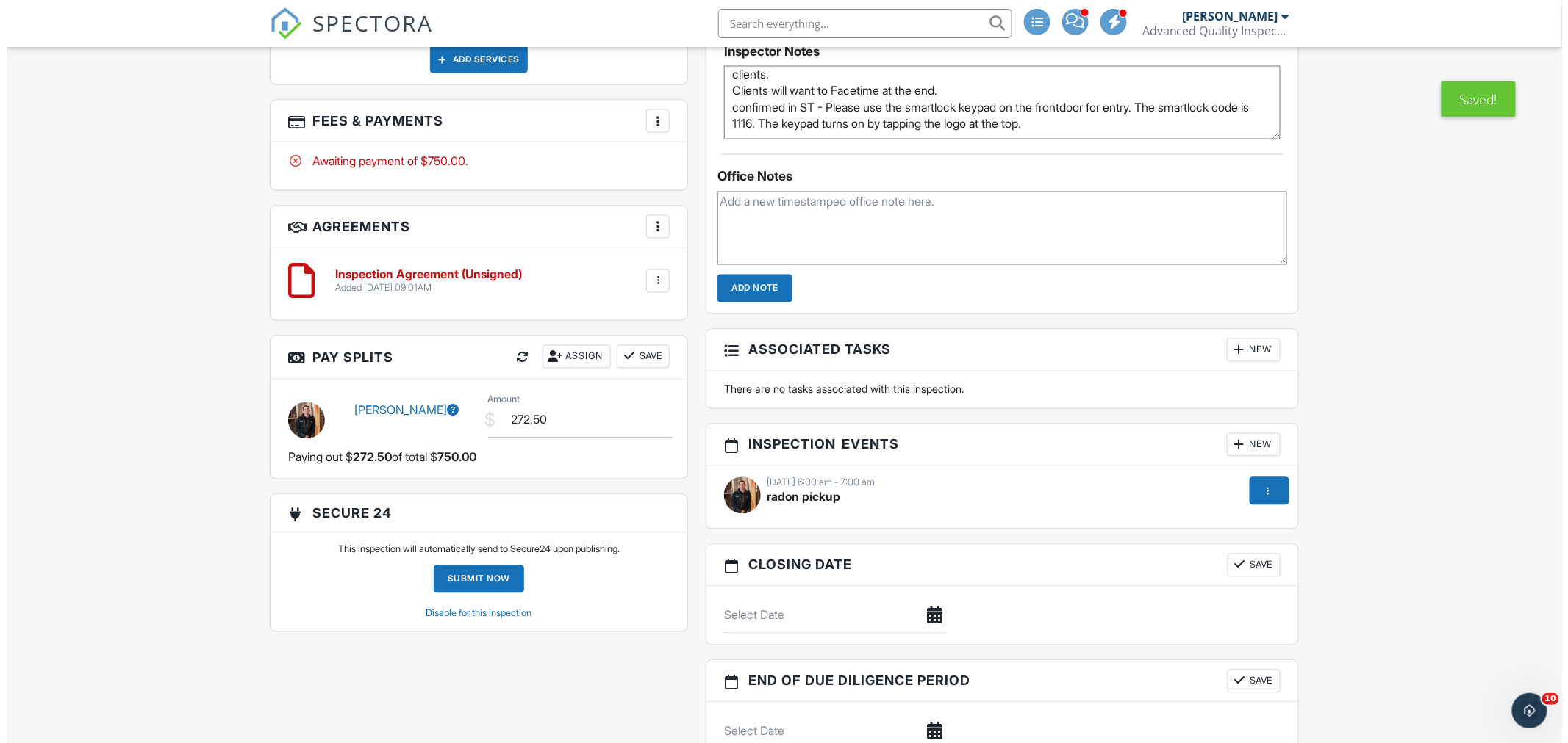
scroll to position [1060, 0]
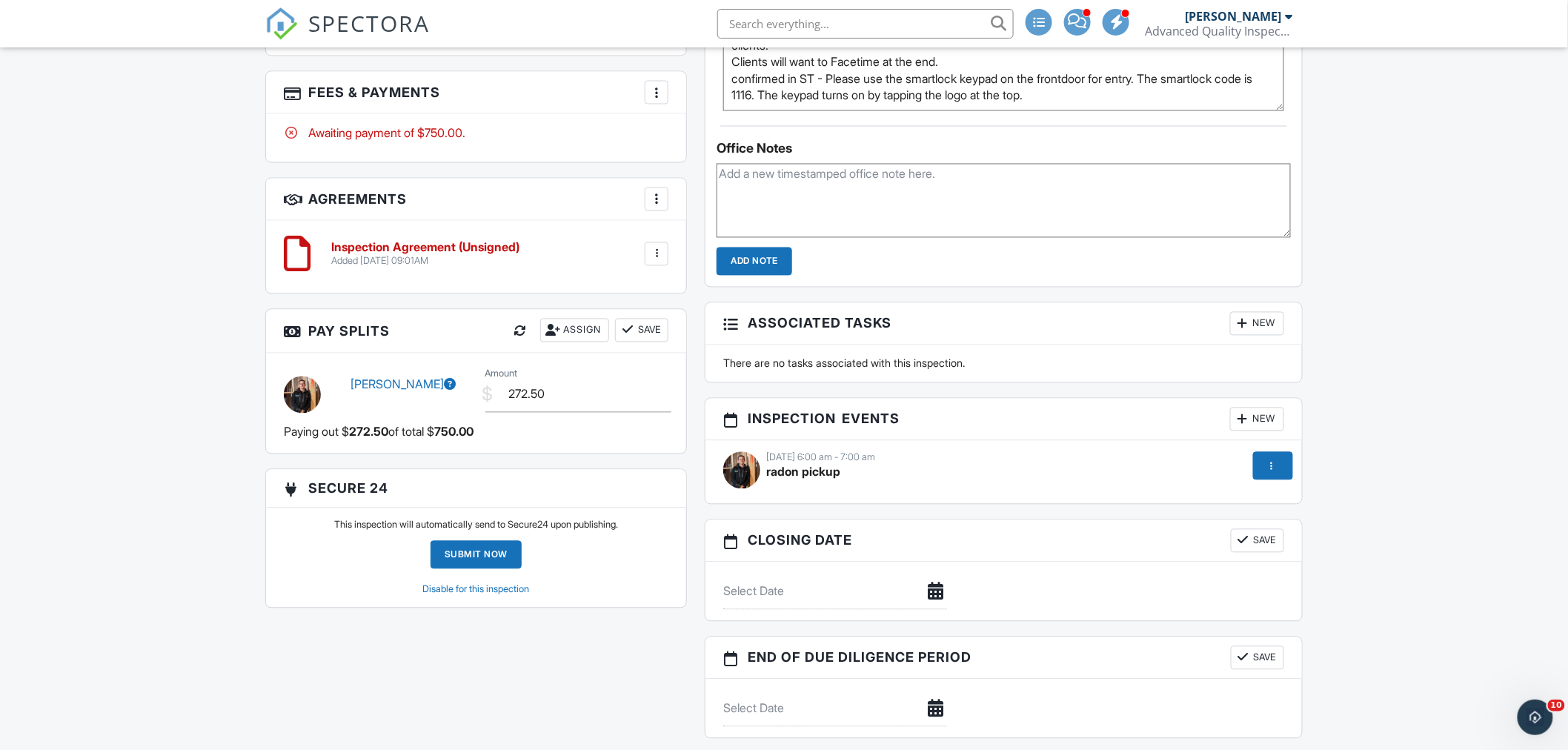
click at [793, 463] on div "10/06/2025 6:00 am - 7:00 am" at bounding box center [1003, 457] width 561 height 12
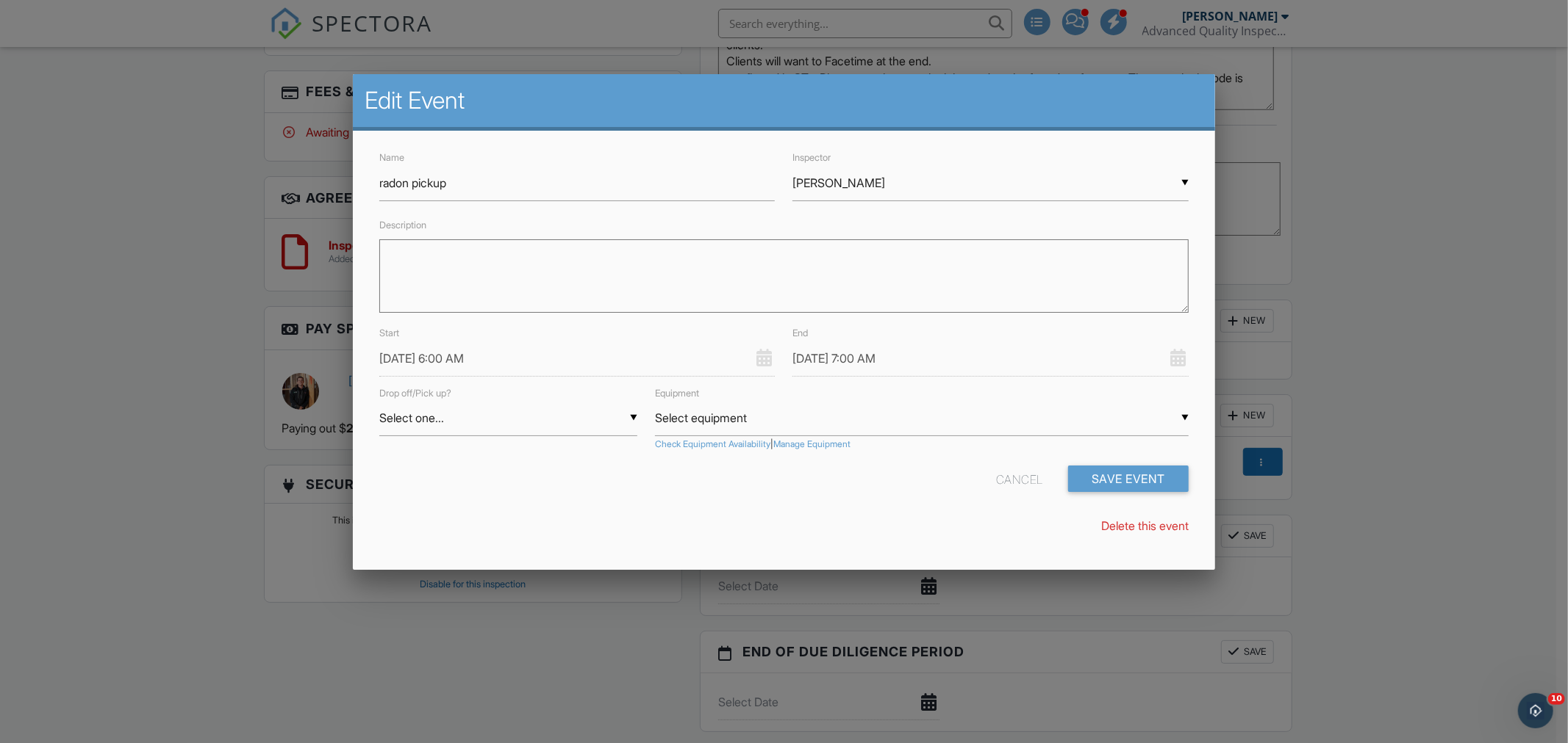
click at [400, 353] on input "10/06/2025 6:00 AM" at bounding box center [577, 358] width 396 height 36
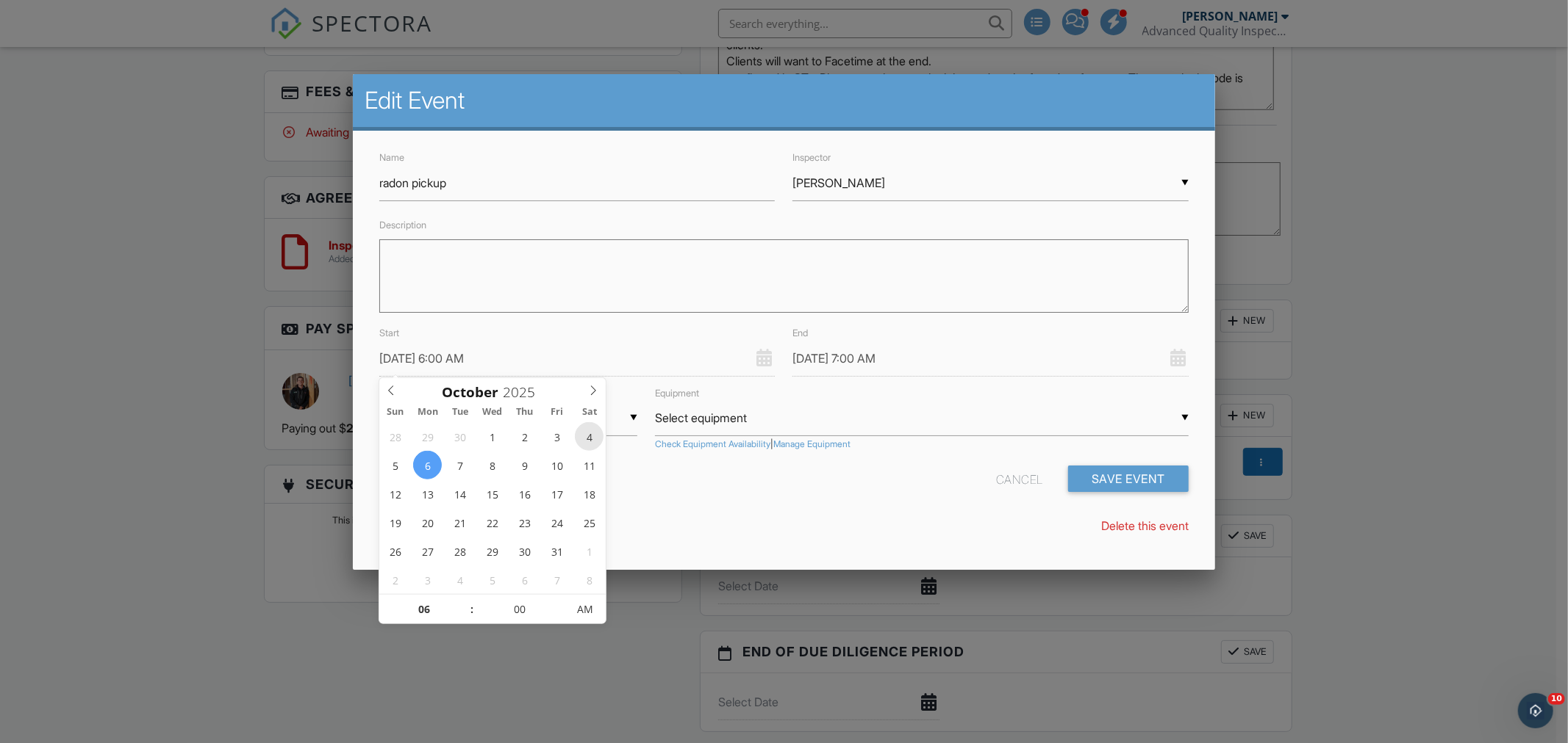
type input "10/04/2025 6:00 AM"
type input "10/04/2025 7:00 AM"
type input "[DATE] 6:00 PM"
type input "[DATE] 7:00 PM"
click at [596, 607] on span "PM" at bounding box center [585, 610] width 40 height 29
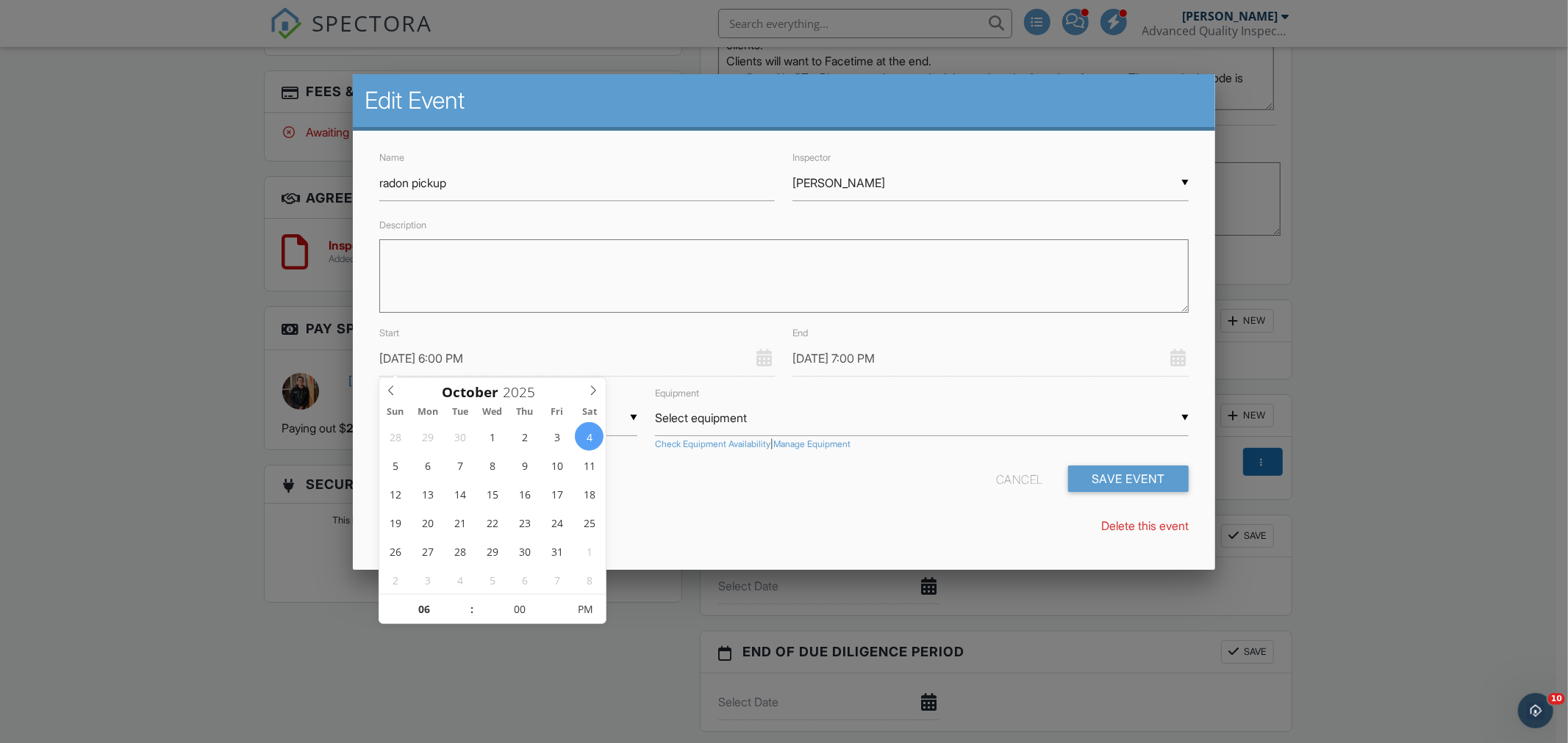
click at [789, 543] on div "Name radon pickup Inspector ▼ Loftin Latham Randy Berry Loftin Latham Justin Ol…" at bounding box center [784, 348] width 862 height 436
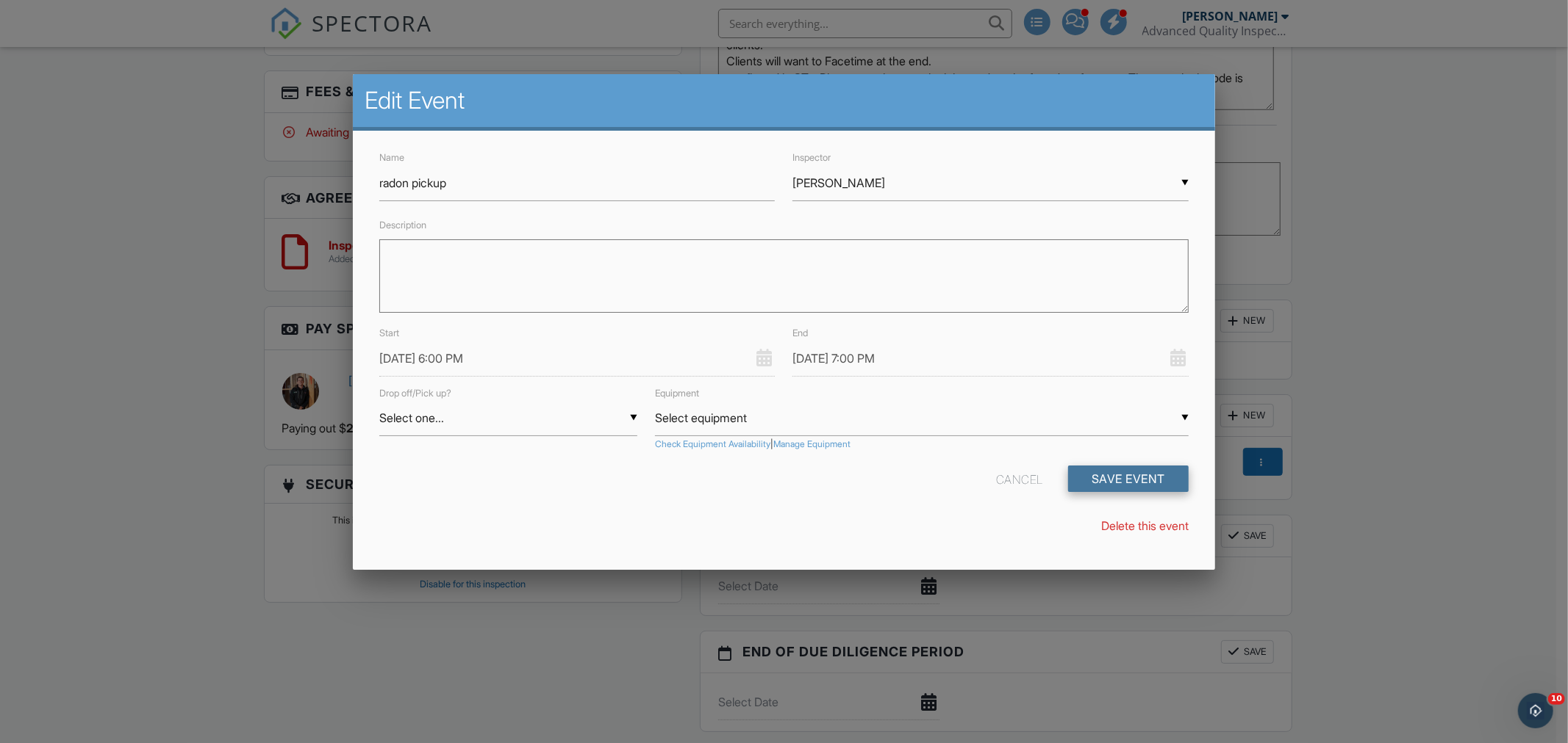
click at [1142, 479] on button "Save Event" at bounding box center [1128, 479] width 120 height 26
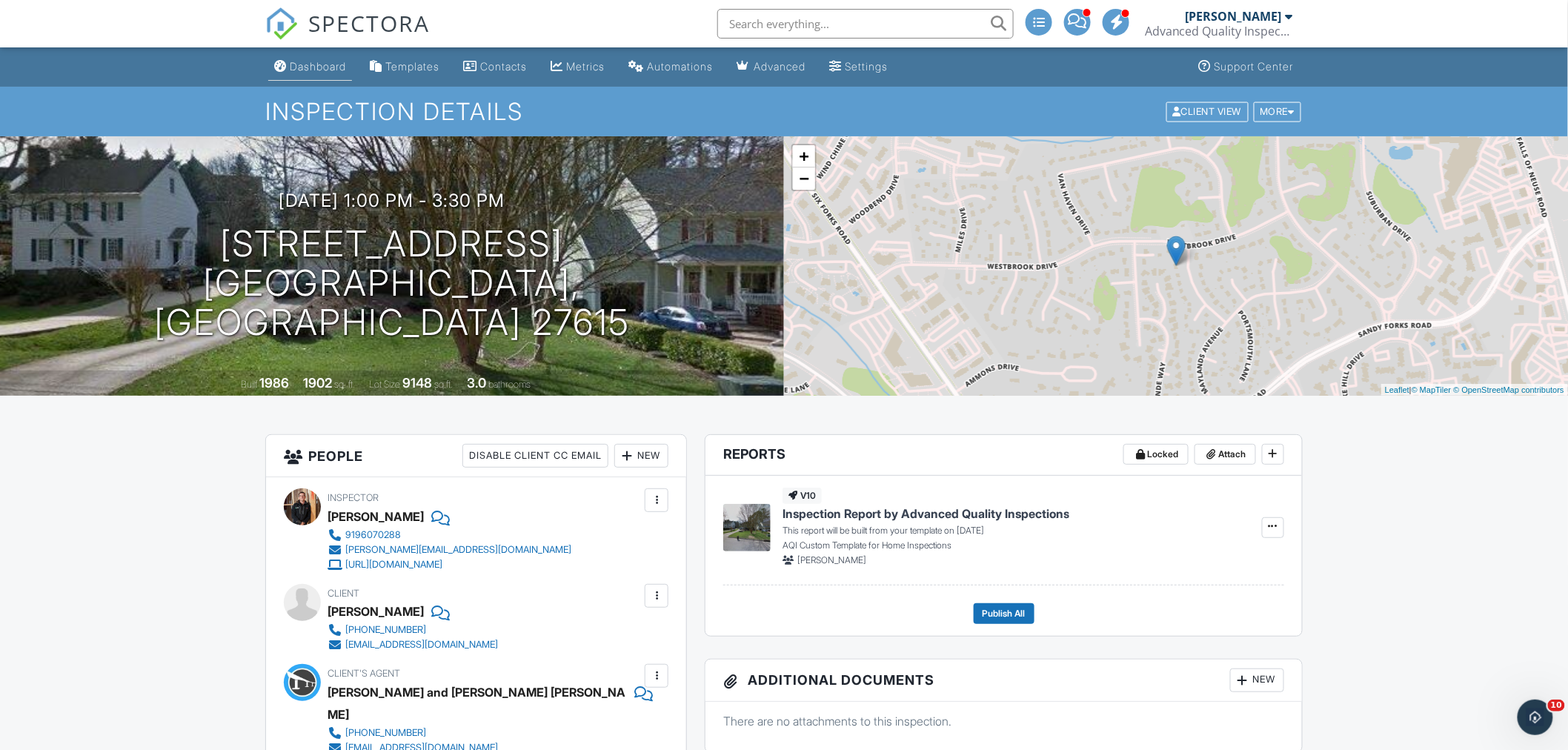
click at [312, 60] on div "Dashboard" at bounding box center [317, 66] width 56 height 13
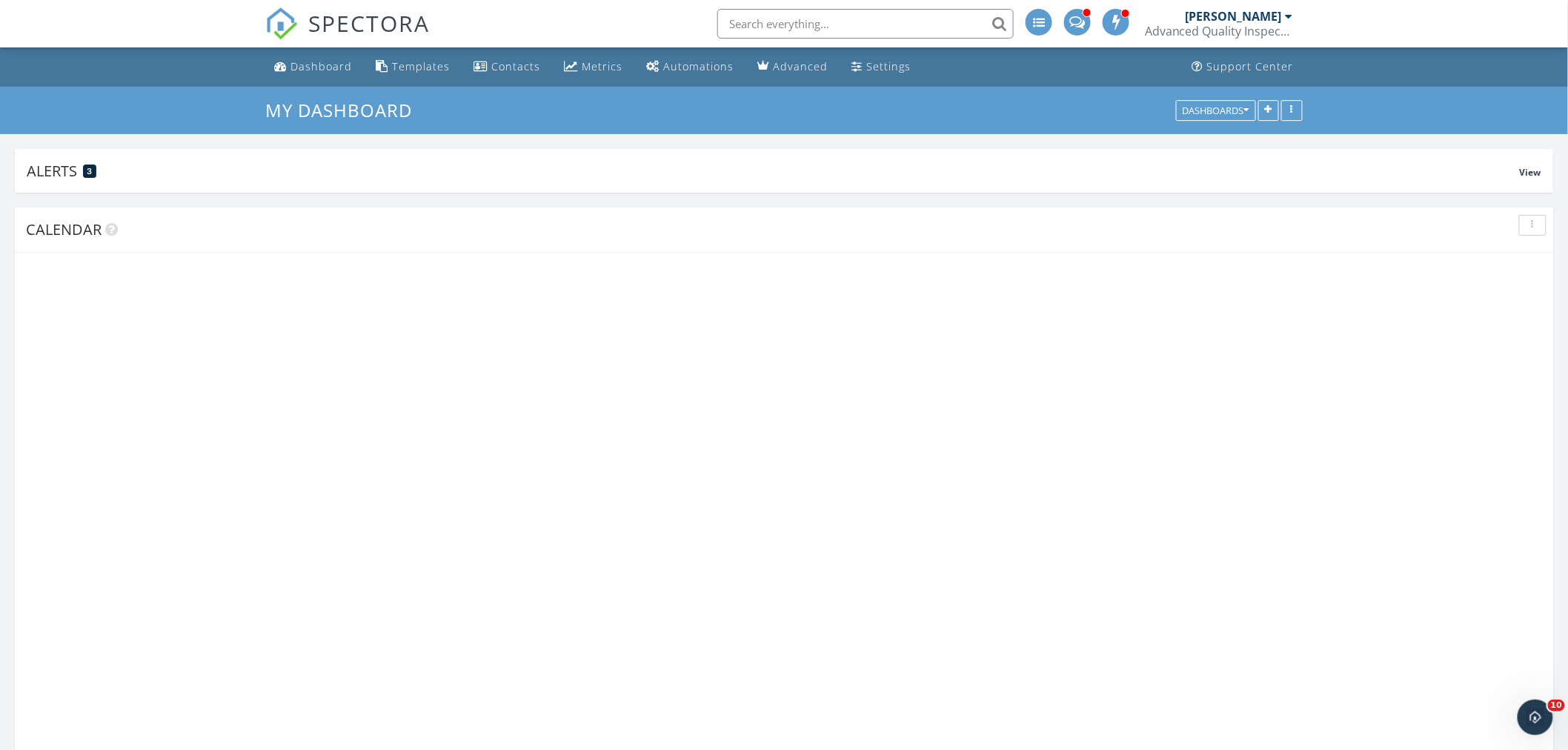
scroll to position [393, 632]
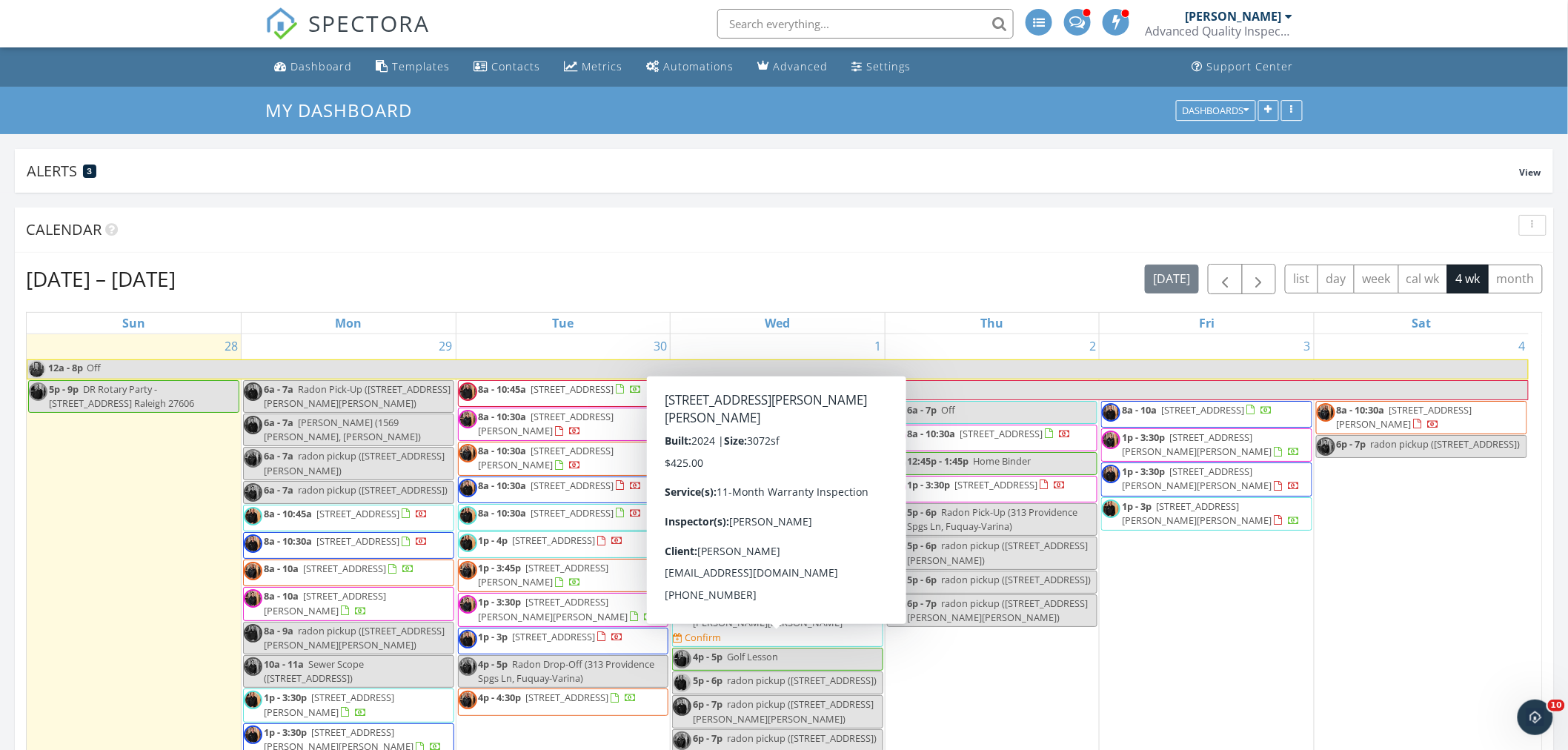
click at [858, 646] on span "1p - 3:30p 717 Hardin Hill Lane, Knightdale 27545 Confirm" at bounding box center [778, 624] width 210 height 44
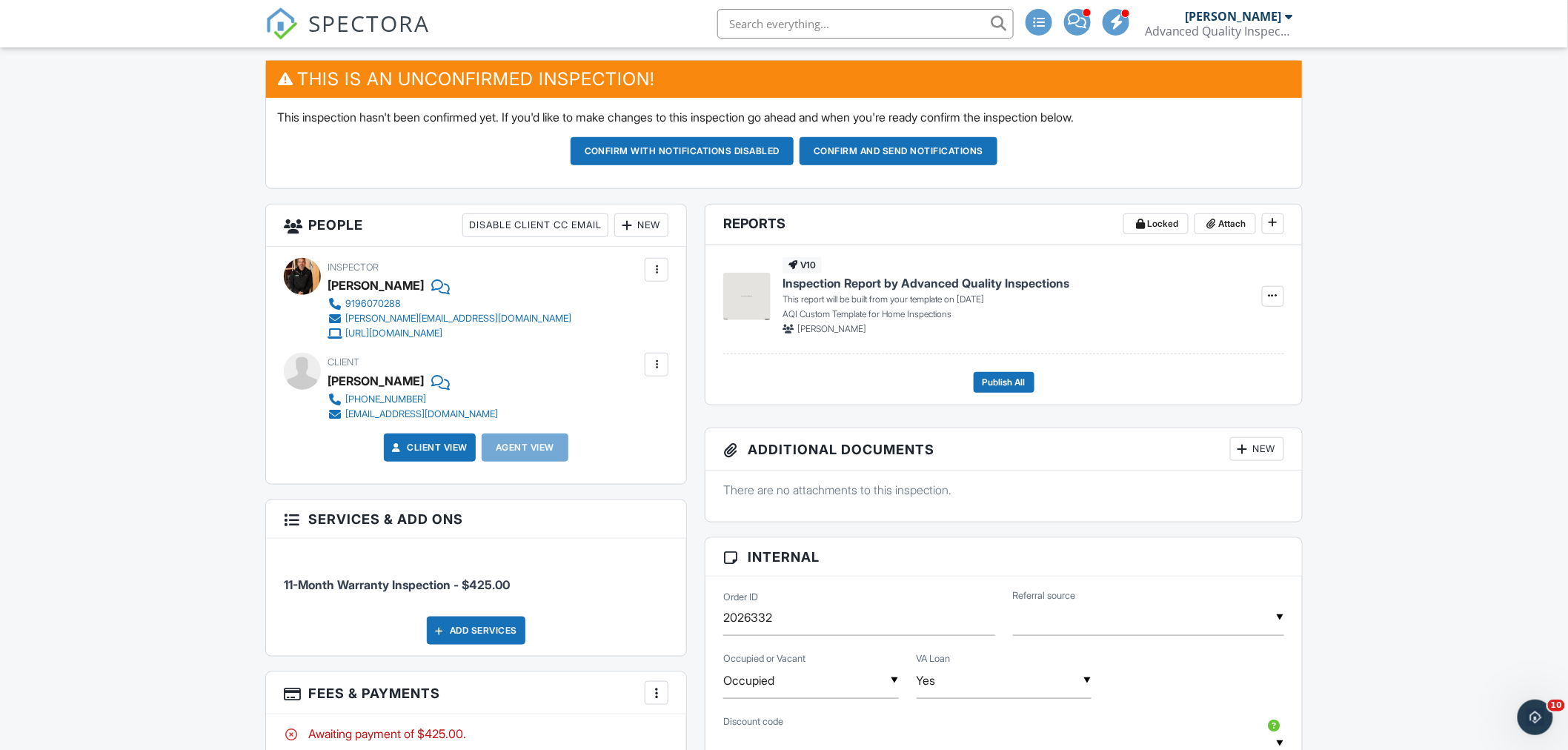
scroll to position [411, 0]
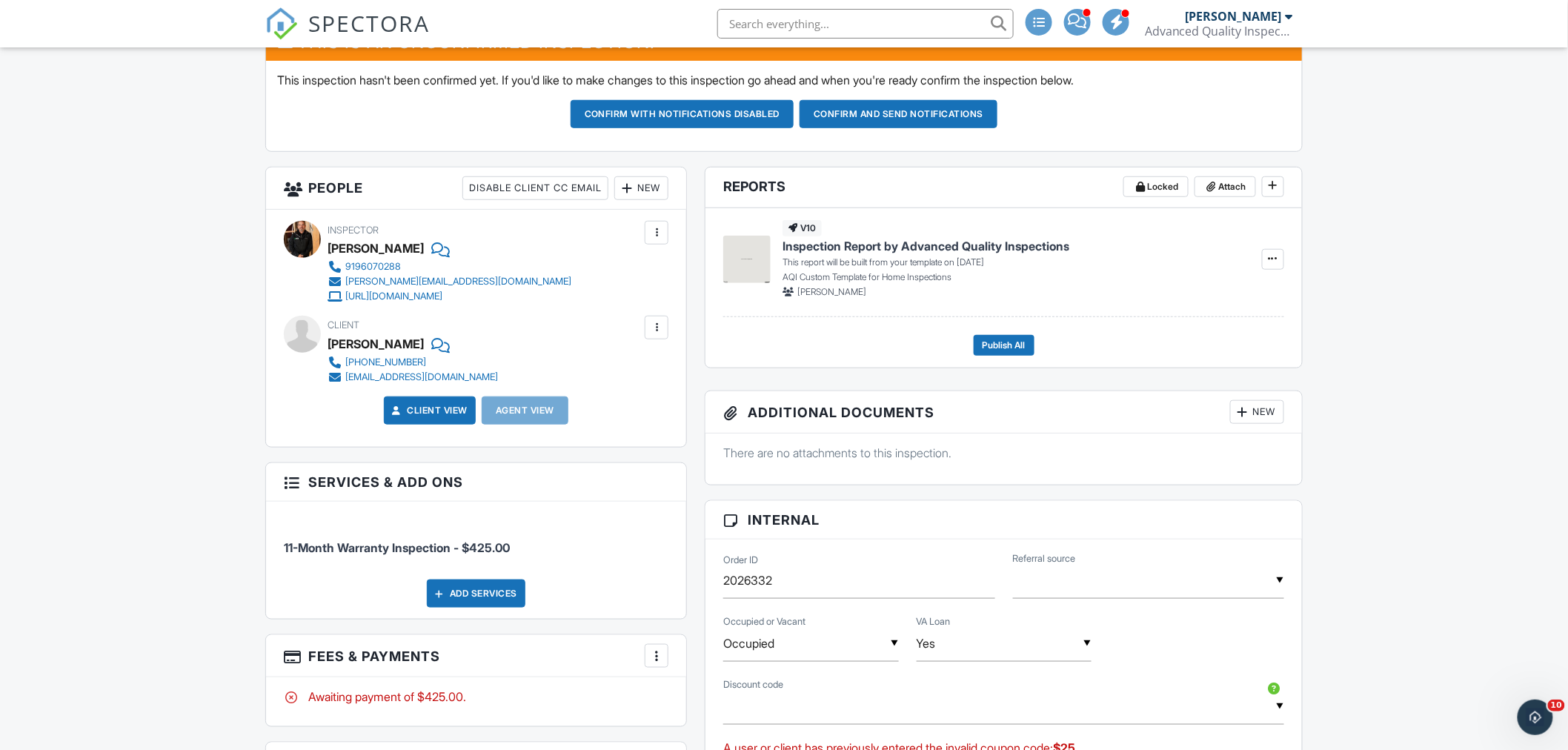
click at [1143, 586] on input "text" at bounding box center [1148, 581] width 271 height 36
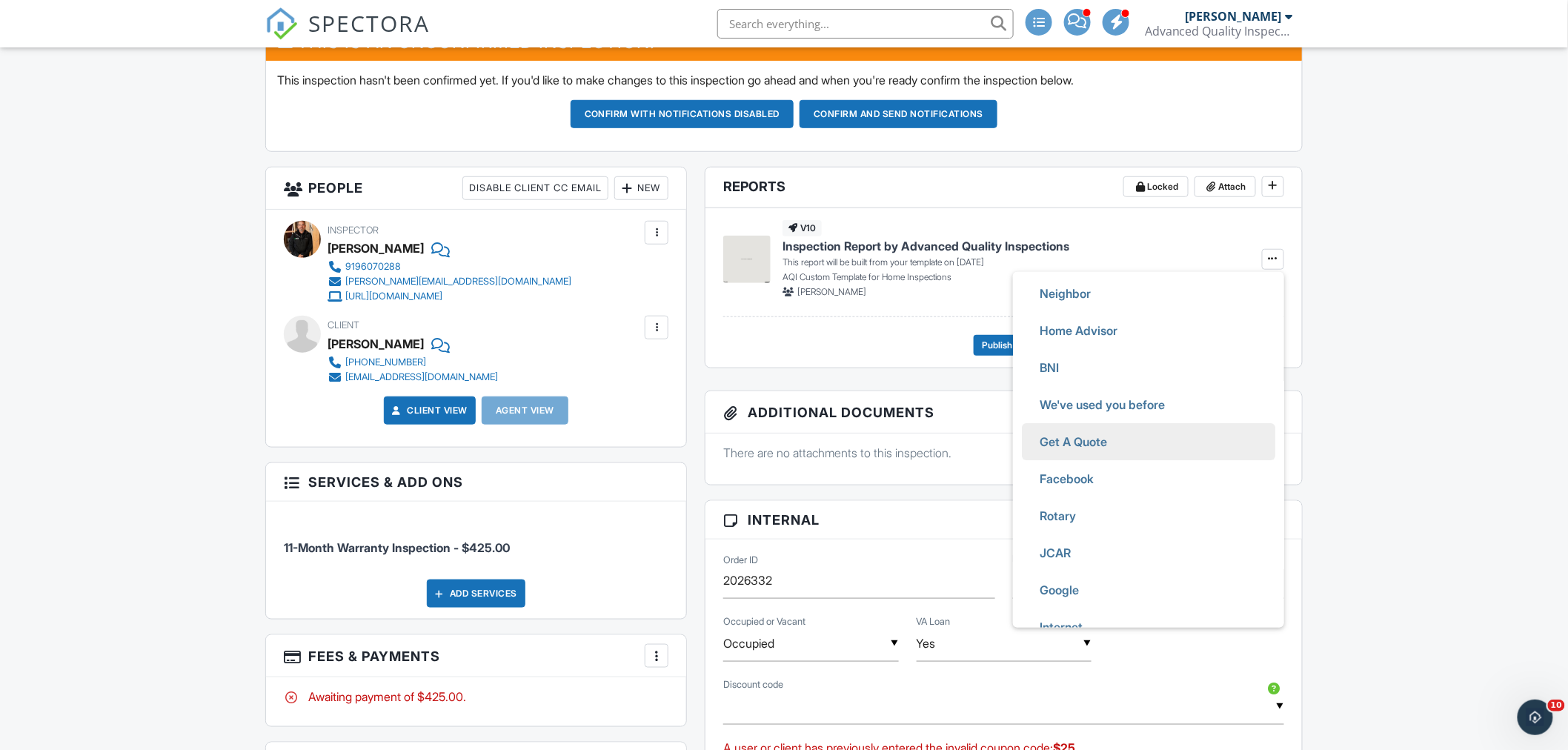
scroll to position [218, 0]
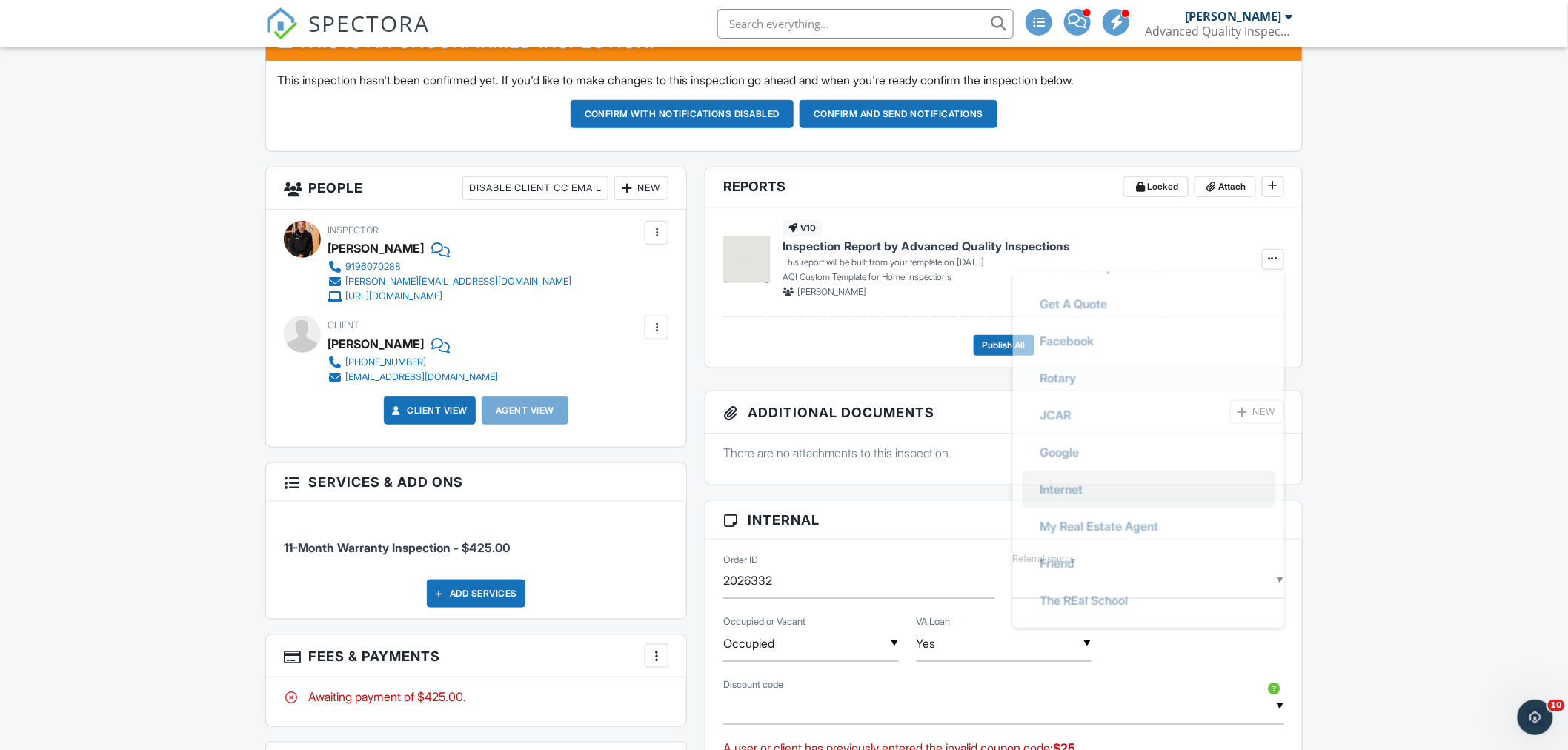
click at [1120, 484] on li "Internet" at bounding box center [1149, 490] width 254 height 37
type input "Internet"
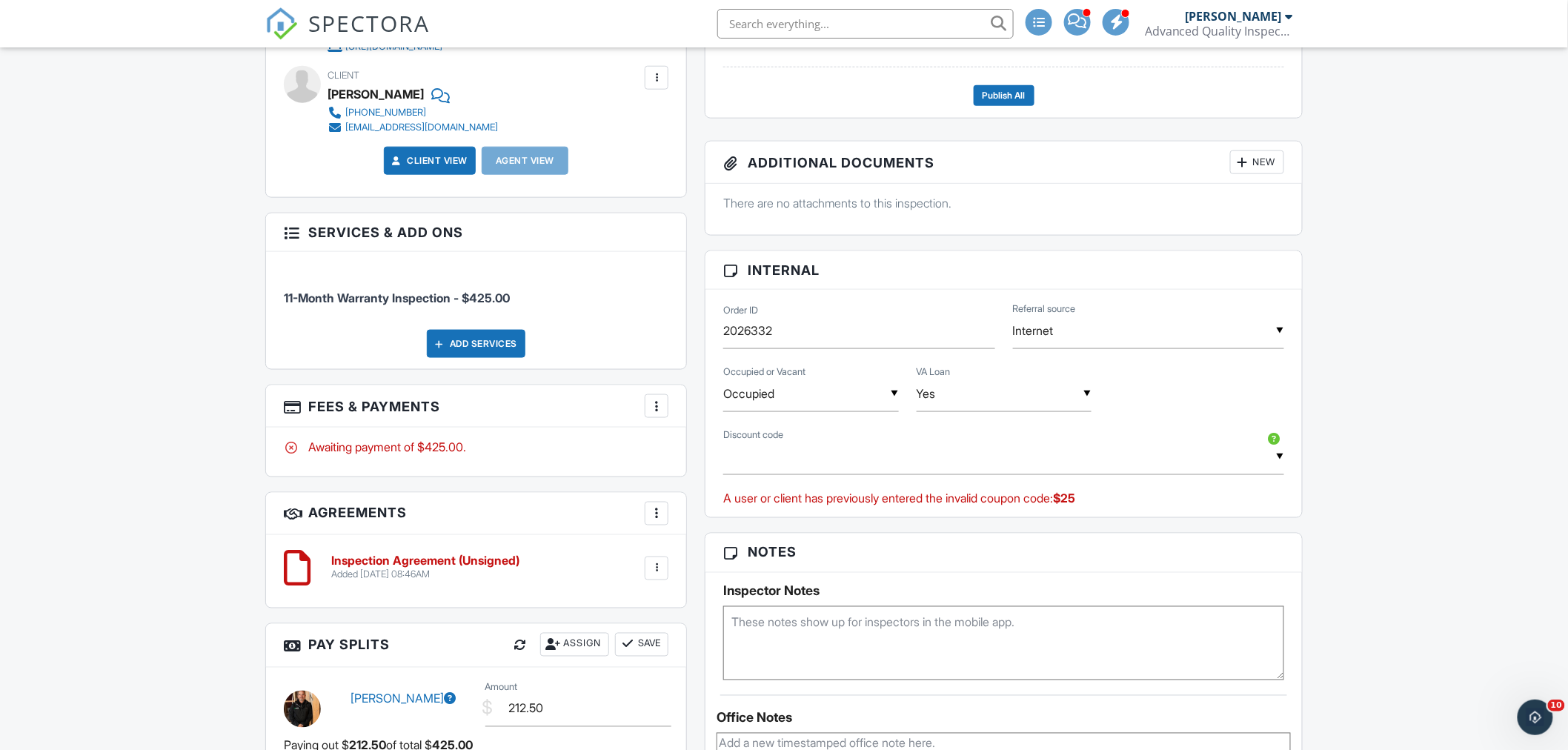
scroll to position [658, 0]
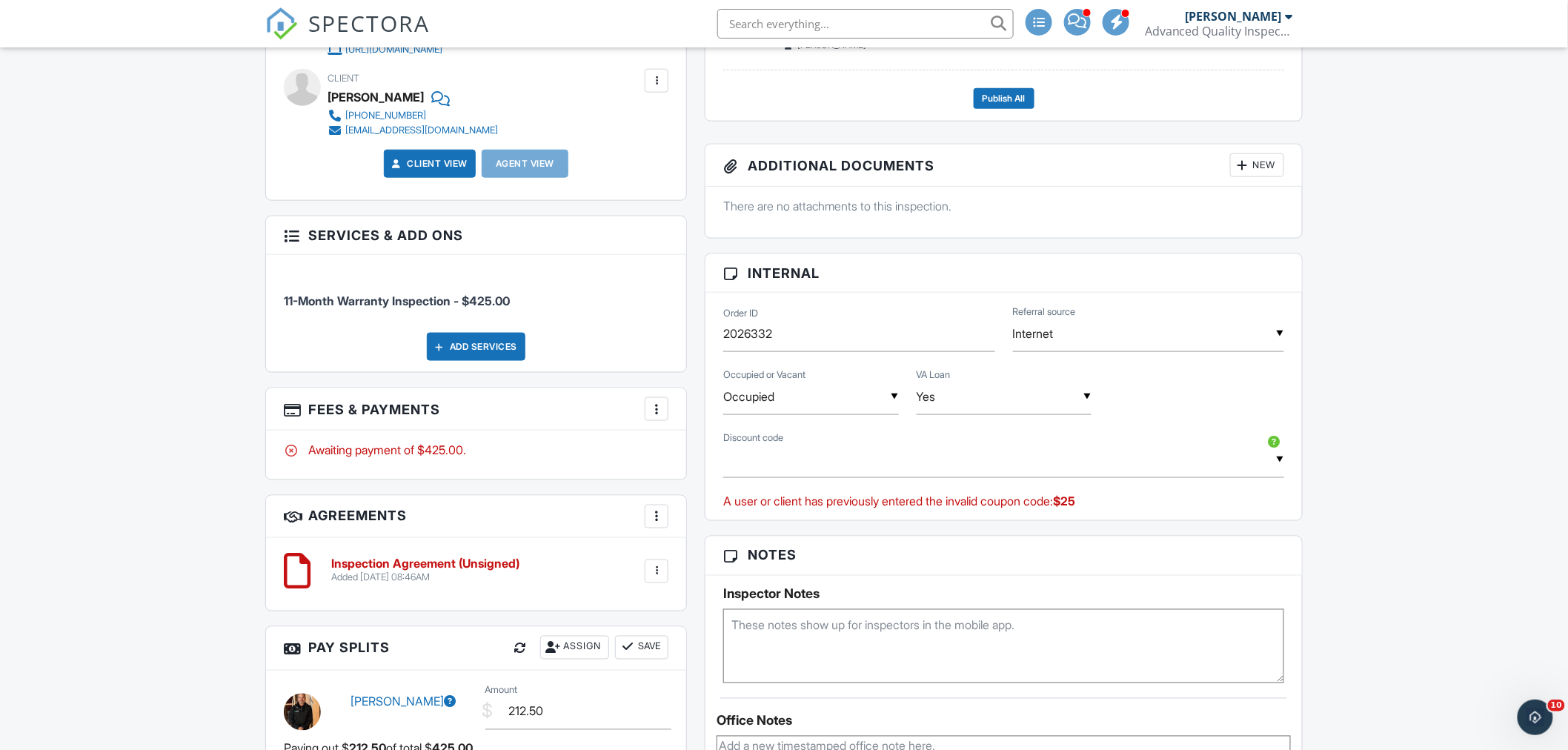
click at [784, 629] on textarea at bounding box center [1003, 646] width 561 height 75
type textarea "we did NOT do the final last year -"
click at [662, 413] on div at bounding box center [657, 410] width 15 height 15
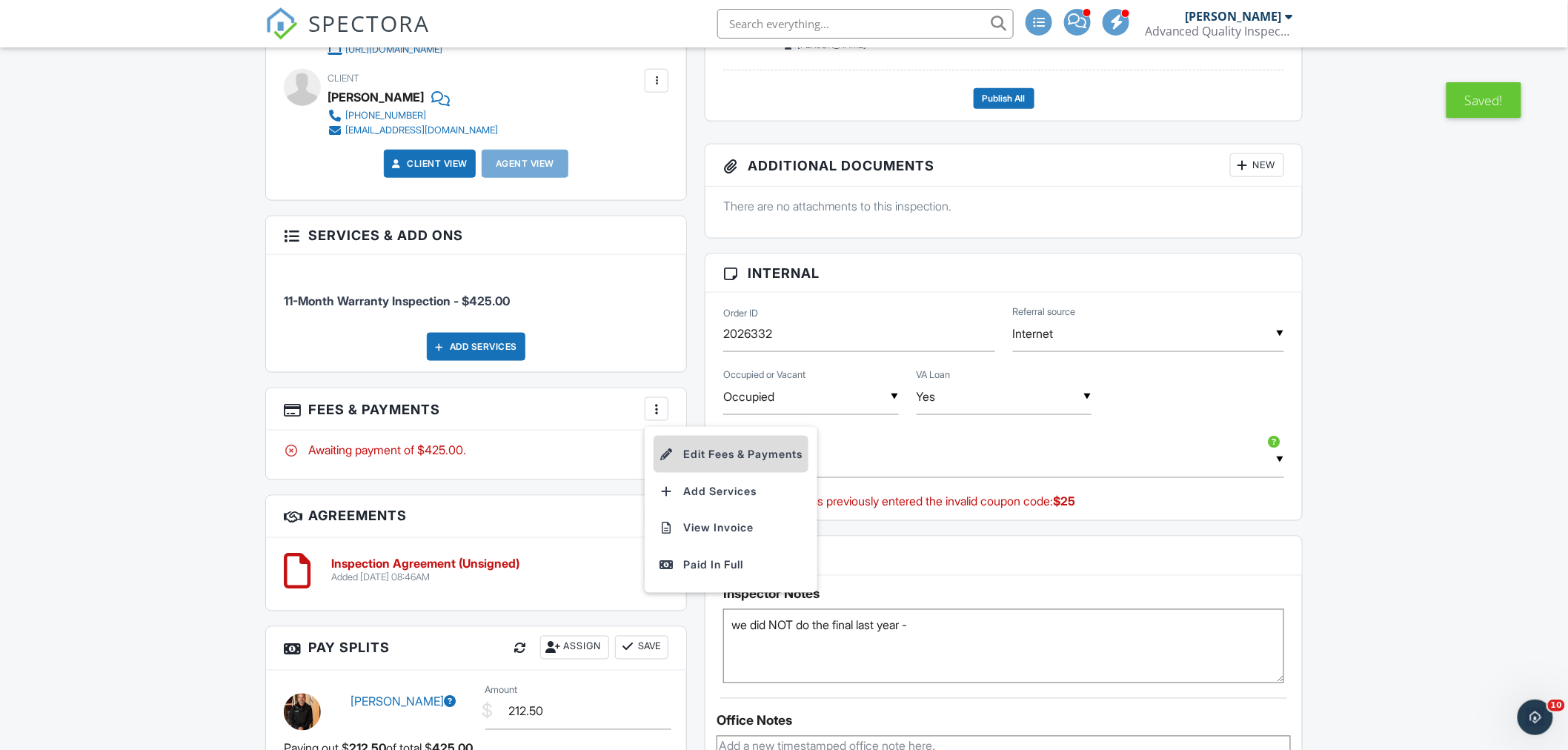
click at [746, 453] on li "Edit Fees & Payments" at bounding box center [731, 455] width 155 height 37
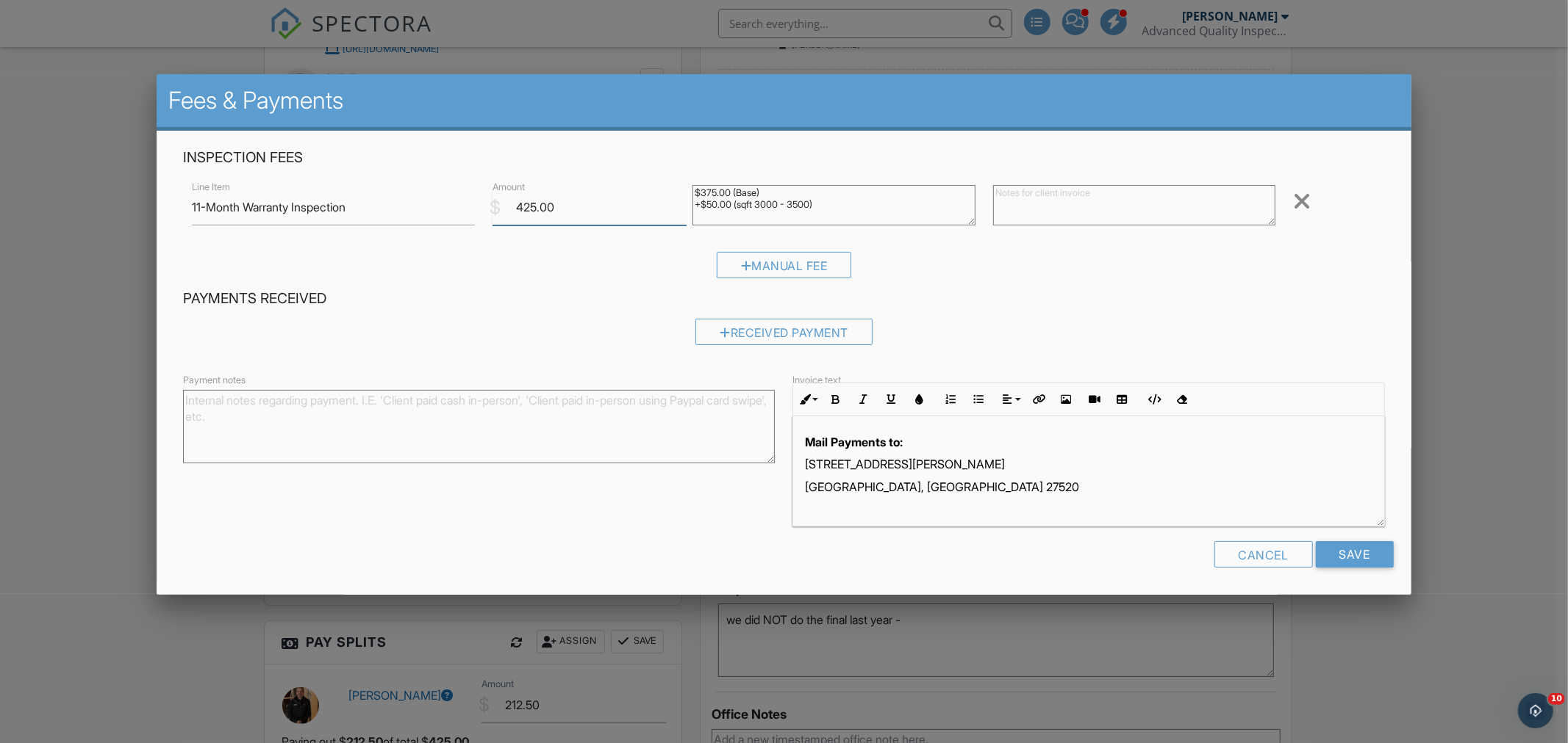
click at [532, 206] on input "425.00" at bounding box center [589, 207] width 194 height 36
type input "400.00"
click at [865, 210] on textarea "$375.00 (Base) +$50.00 (sqft 3000 - 3500)" at bounding box center [834, 205] width 283 height 40
click at [745, 222] on textarea "$375.00 (Base) +$50.00 (sqft 3000 - 3500)" at bounding box center [834, 205] width 283 height 40
type textarea "$375.00 (Base) +$50.00 (sqft 3000 - 3500) -$50.00 (Discount)"
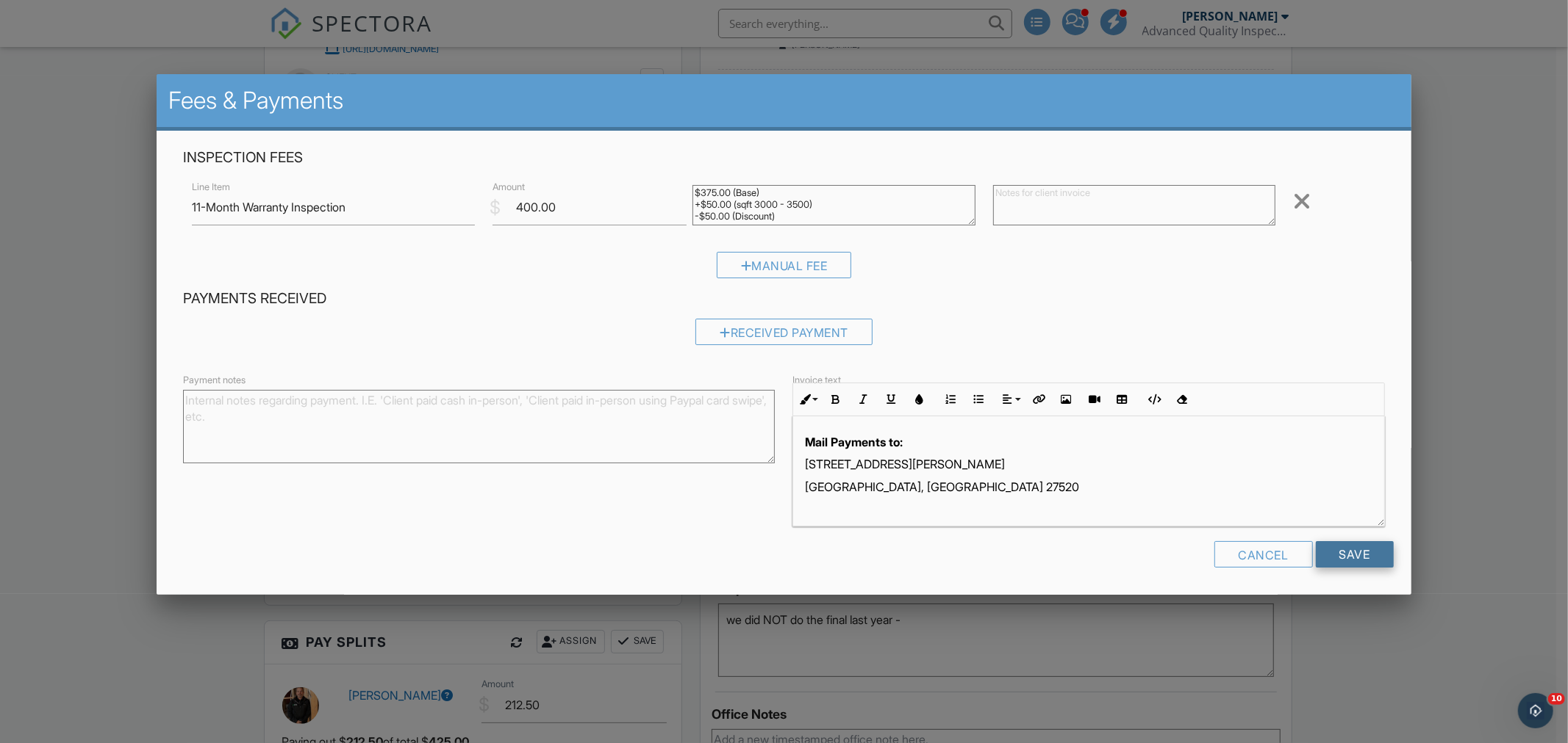
click at [1343, 548] on input "Save" at bounding box center [1354, 554] width 78 height 26
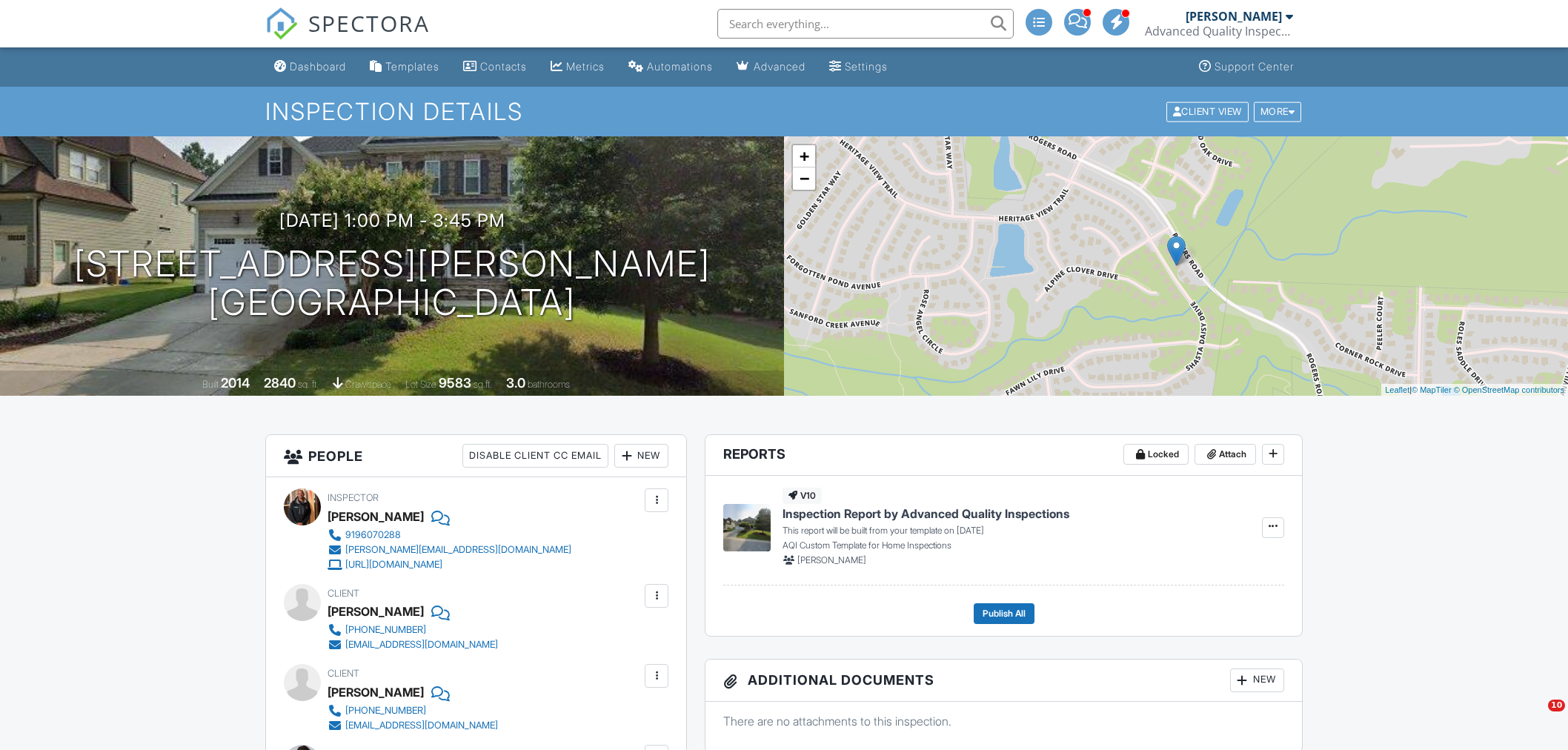
click at [776, 26] on input "text" at bounding box center [865, 24] width 296 height 29
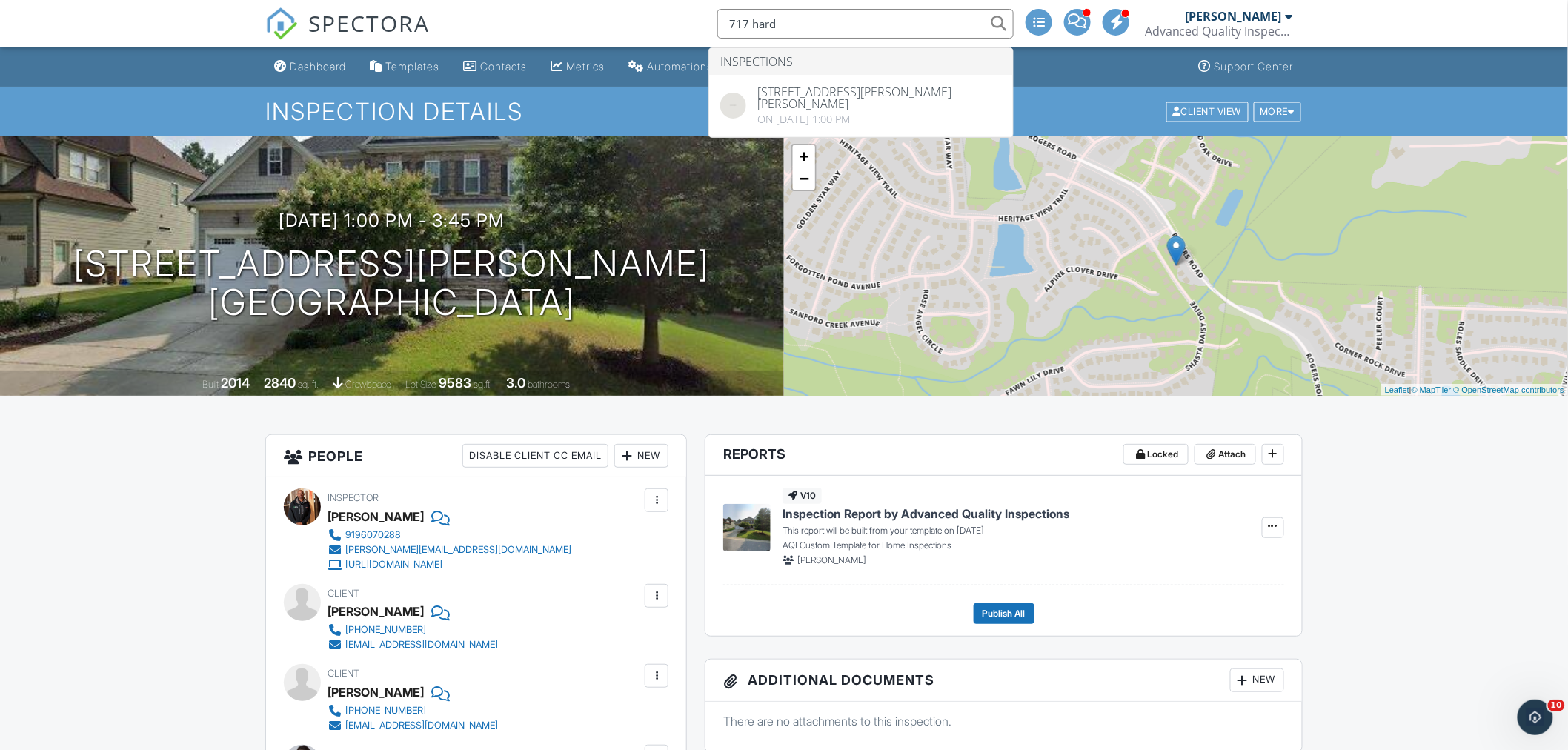
type input "717 hard"
click at [330, 63] on div "Dashboard" at bounding box center [317, 66] width 56 height 13
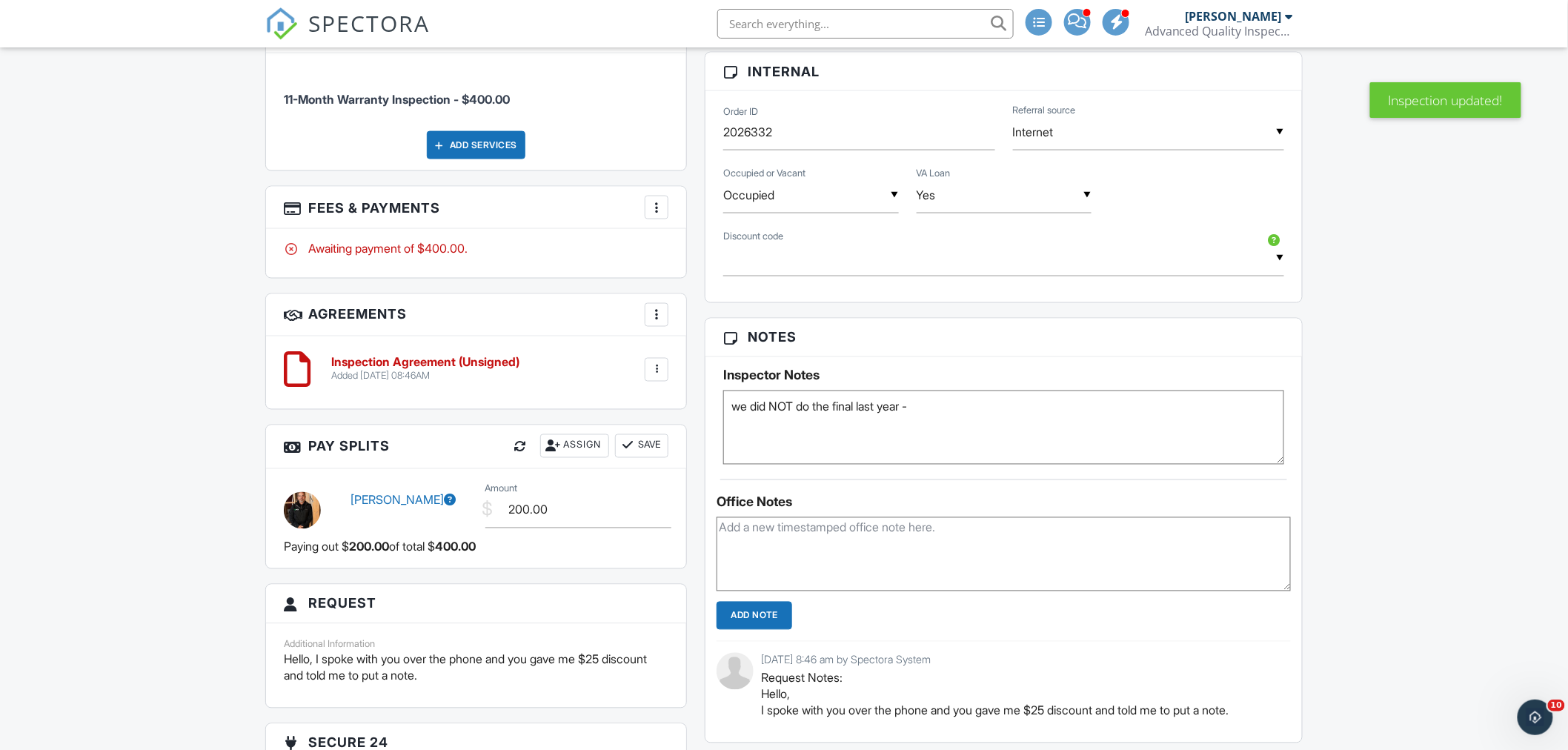
click at [656, 209] on div at bounding box center [657, 208] width 15 height 15
click at [714, 261] on li "Edit Fees & Payments" at bounding box center [731, 253] width 155 height 37
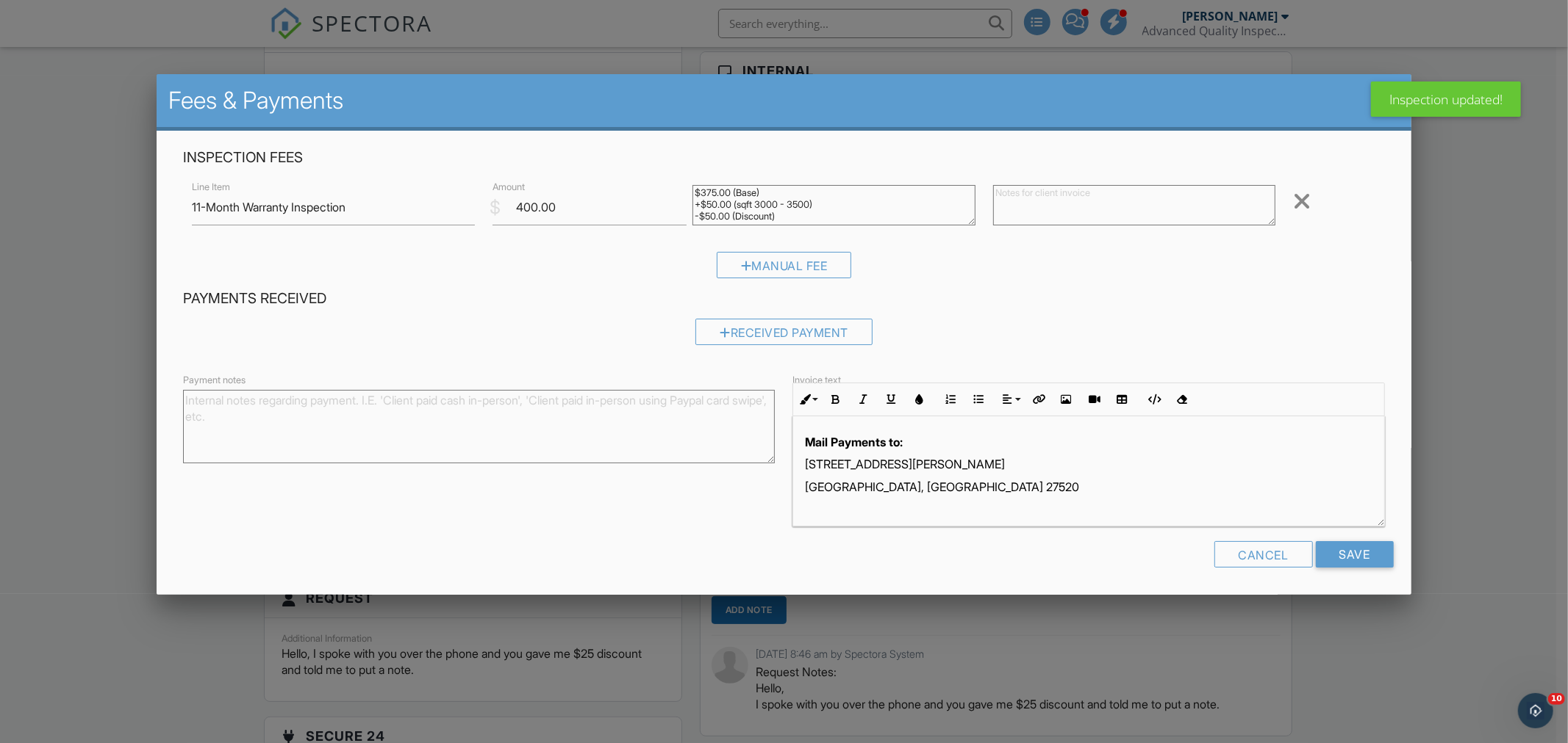
click at [702, 215] on textarea "$375.00 (Base) +$50.00 (sqft 3000 - 3500) -$50.00 (Discount)" at bounding box center [834, 205] width 283 height 40
type textarea "$375.00 (Base) +$50.00 (sqft 3000 - 3500) -$25.00 (Discount)"
click at [1346, 562] on input "Save" at bounding box center [1354, 554] width 78 height 26
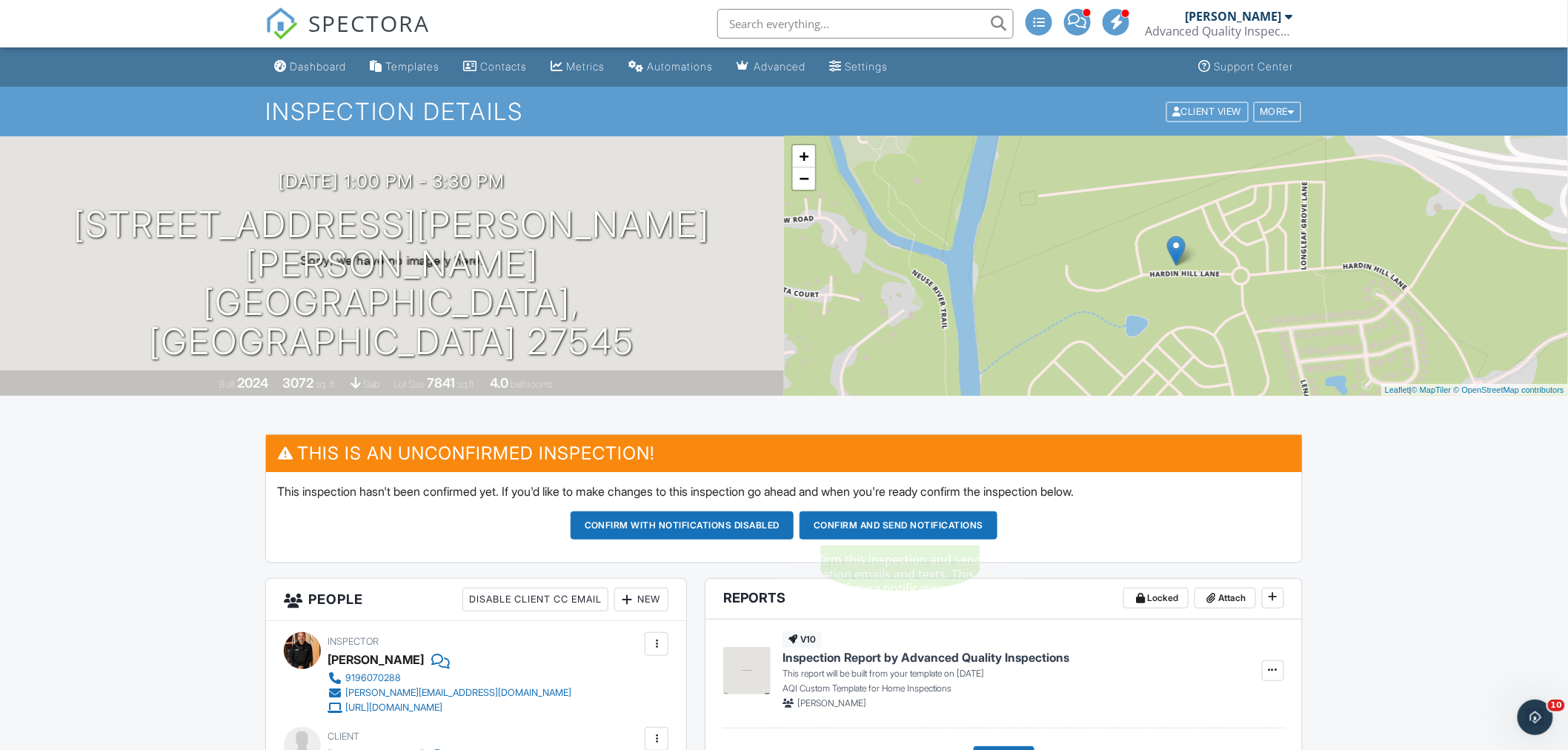
click at [911, 525] on button "Confirm and send notifications" at bounding box center [898, 525] width 198 height 29
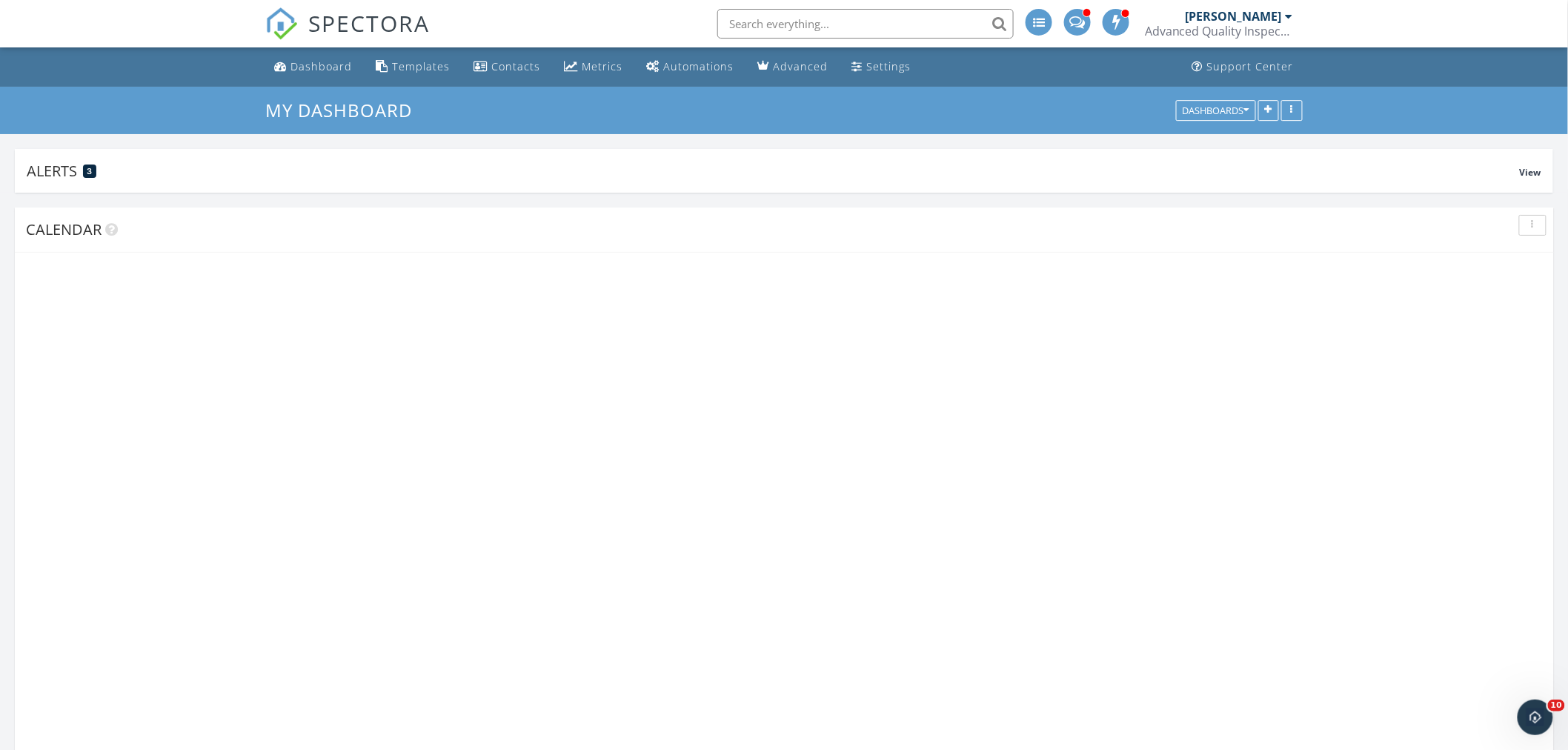
scroll to position [393, 632]
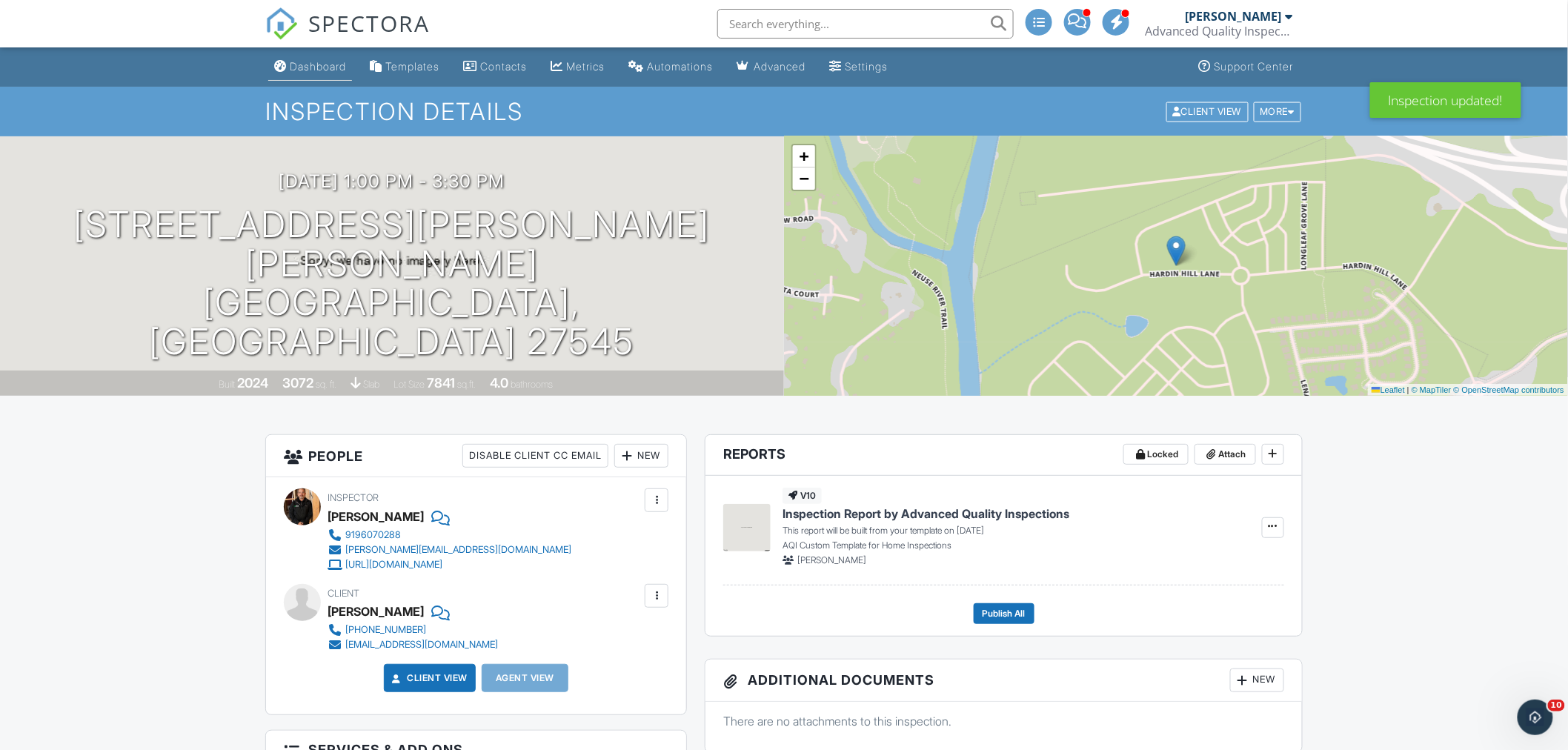
click at [316, 63] on div "Dashboard" at bounding box center [317, 66] width 56 height 13
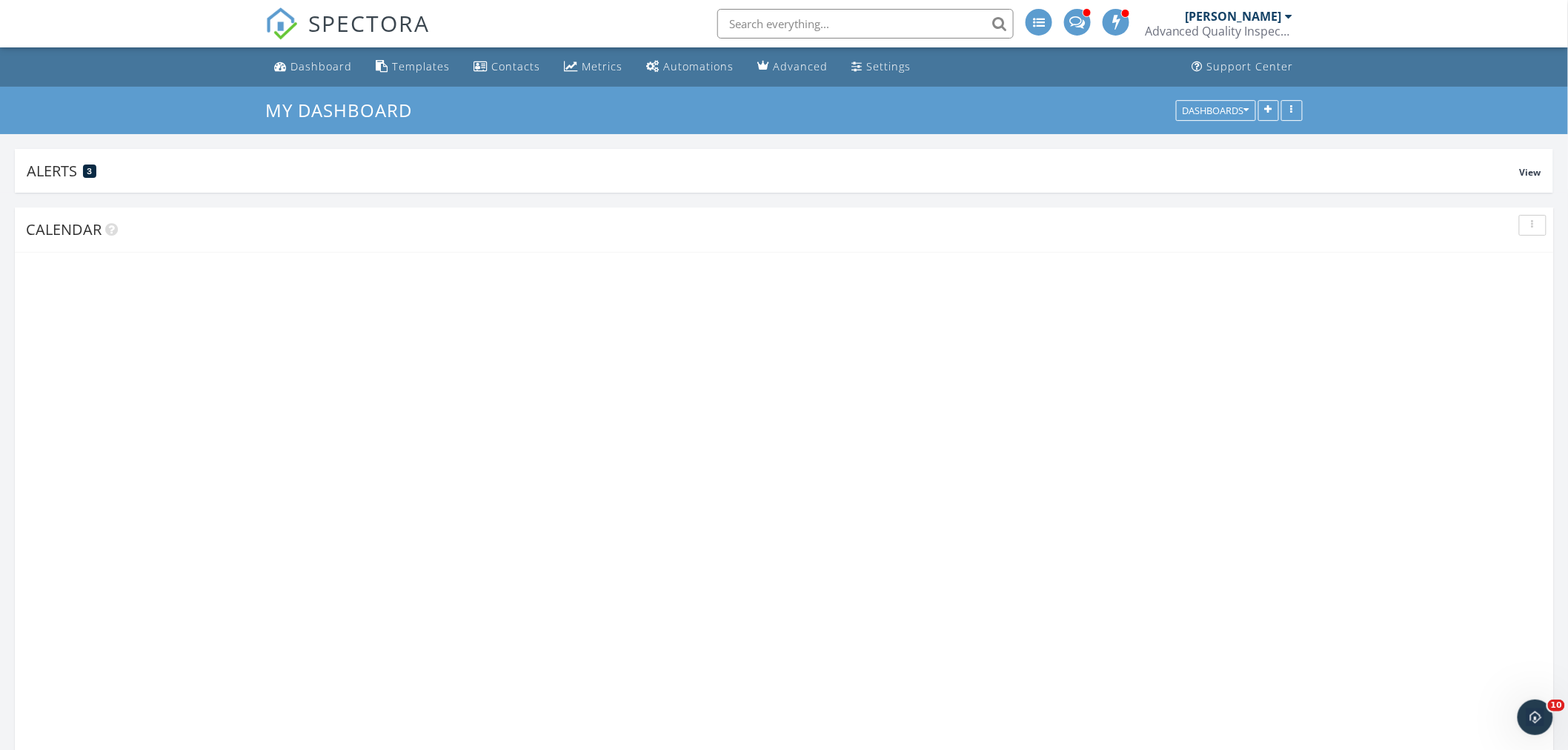
scroll to position [393, 632]
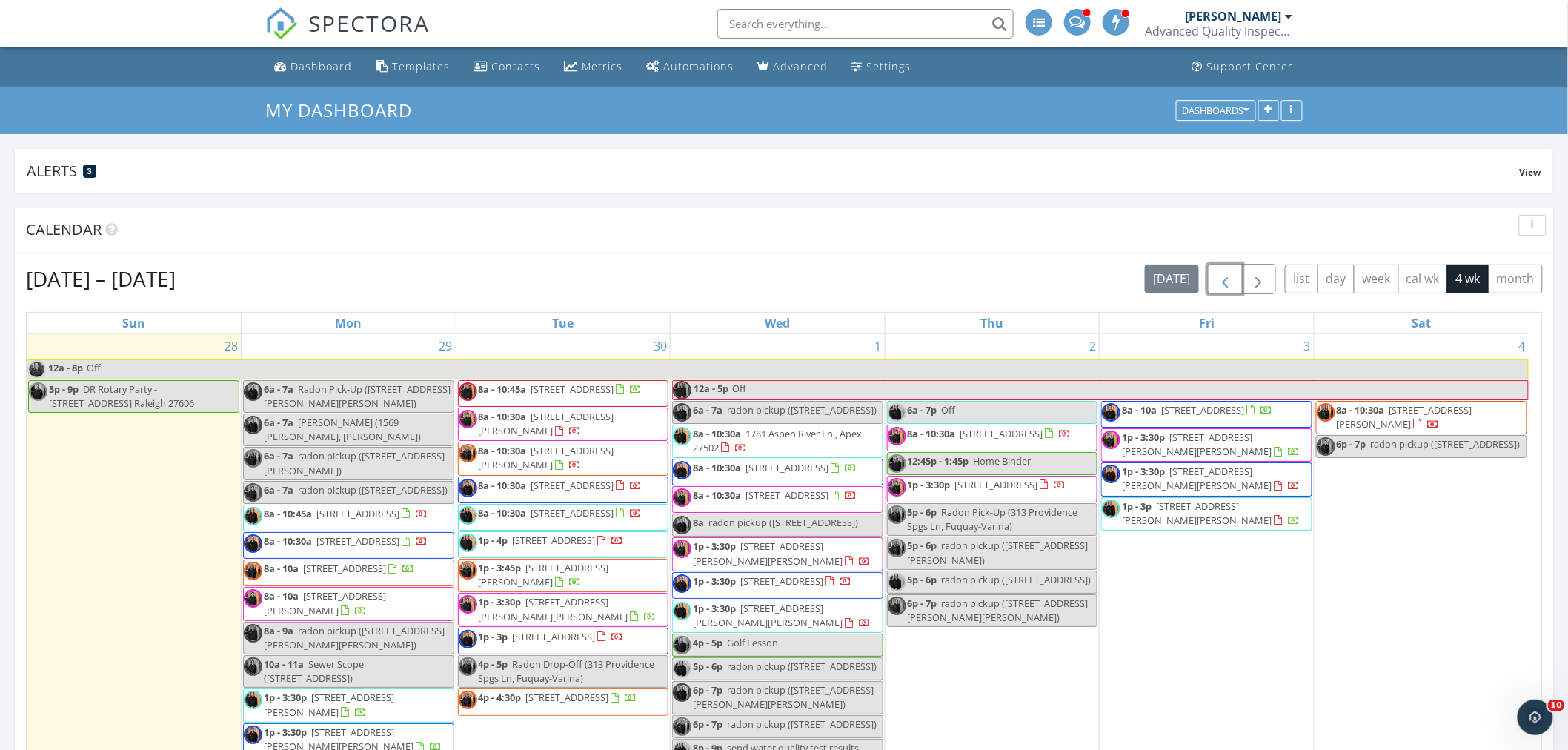
click at [1218, 283] on span "button" at bounding box center [1224, 279] width 17 height 17
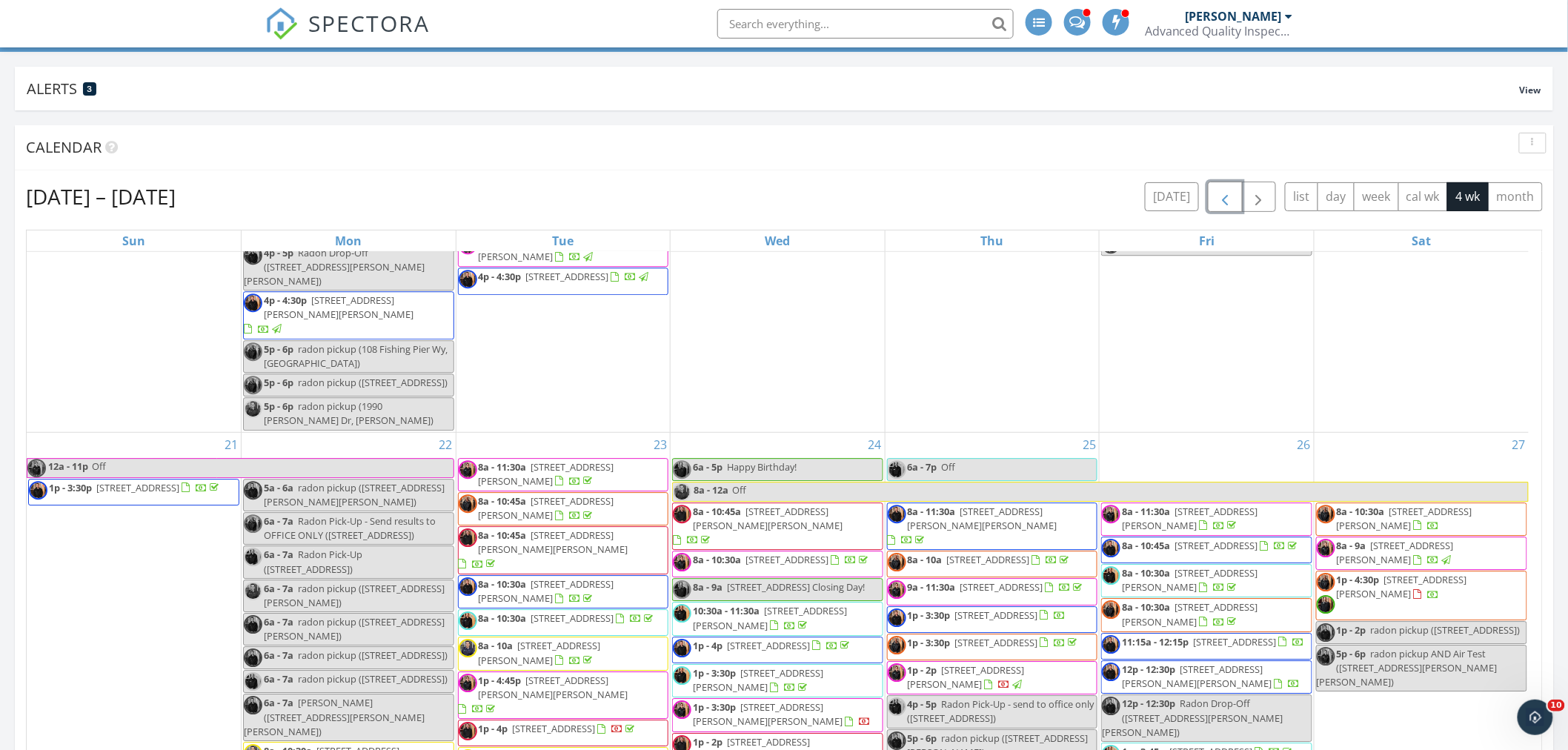
scroll to position [1895, 0]
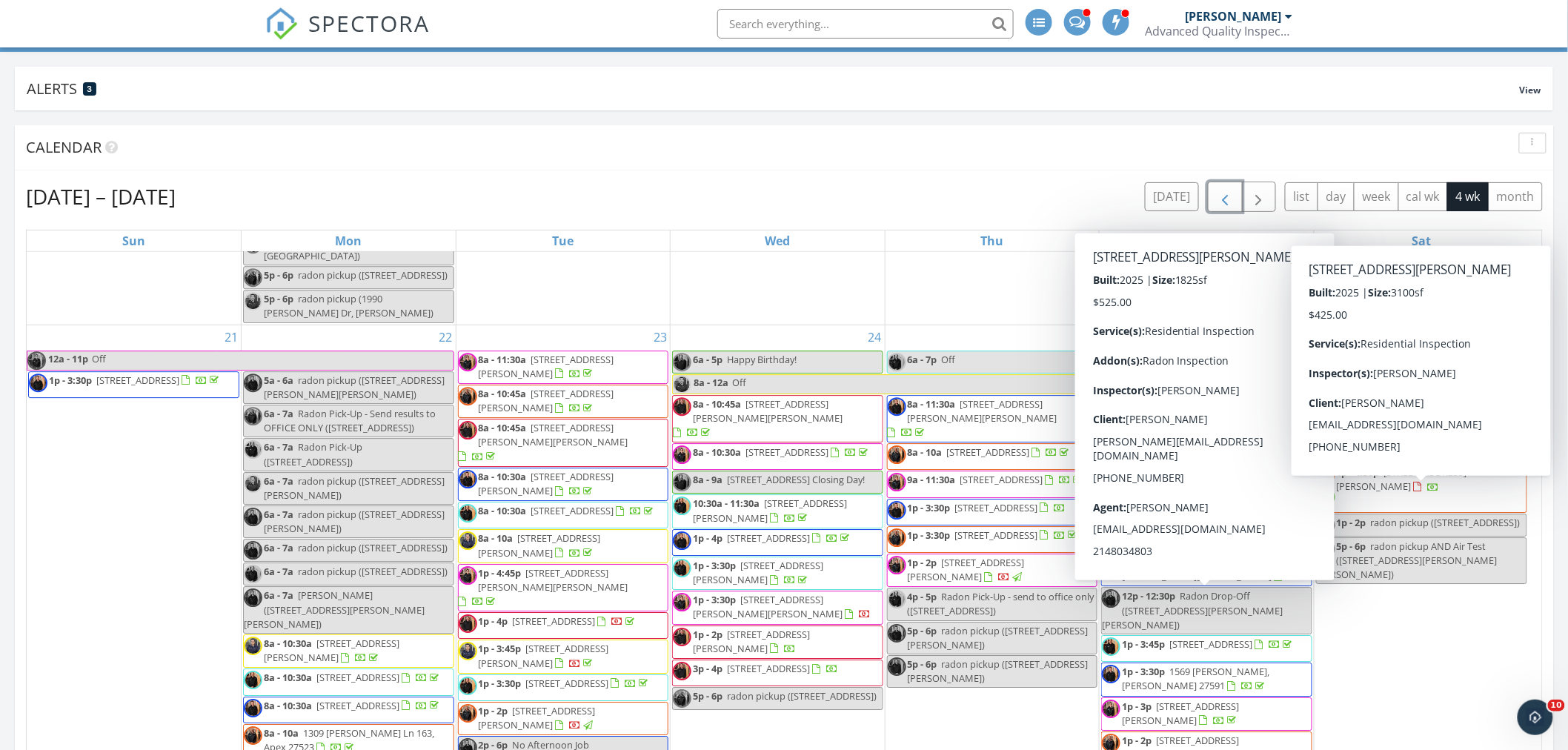
click at [1461, 425] on span "107 Yearling Lane, Wendell 27591" at bounding box center [1403, 411] width 135 height 28
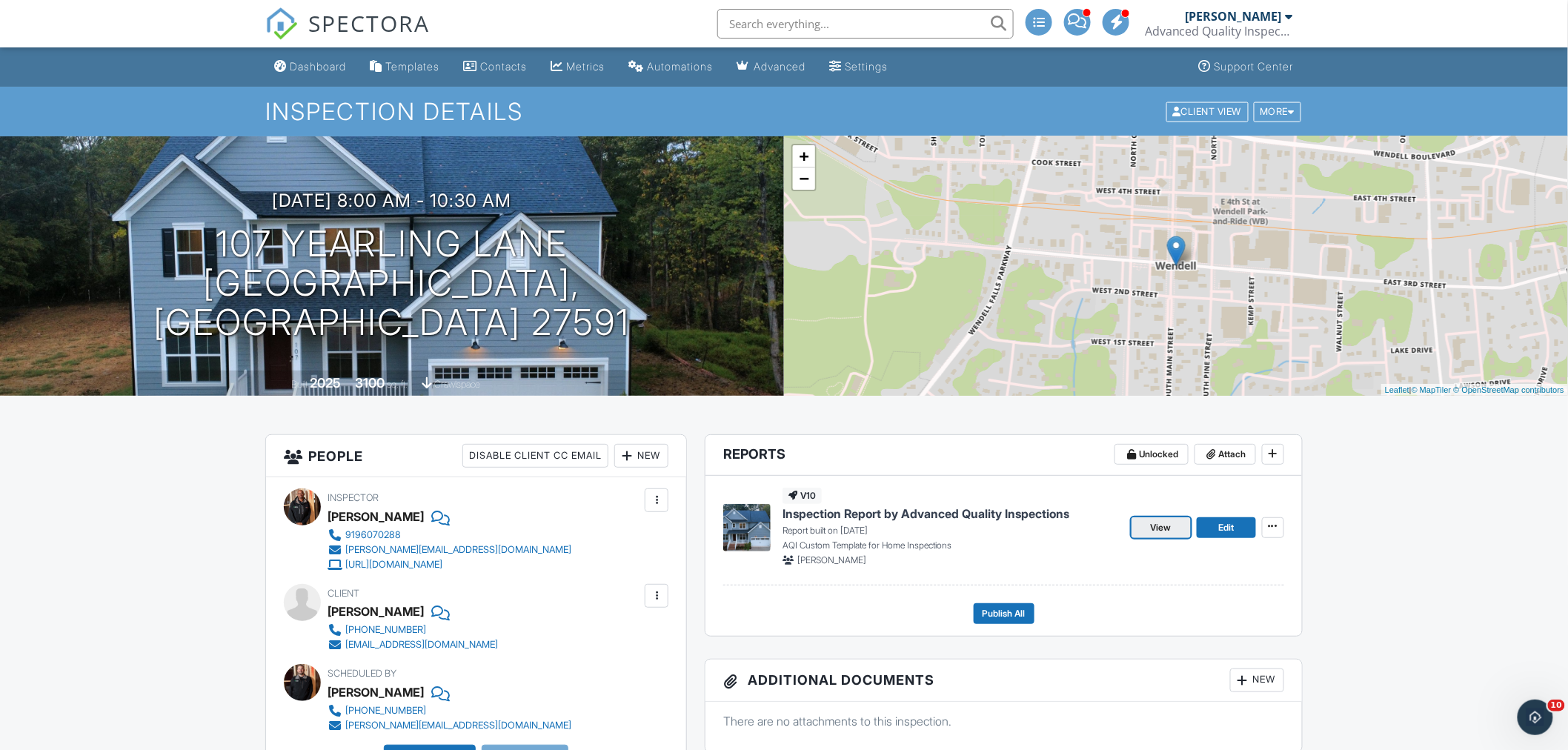
click at [1165, 527] on span "View" at bounding box center [1161, 528] width 21 height 15
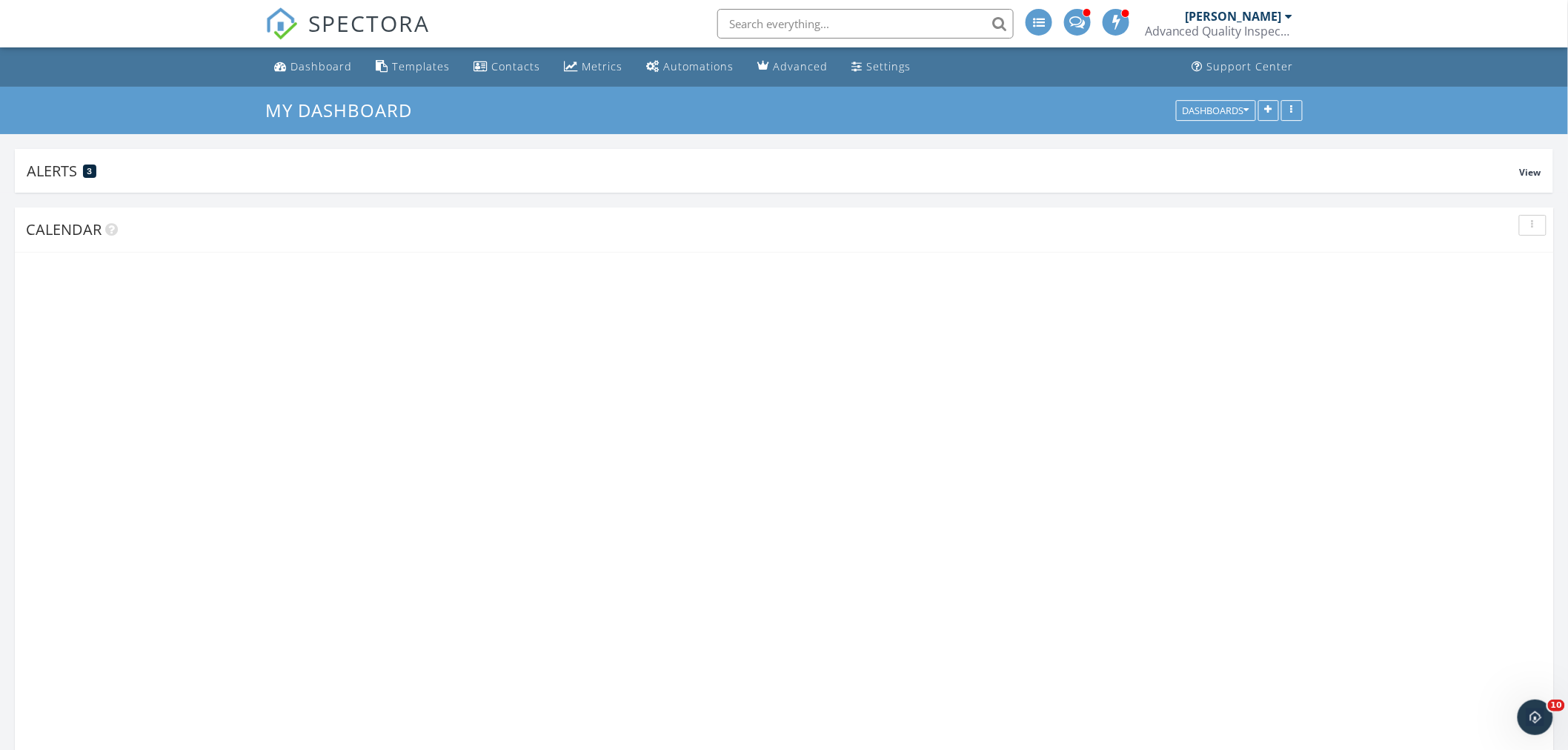
scroll to position [393, 632]
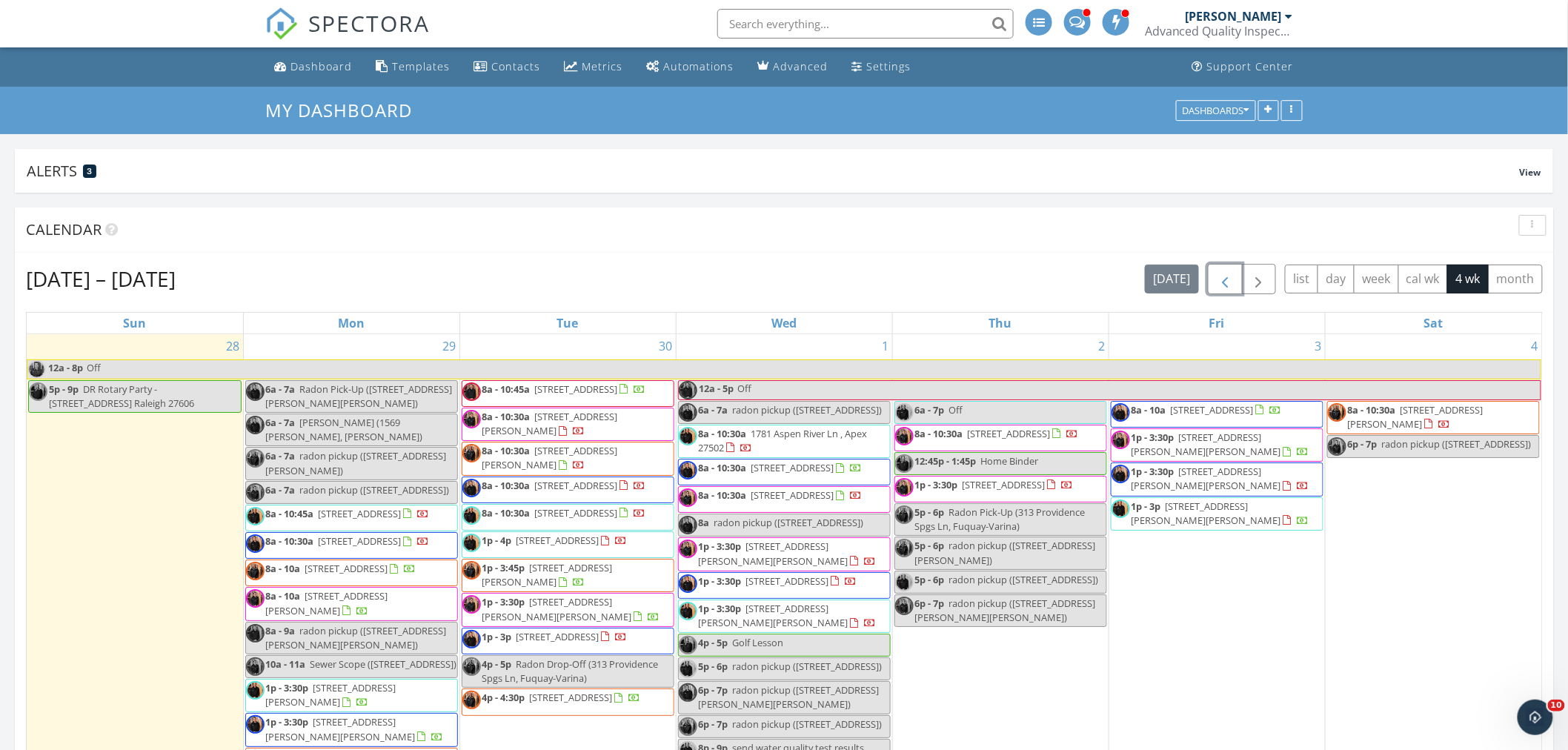
click at [1227, 277] on span "button" at bounding box center [1224, 279] width 17 height 17
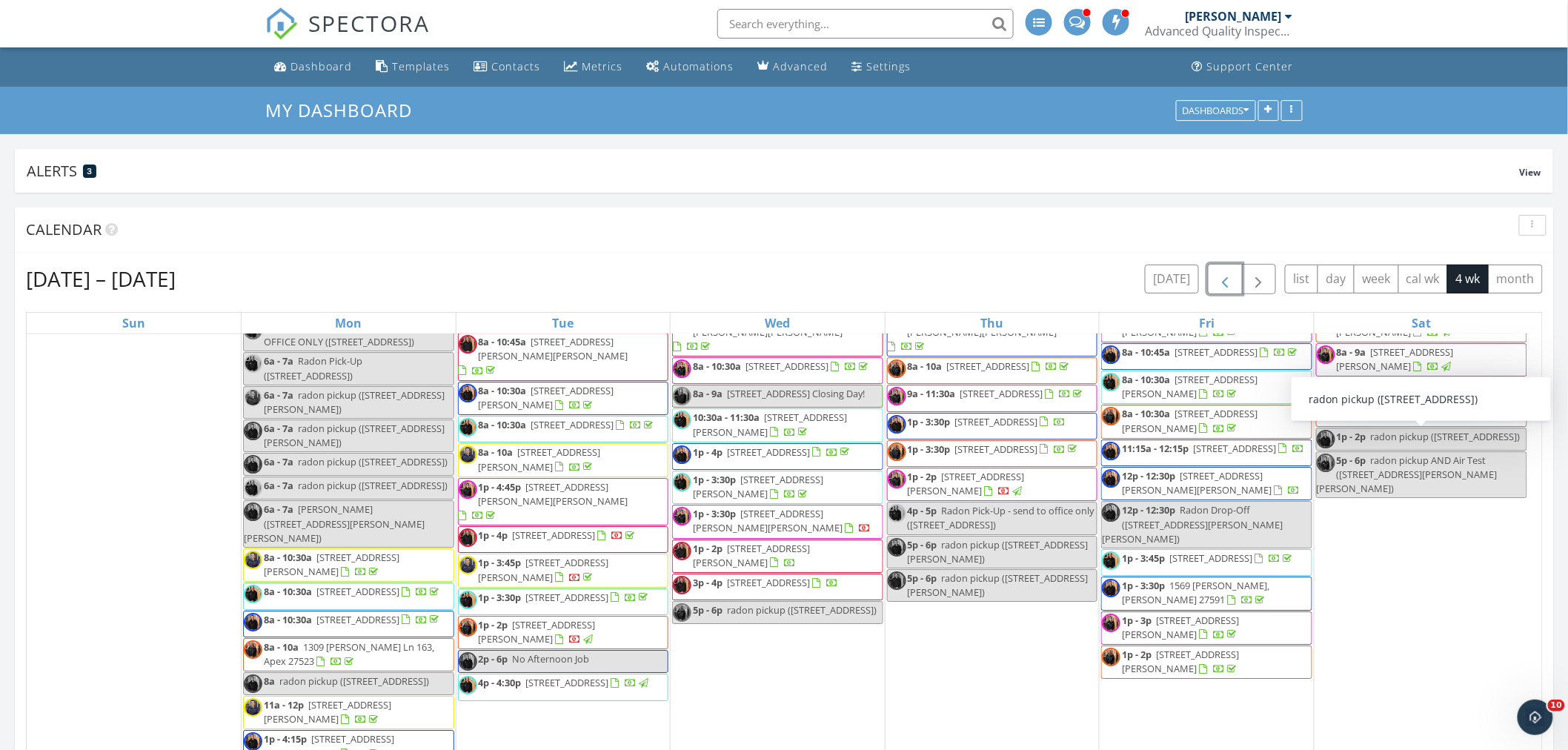
scroll to position [1961, 0]
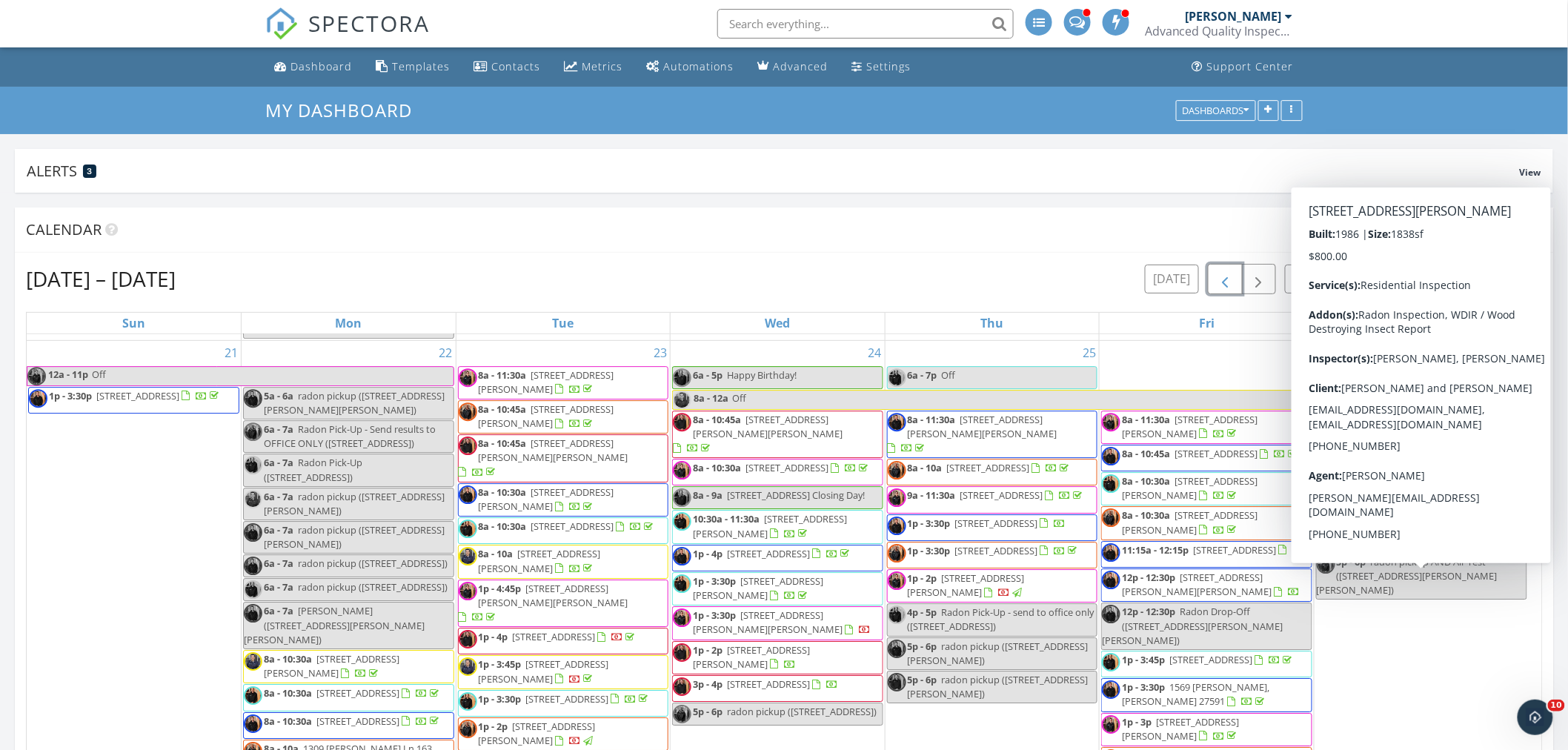
click at [1449, 525] on span "1p - 4:30p 3285 Edinburgh Dr, Sanford 27332" at bounding box center [1422, 503] width 210 height 44
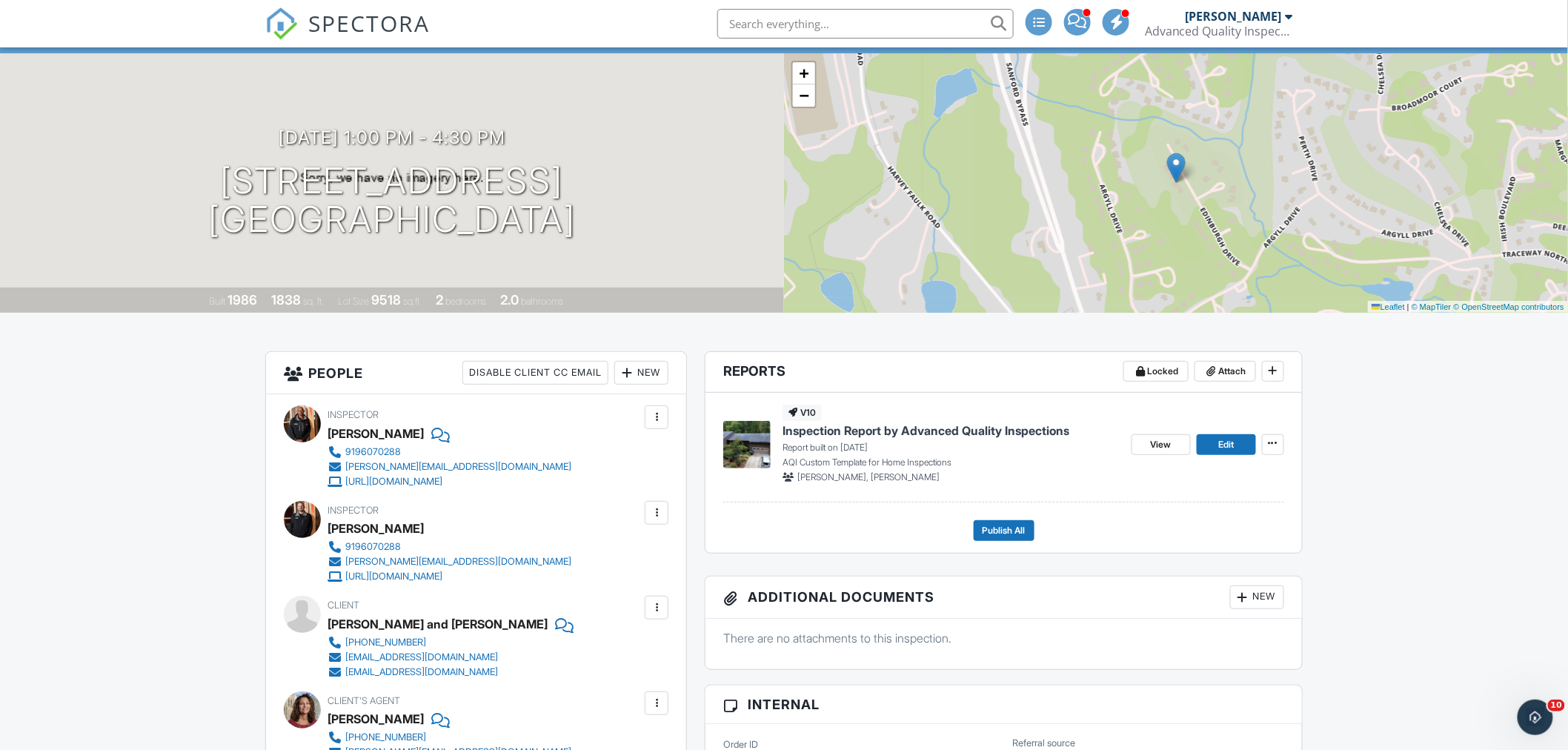
scroll to position [82, 0]
click at [1219, 448] on span "Edit" at bounding box center [1226, 445] width 16 height 15
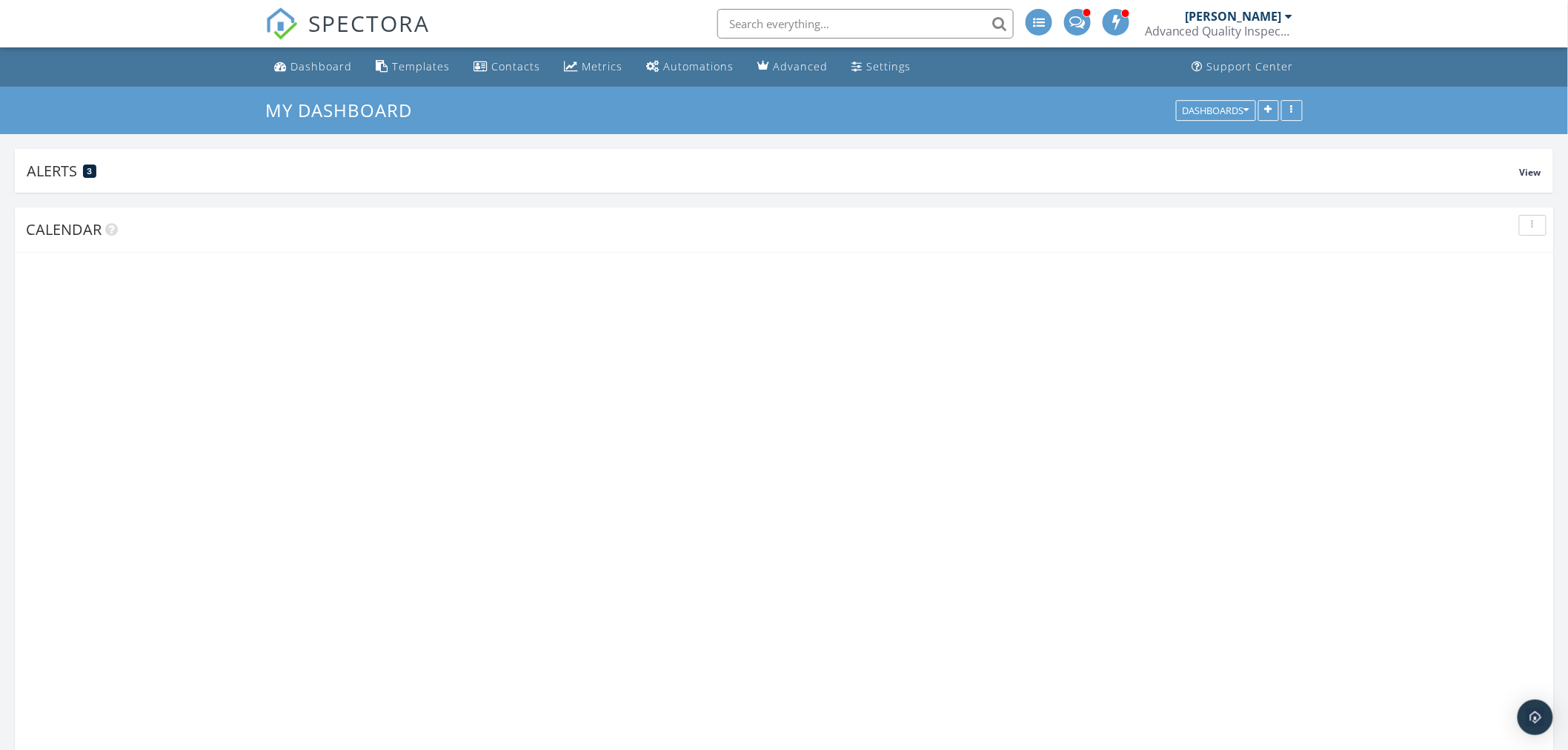
scroll to position [1783, 1595]
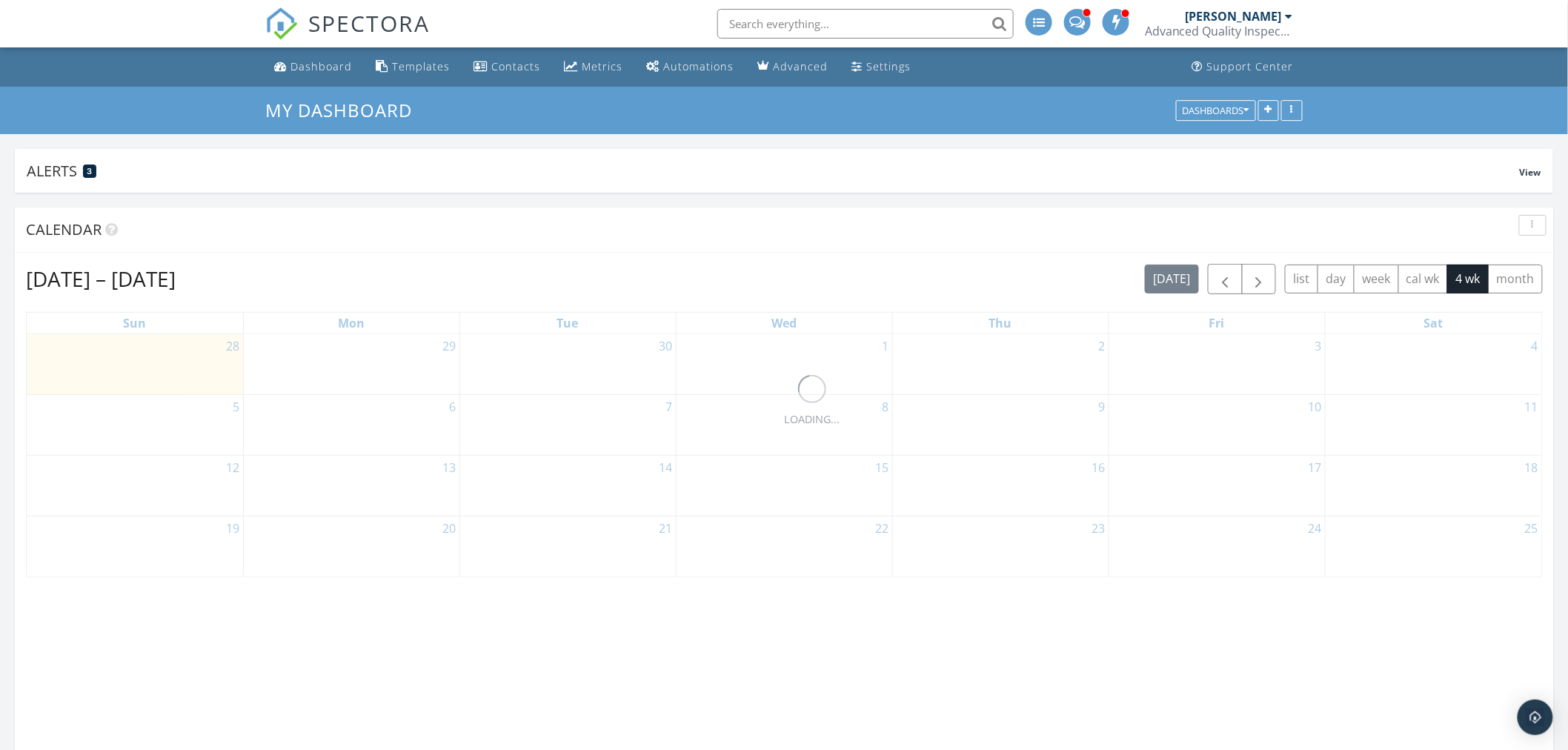
click at [797, 17] on input "text" at bounding box center [865, 24] width 296 height 29
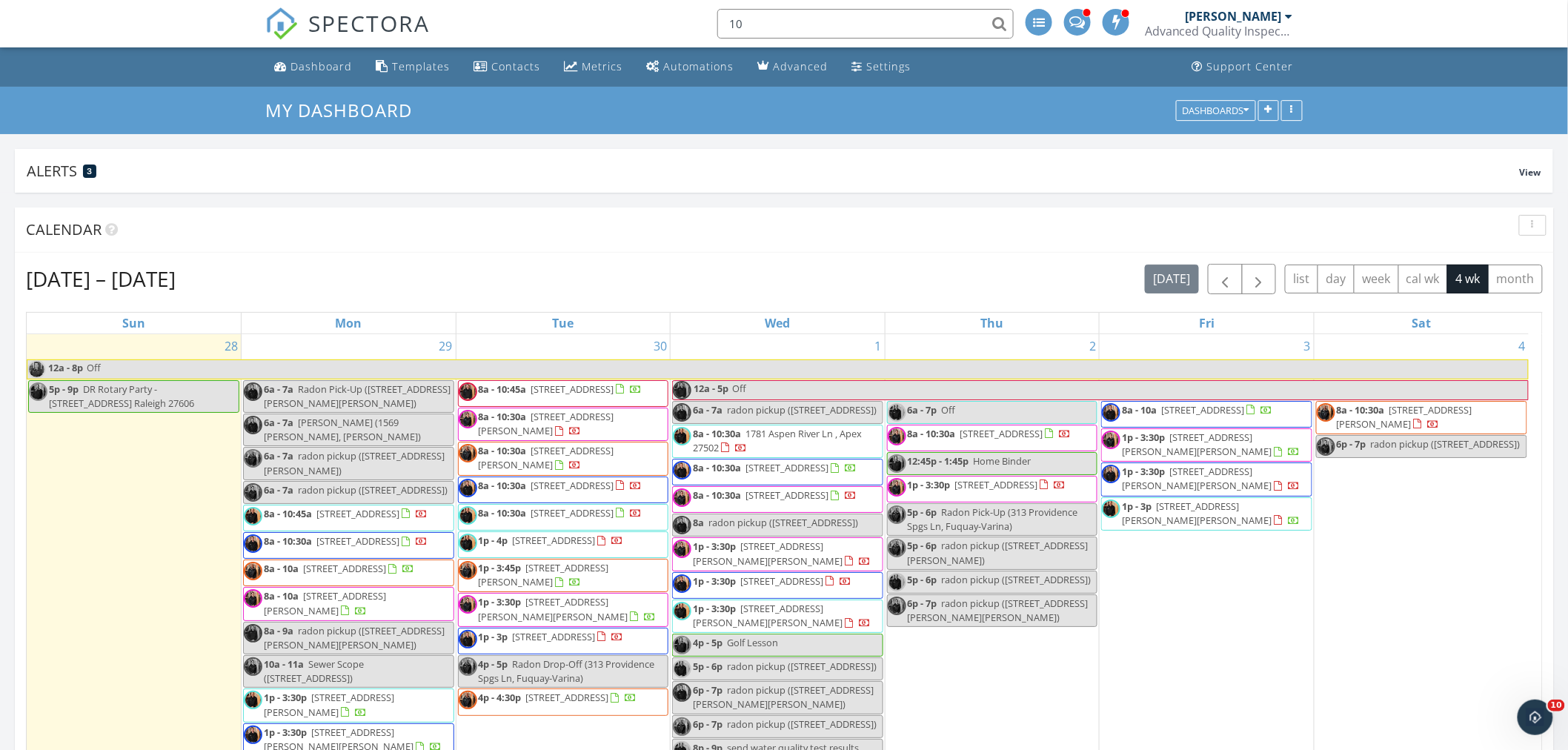
scroll to position [0, 0]
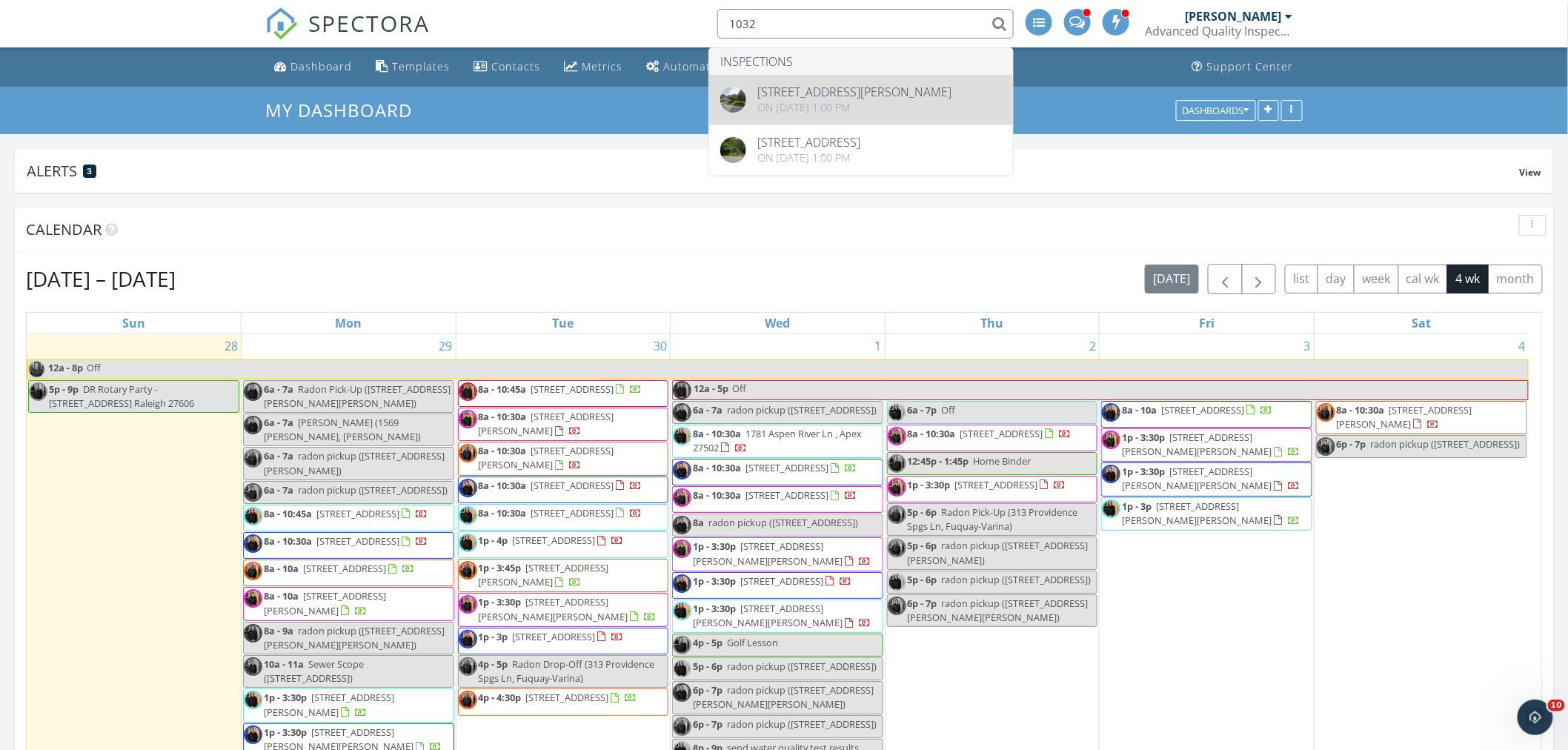
type input "1032"
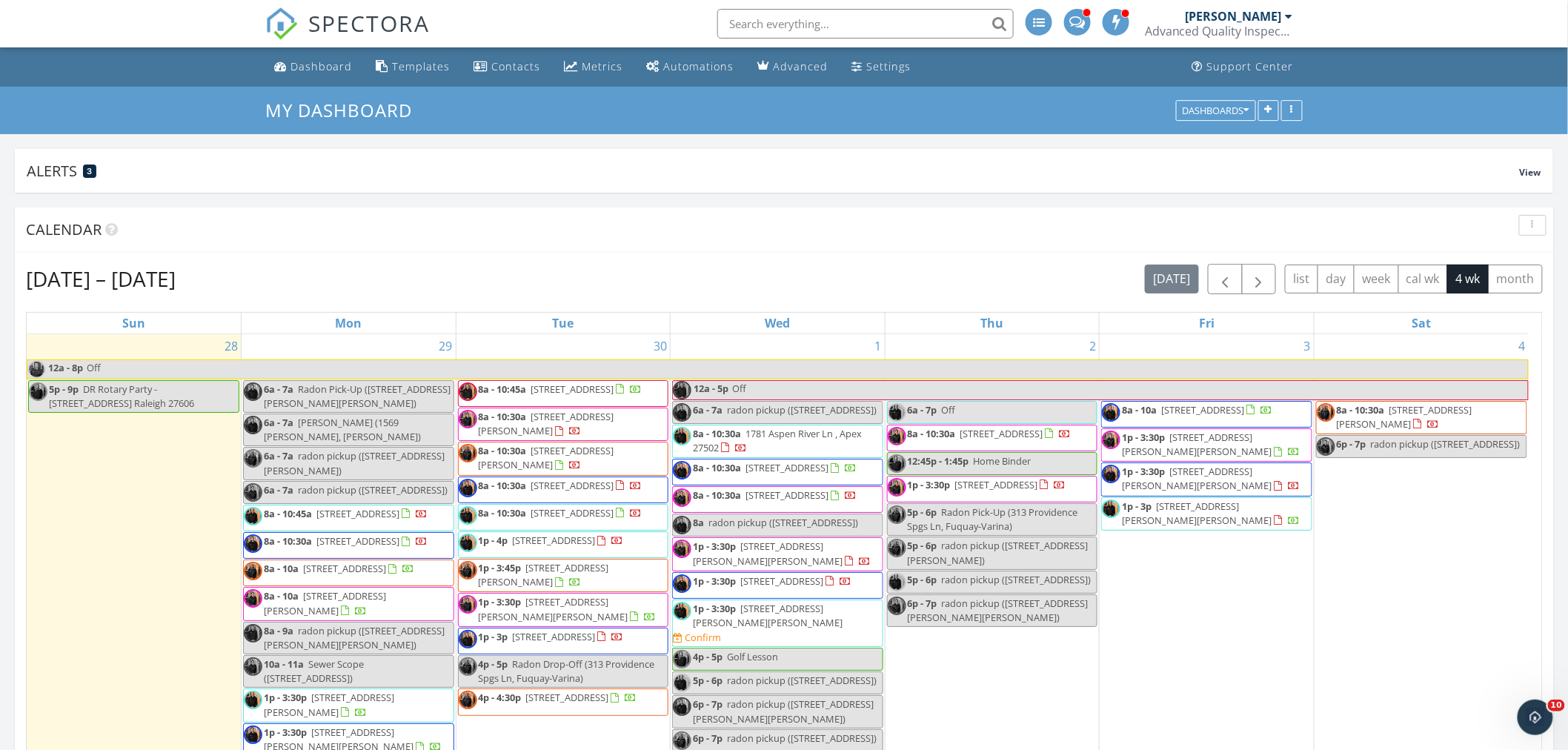
scroll to position [1783, 1595]
click at [1218, 277] on span "button" at bounding box center [1224, 279] width 17 height 17
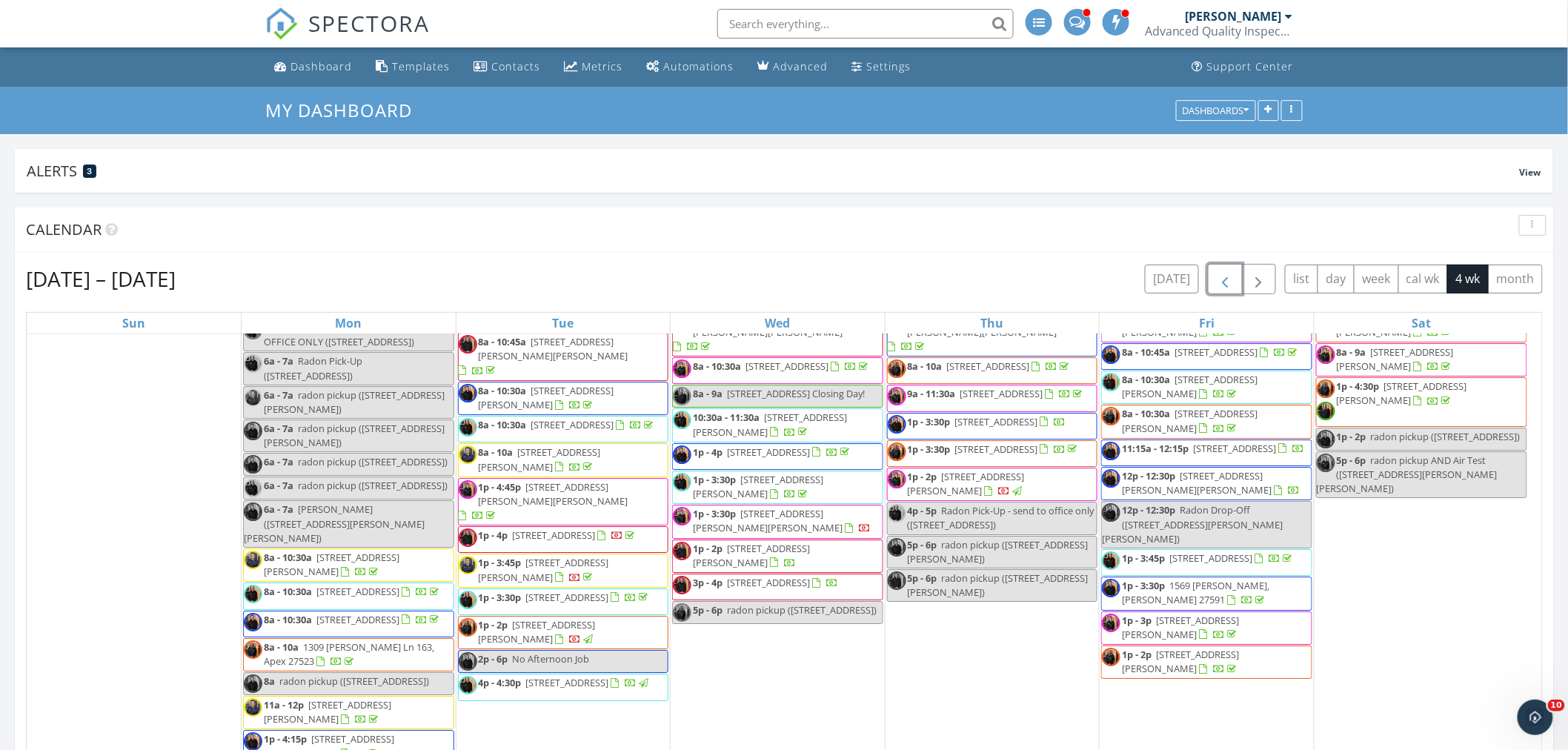
scroll to position [1961, 0]
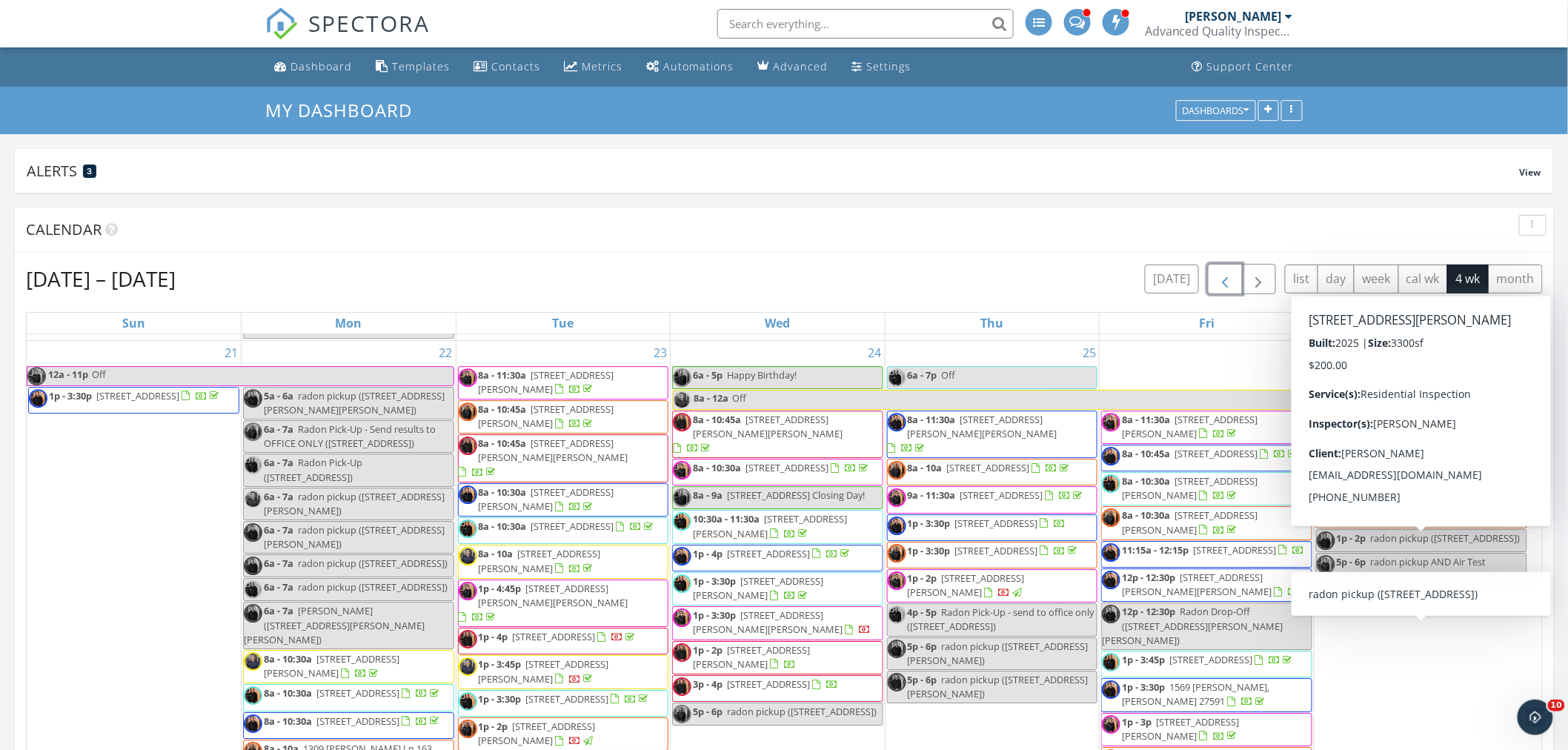
drag, startPoint x: 1403, startPoint y: 625, endPoint x: 1433, endPoint y: 551, distance: 79.8
click at [1433, 476] on span "8a - 9a 192 Sargents St , Garner 27529" at bounding box center [1422, 461] width 210 height 29
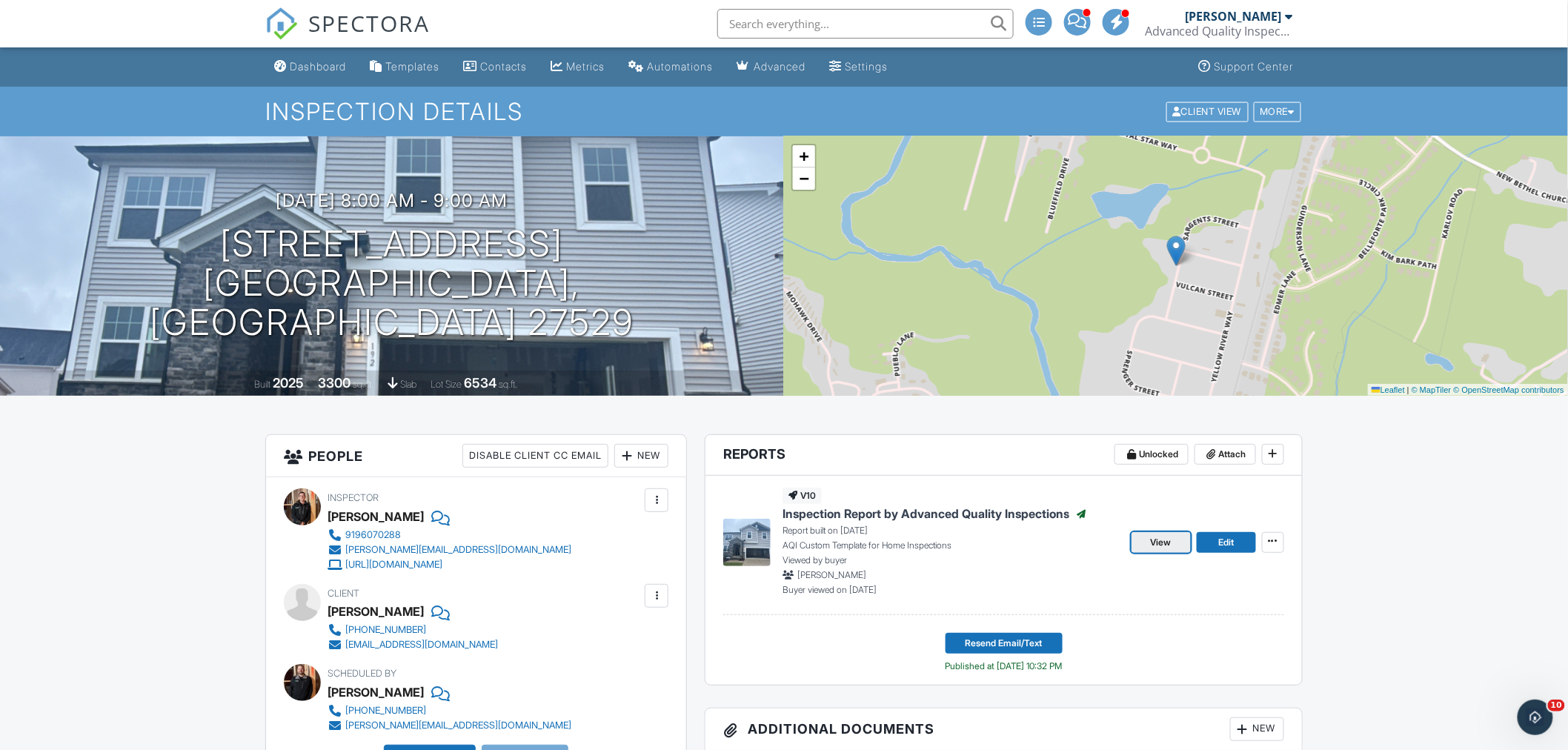
click at [1162, 539] on span "View" at bounding box center [1161, 543] width 21 height 15
click at [853, 27] on input "text" at bounding box center [865, 24] width 296 height 29
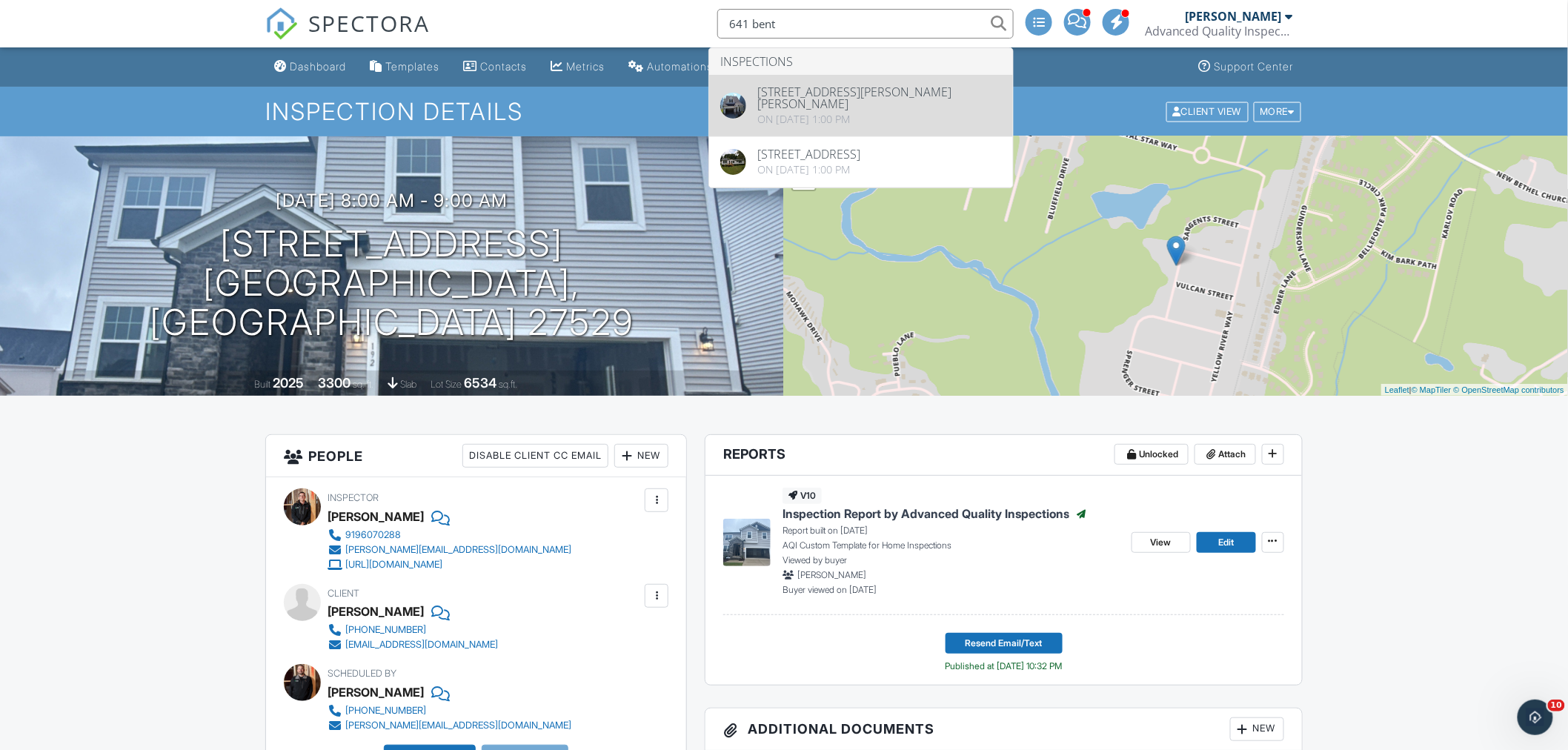
type input "641 bent"
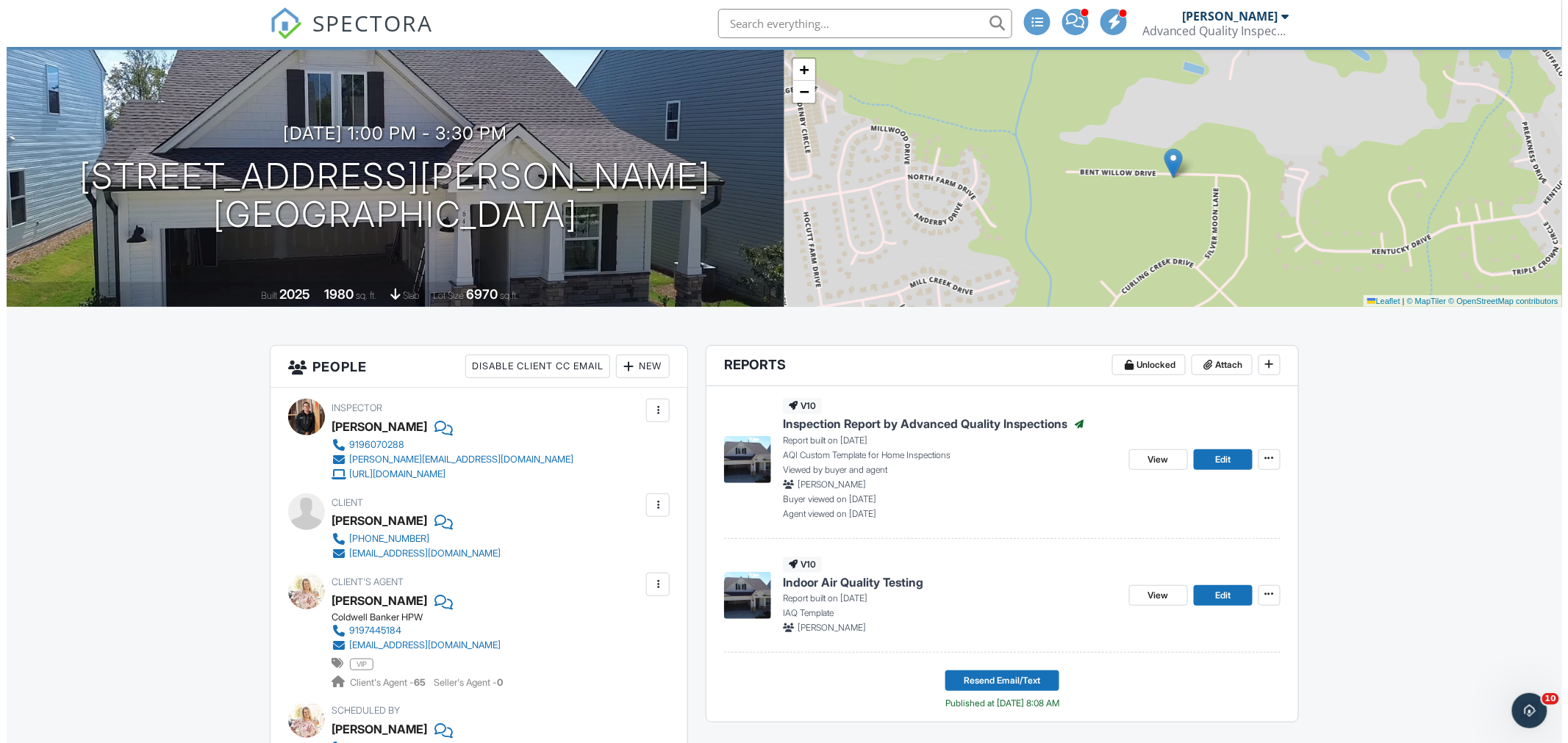
scroll to position [81, 0]
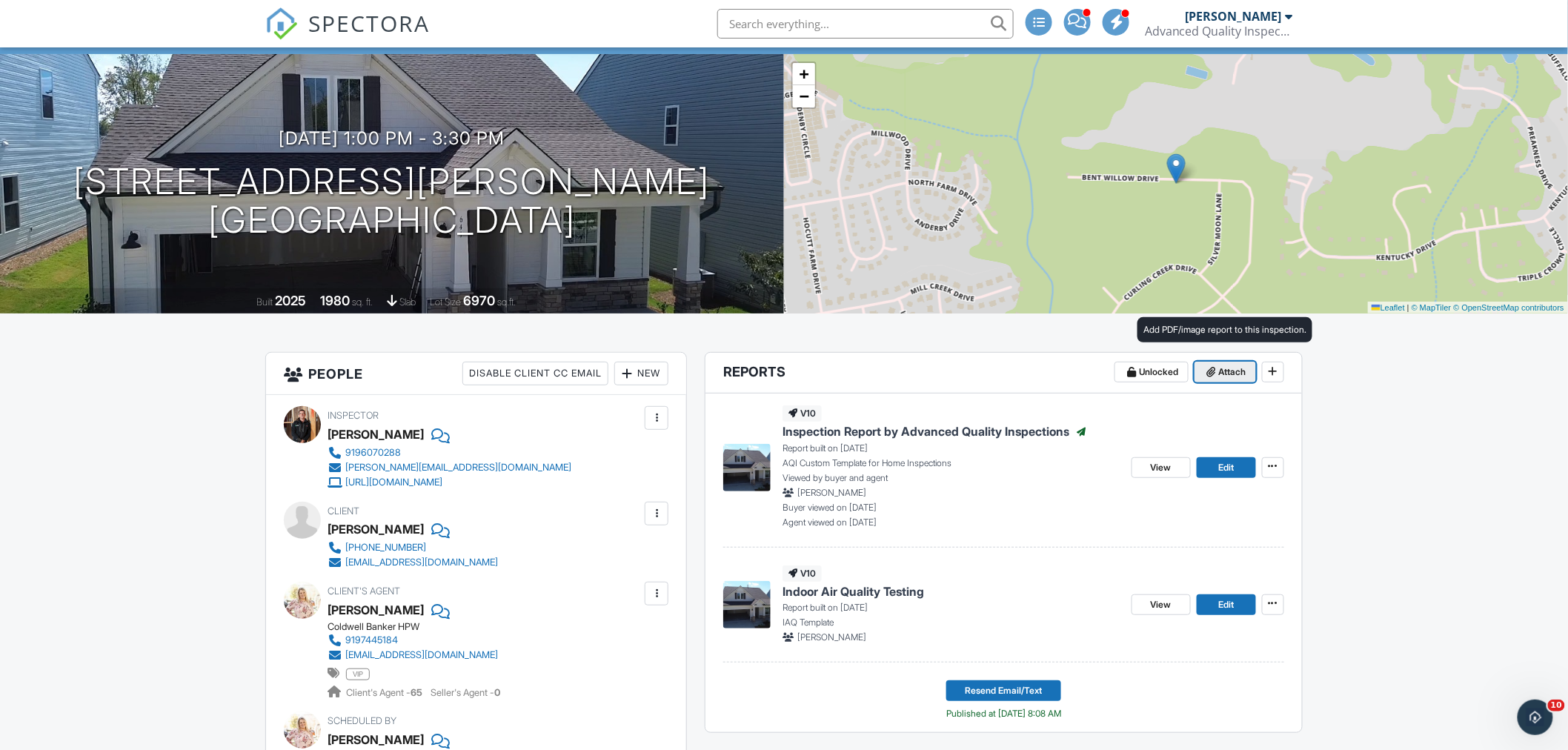
click at [1226, 372] on span "Attach" at bounding box center [1232, 372] width 28 height 15
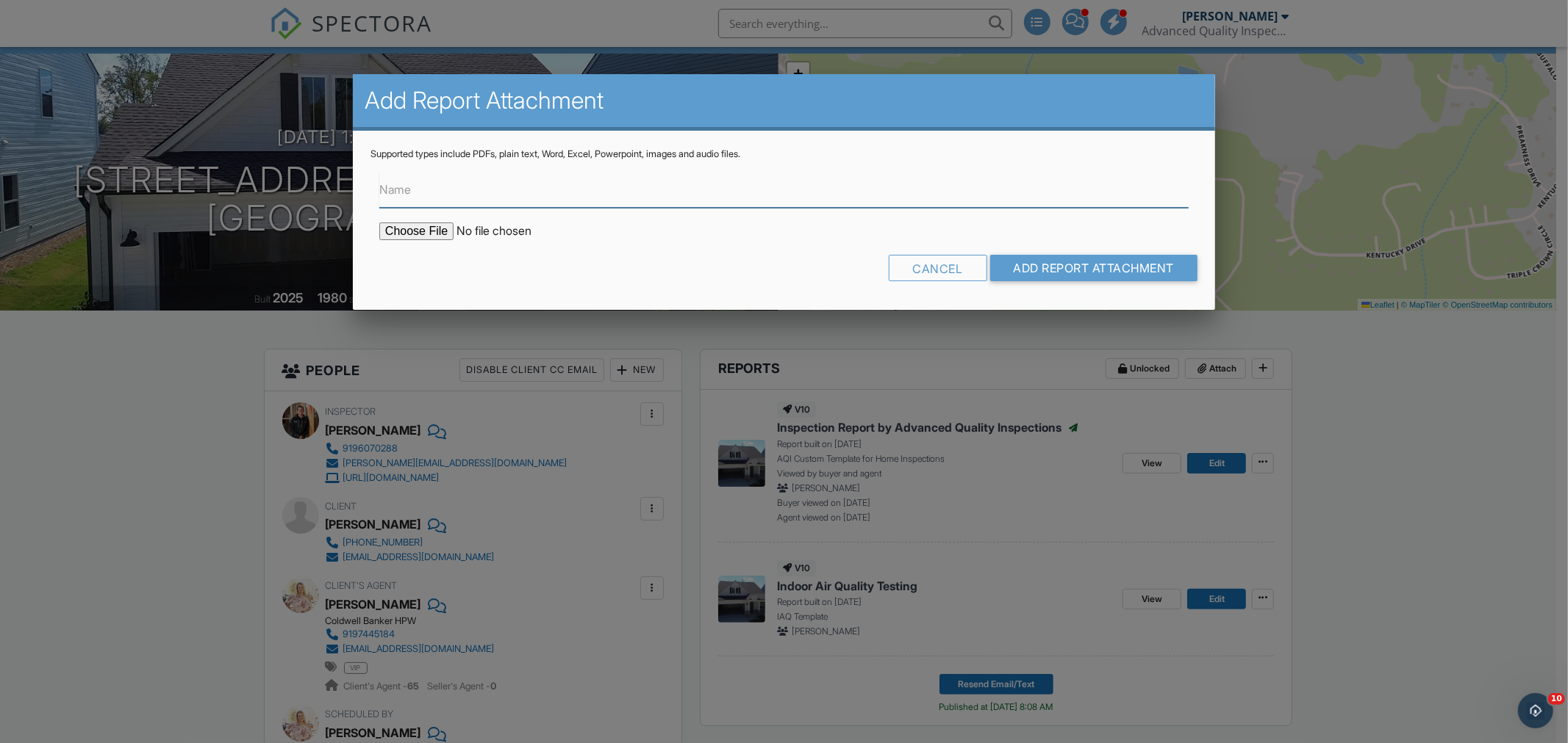
click at [520, 191] on input "Name" at bounding box center [784, 190] width 809 height 36
type input "Radon Report"
click at [435, 229] on input "file" at bounding box center [504, 231] width 250 height 17
type input "C:\fakepath\641-Bent-Willow-Dr_RadonReport_e7eb51ee-4635-4eca-a0dd-8e2fdd7a371d…"
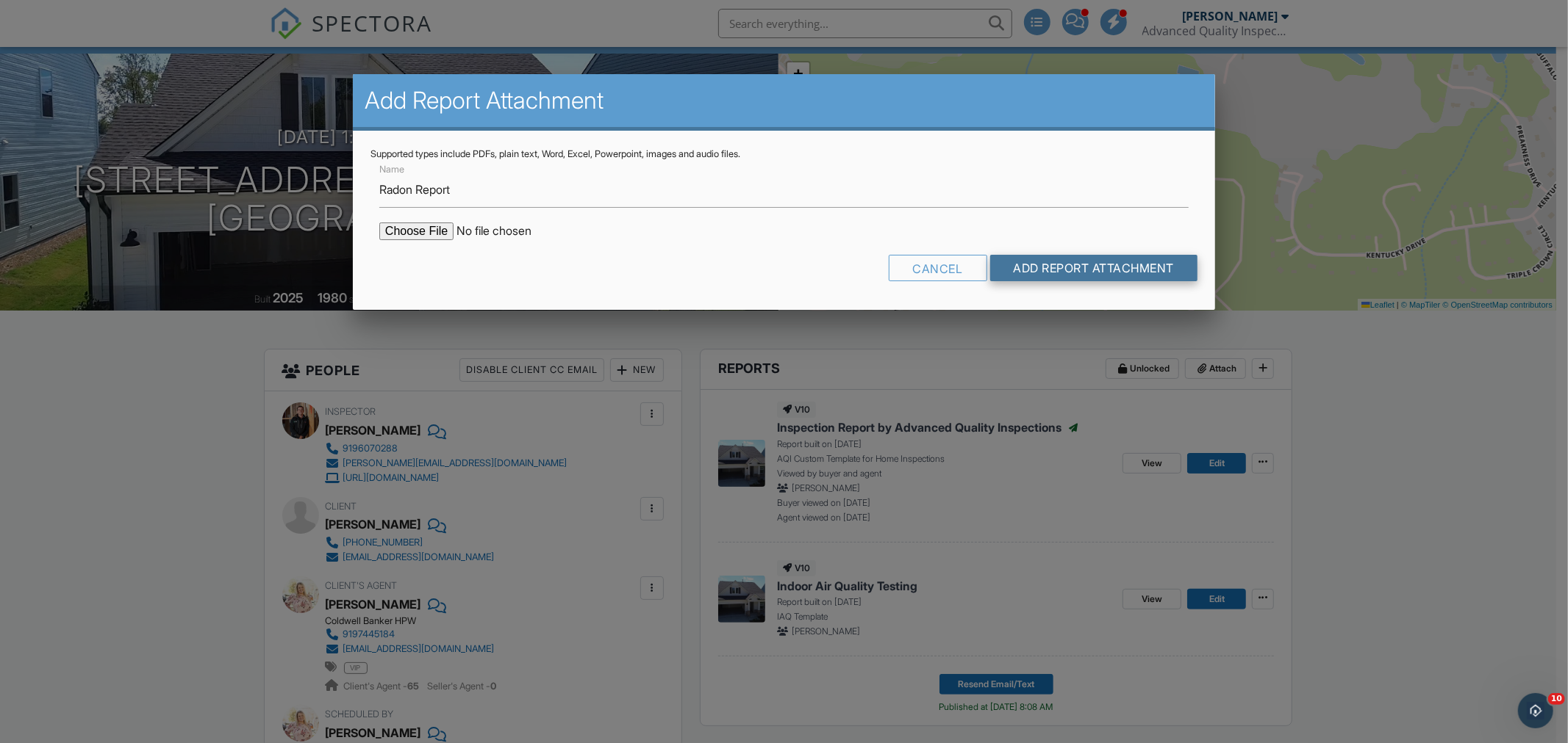
click at [1085, 263] on input "Add Report Attachment" at bounding box center [1094, 268] width 208 height 26
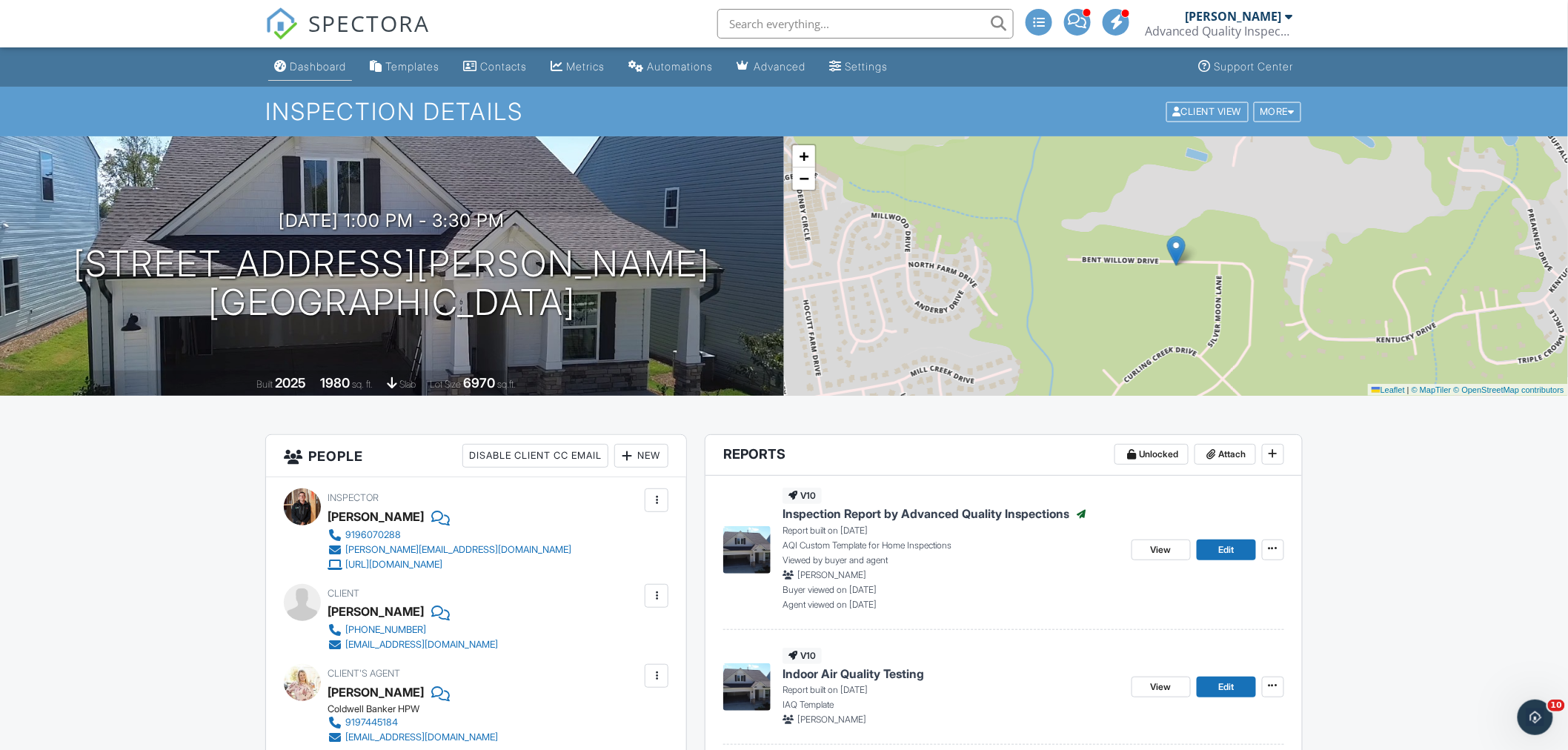
click at [318, 64] on div "Dashboard" at bounding box center [317, 66] width 56 height 13
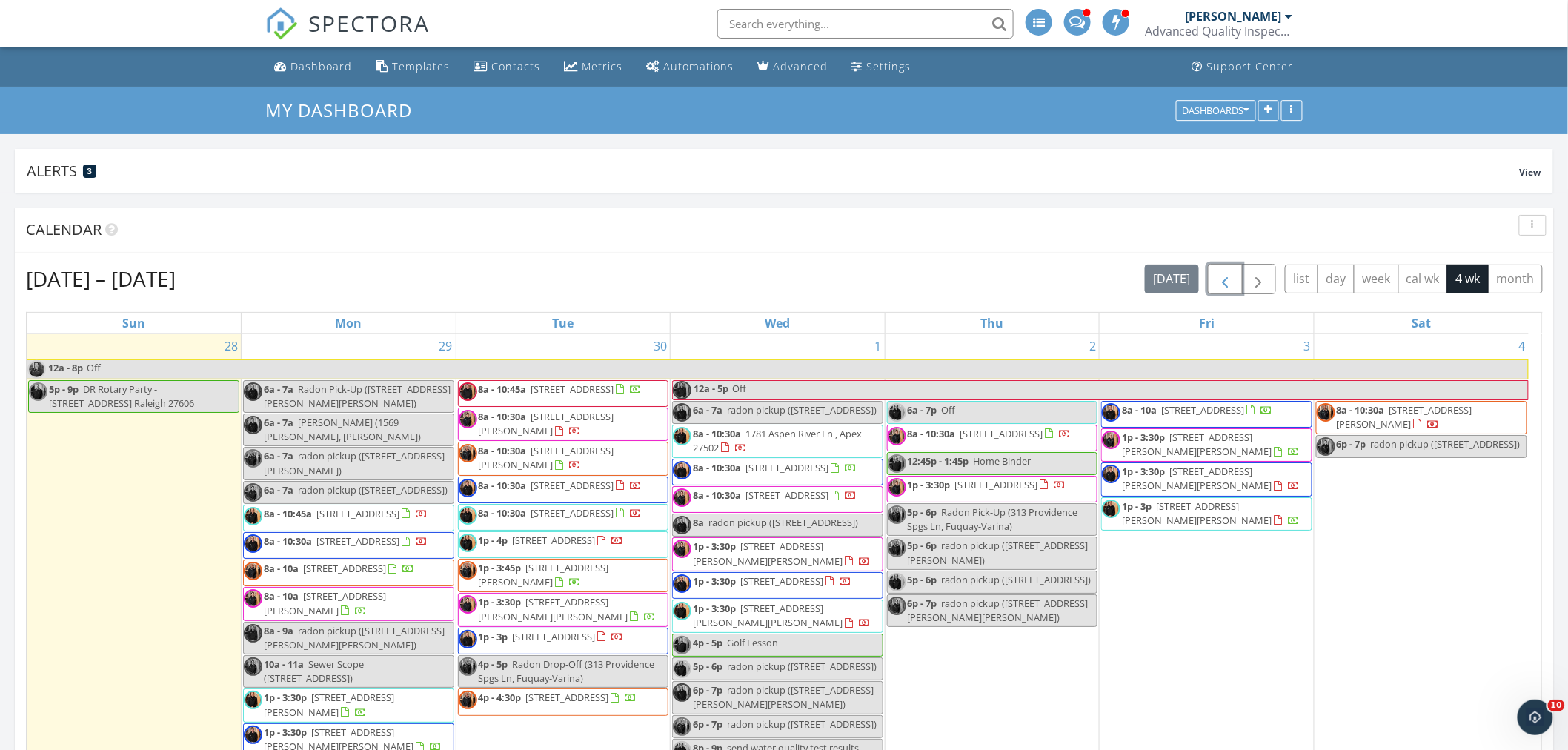
click at [1227, 281] on span "button" at bounding box center [1224, 279] width 17 height 17
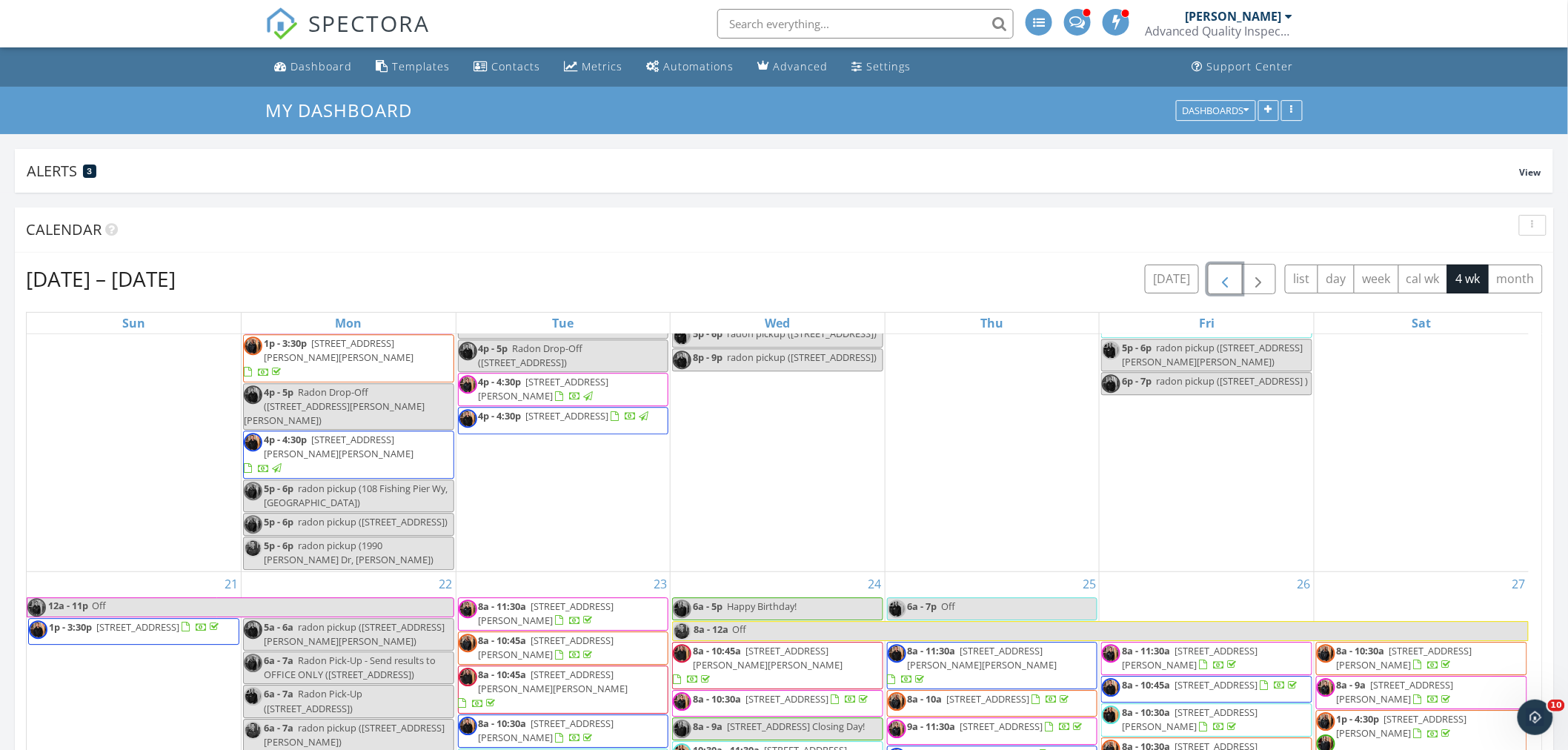
scroll to position [2059, 0]
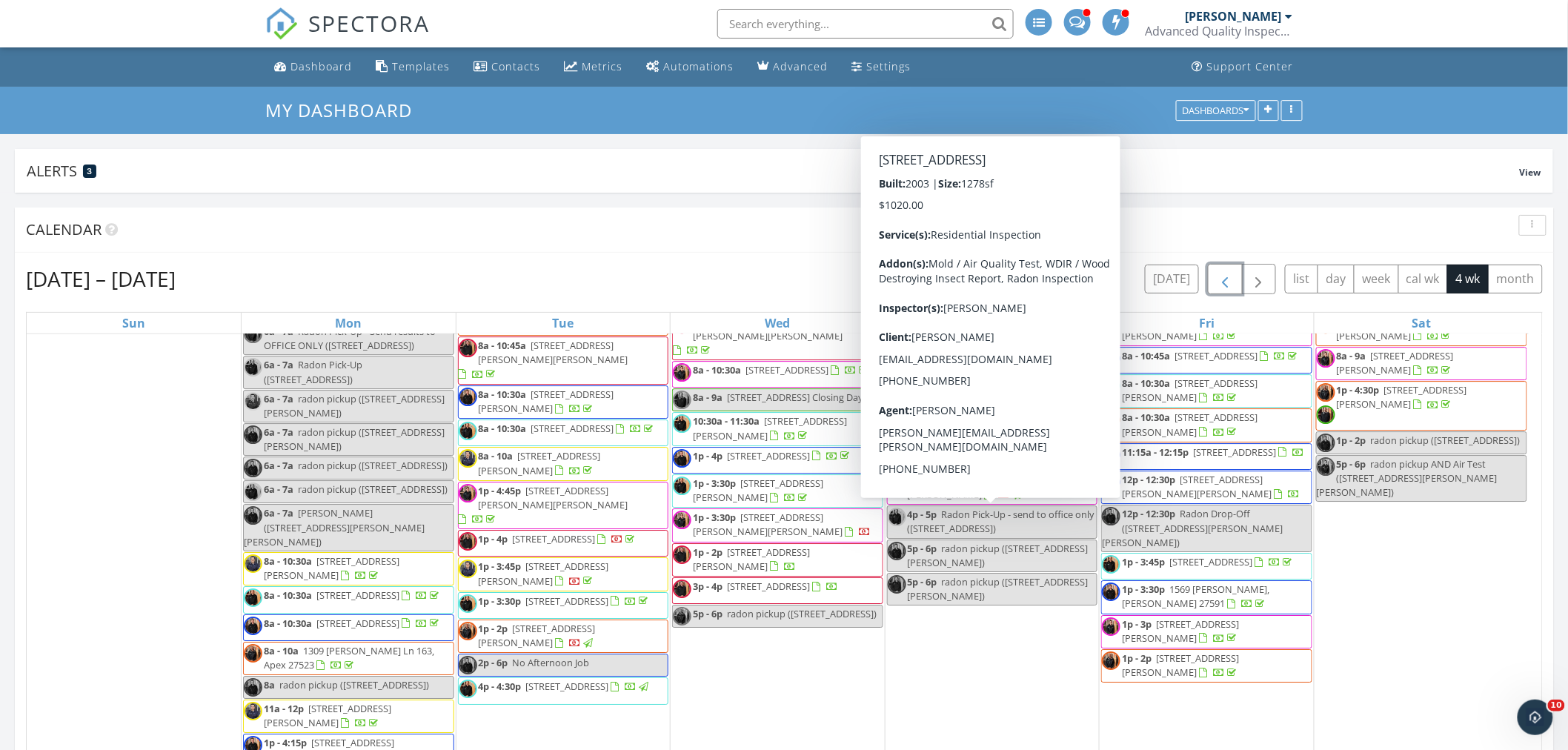
click at [1006, 433] on span "305 Rock Hound Rd, Knightdale 27545" at bounding box center [997, 425] width 83 height 14
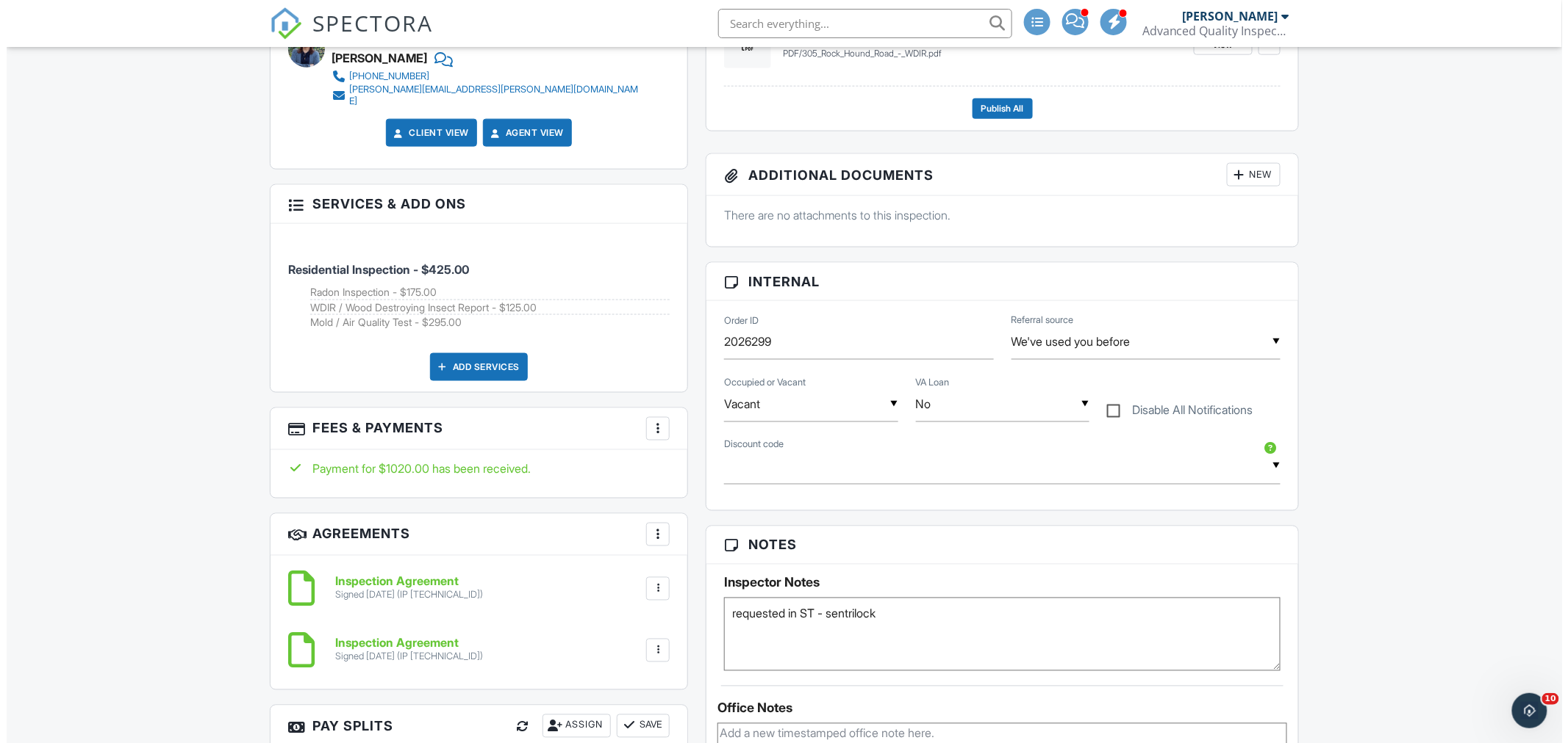
scroll to position [1223, 0]
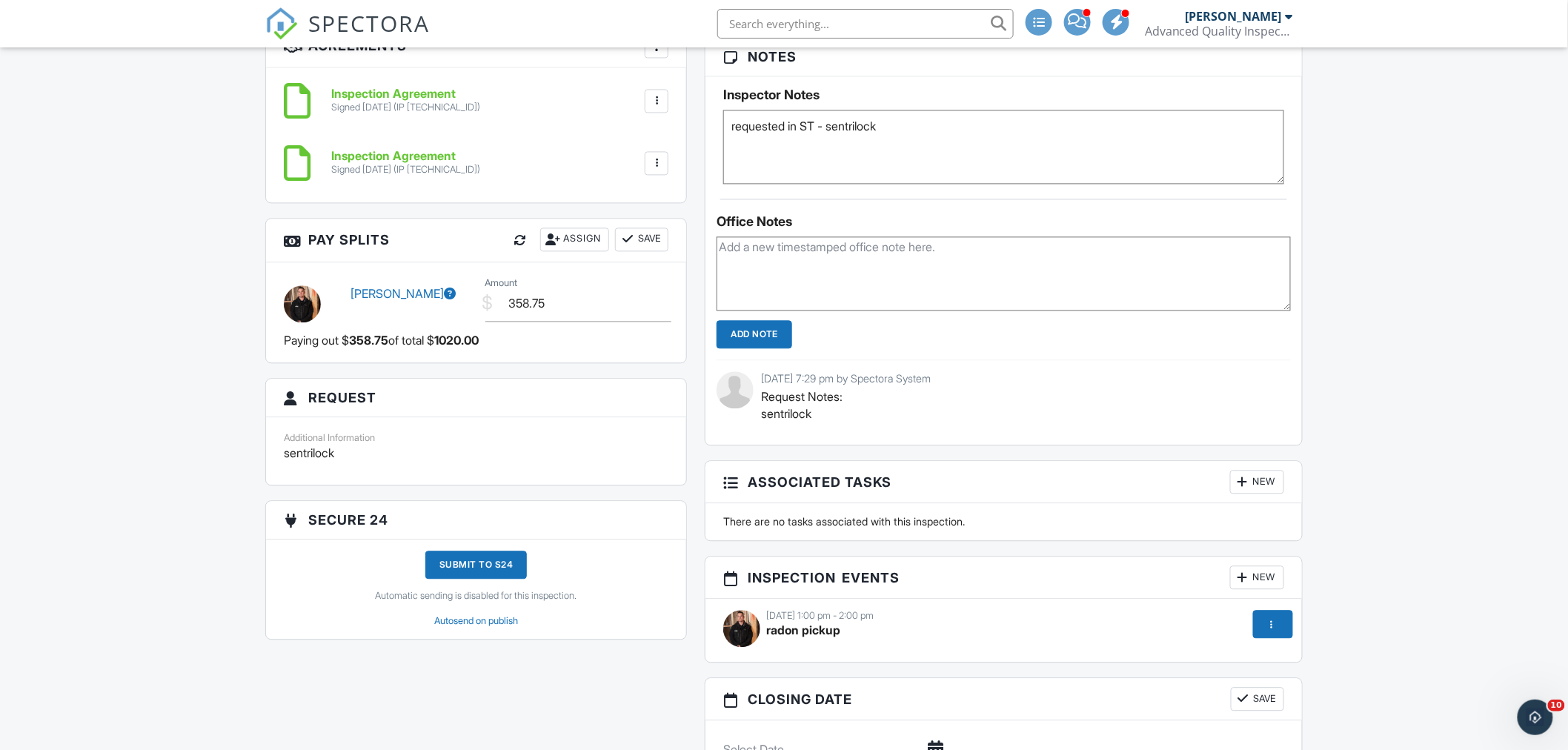
click at [776, 618] on div "09/27/2025 1:00 pm - 2:00 pm" at bounding box center [1003, 616] width 561 height 12
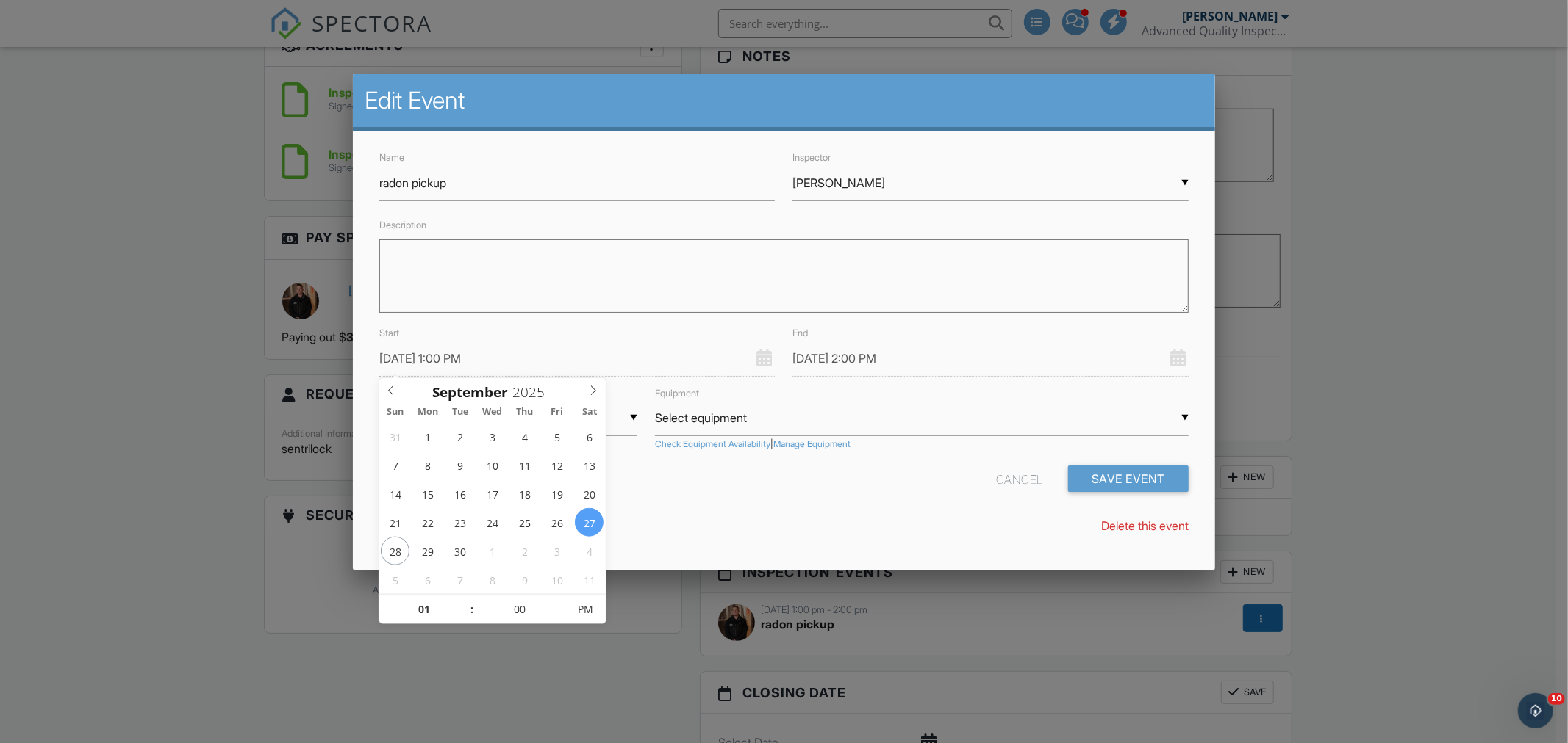
click at [407, 355] on input "09/27/2025 1:00 PM" at bounding box center [577, 358] width 396 height 36
type input "09/29/2025 1:00 PM"
type input "09/29/2025 2:00 PM"
click at [940, 511] on div "Name radon pickup Inspector ▼ Justin Oliver Randy Berry Loftin Latham Justin Ol…" at bounding box center [784, 348] width 862 height 436
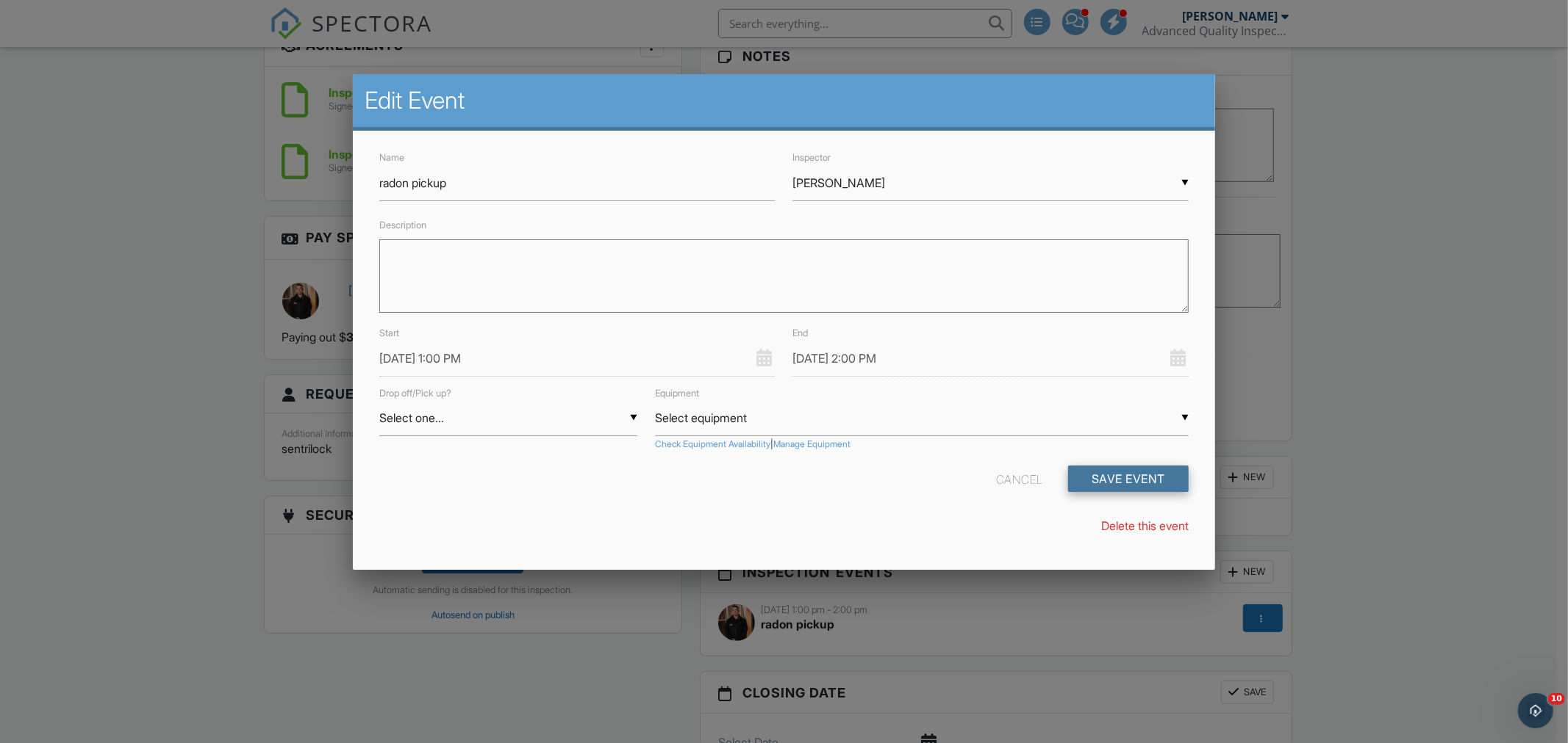
click at [1116, 482] on button "Save Event" at bounding box center [1128, 479] width 120 height 26
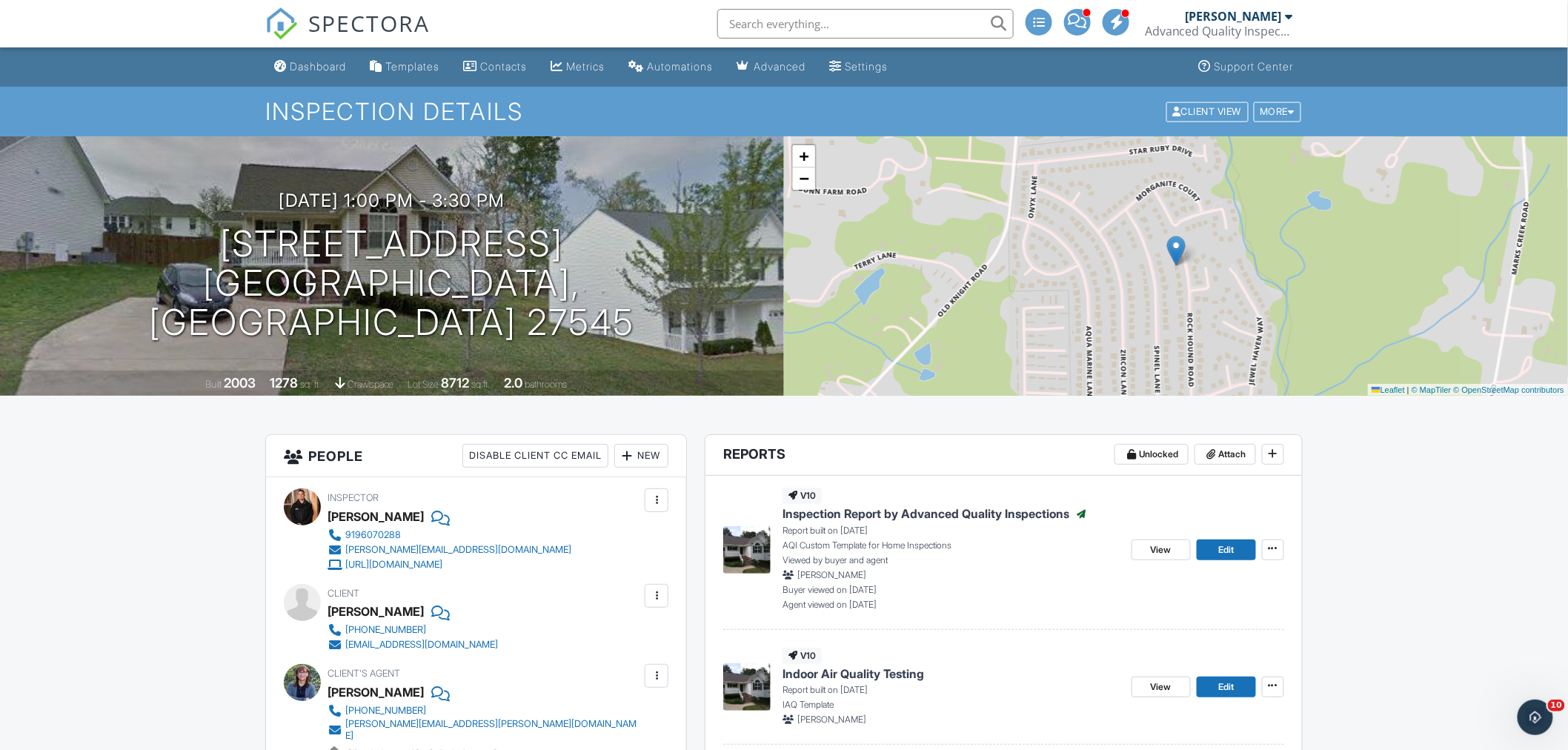
click at [837, 25] on input "text" at bounding box center [865, 24] width 296 height 29
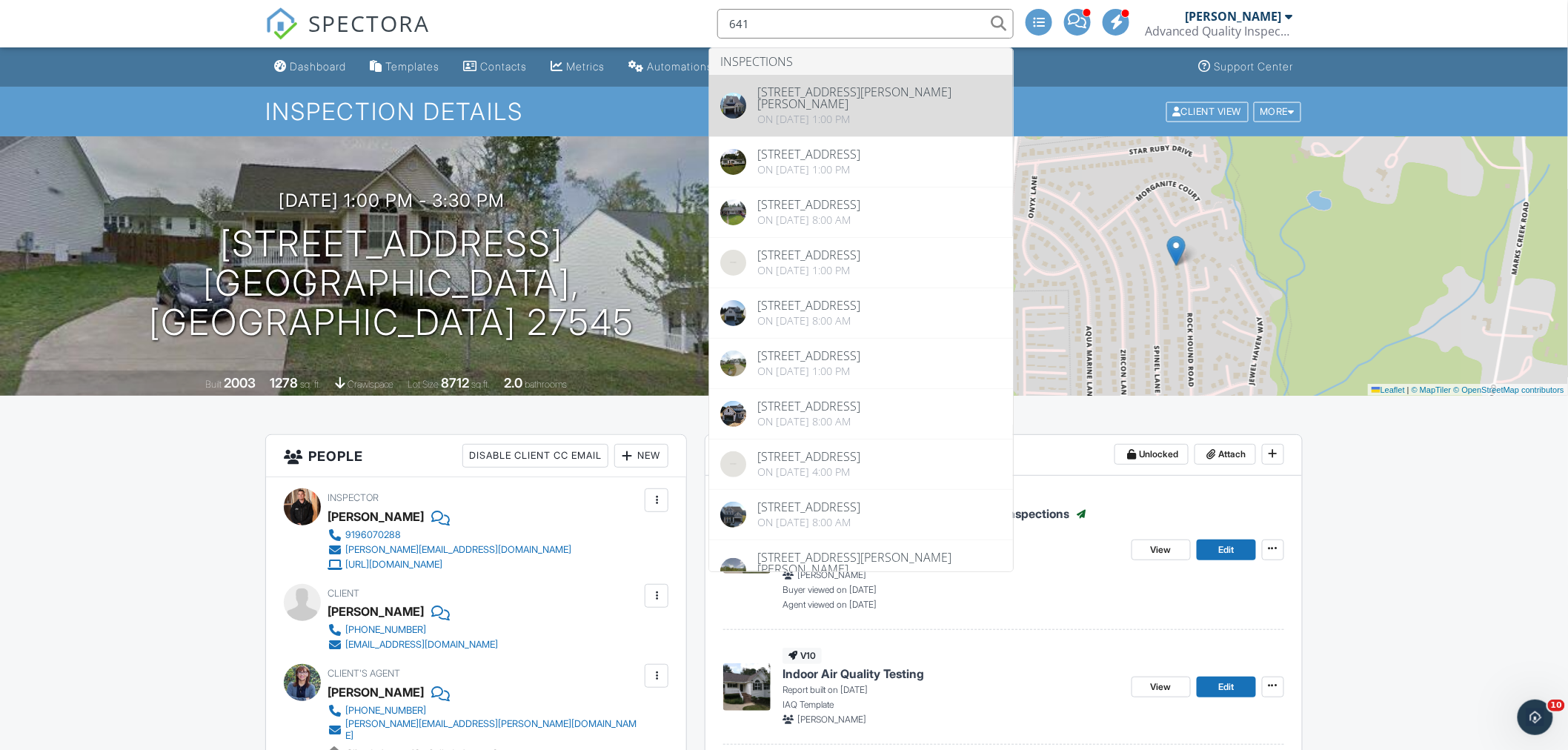
type input "641"
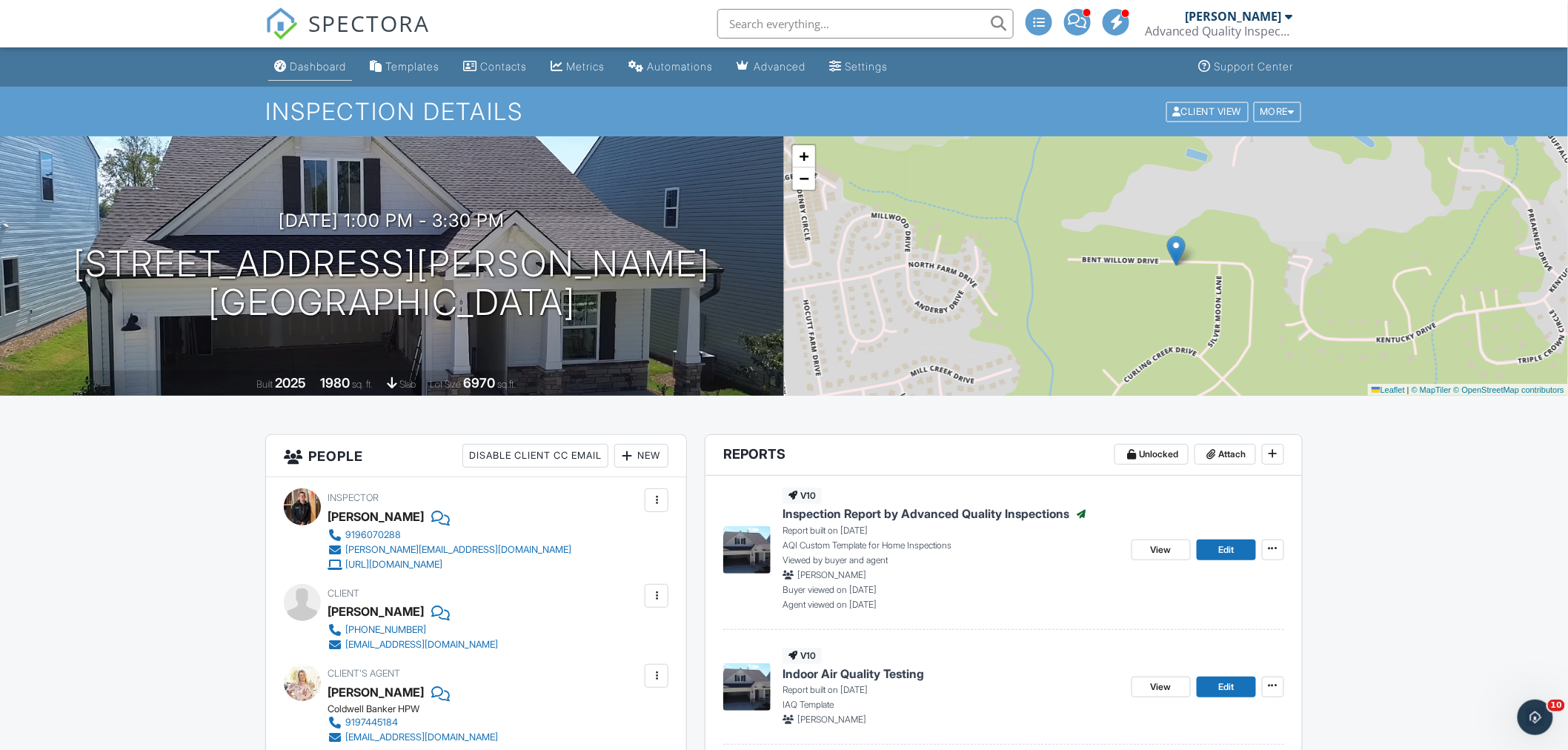
click at [328, 71] on div "Dashboard" at bounding box center [317, 66] width 56 height 13
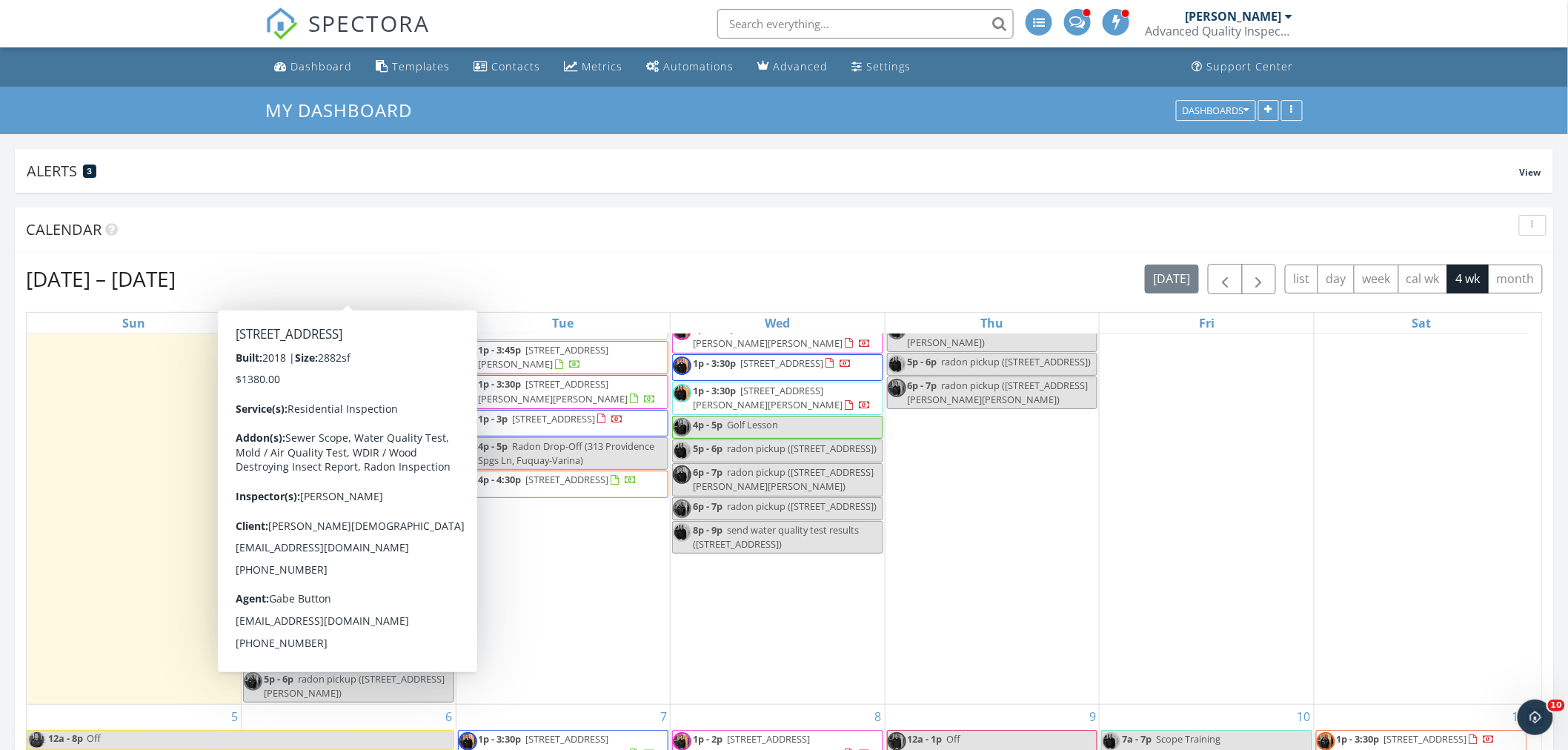
scroll to position [247, 0]
